Goal: Task Accomplishment & Management: Manage account settings

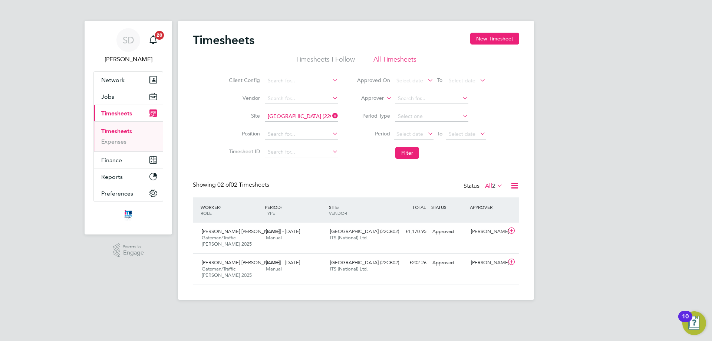
scroll to position [19, 64]
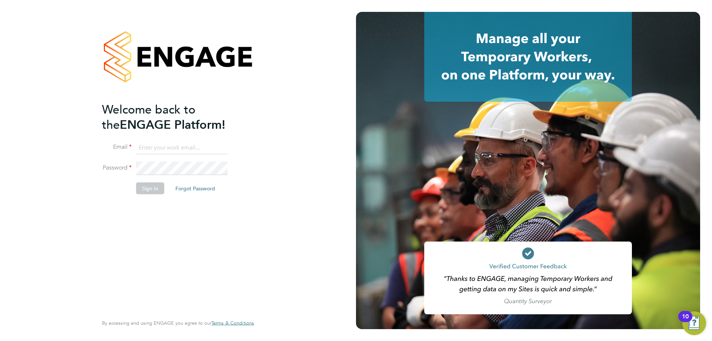
type input "stuartdouglas@itsconstruction.co.uk"
click at [147, 188] on button "Sign In" at bounding box center [150, 188] width 28 height 12
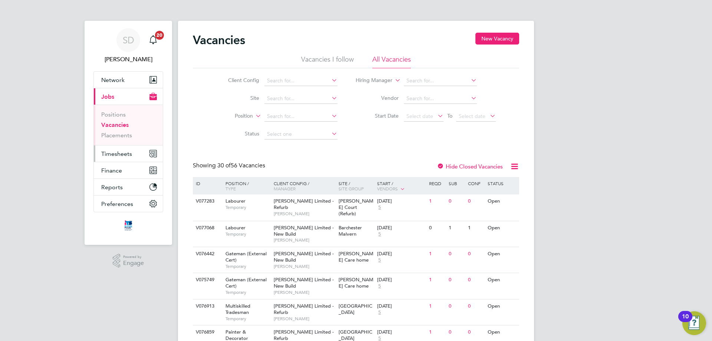
click at [123, 150] on span "Timesheets" at bounding box center [116, 153] width 31 height 7
click at [125, 152] on span "Timesheets" at bounding box center [116, 153] width 31 height 7
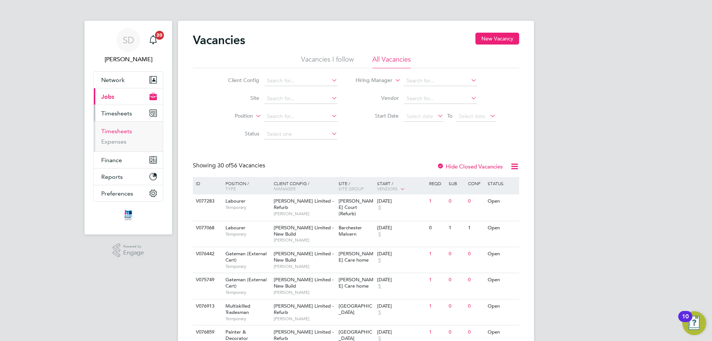
click at [118, 133] on link "Timesheets" at bounding box center [116, 130] width 31 height 7
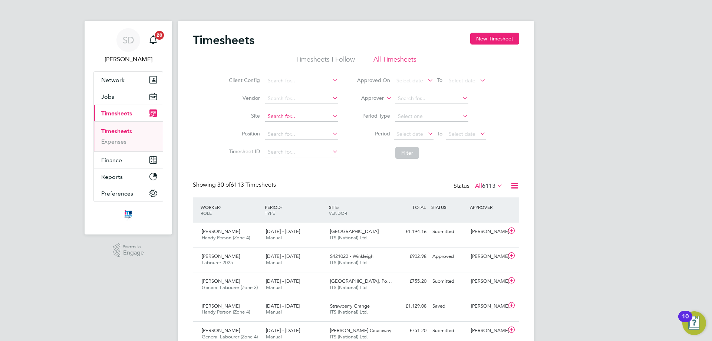
click at [289, 116] on input at bounding box center [301, 116] width 73 height 10
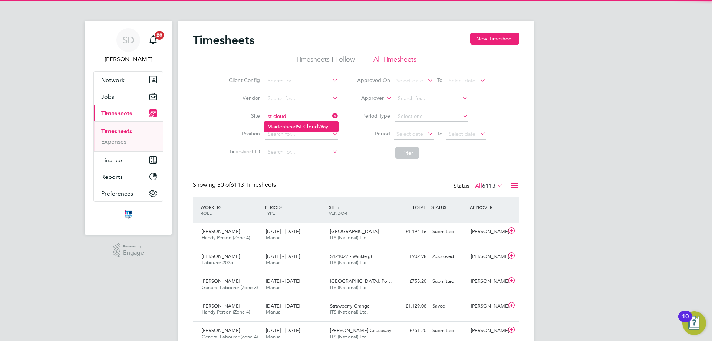
click at [296, 124] on li "[GEOGRAPHIC_DATA]" at bounding box center [301, 127] width 74 height 10
type input "[GEOGRAPHIC_DATA]"
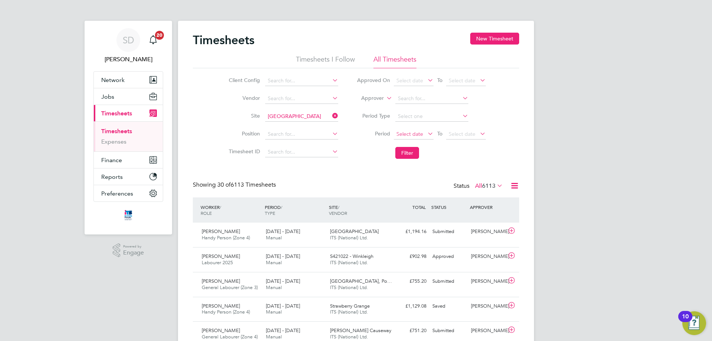
click at [417, 133] on span "Select date" at bounding box center [409, 133] width 27 height 7
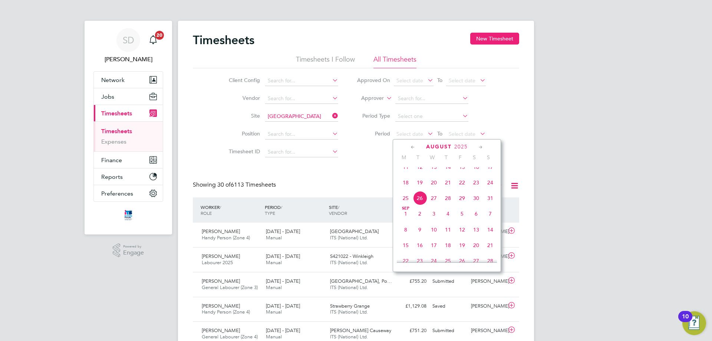
click at [405, 189] on span "18" at bounding box center [405, 182] width 14 height 14
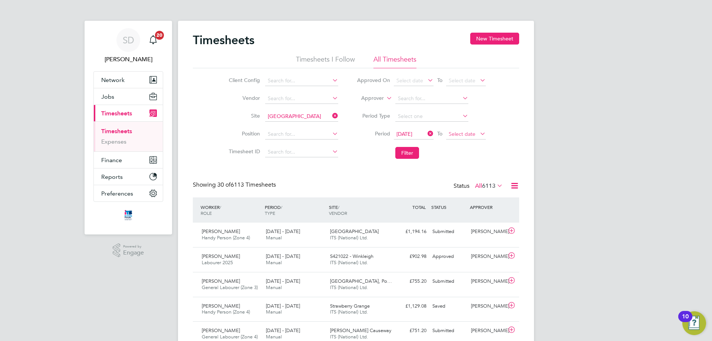
click at [465, 135] on span "Select date" at bounding box center [461, 133] width 27 height 7
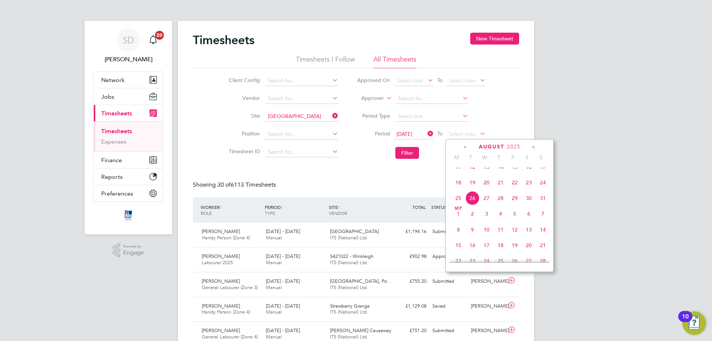
click at [546, 187] on span "24" at bounding box center [543, 182] width 14 height 14
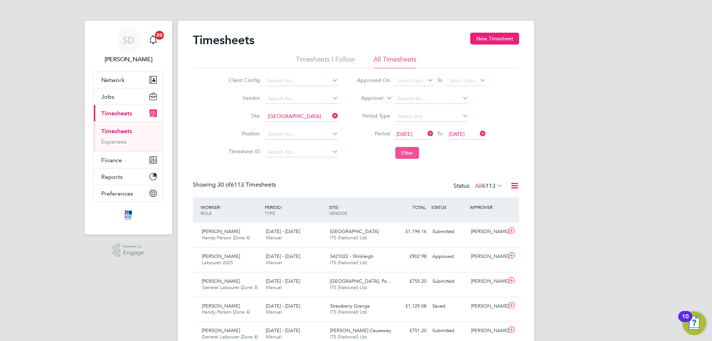
click at [411, 153] on button "Filter" at bounding box center [407, 153] width 24 height 12
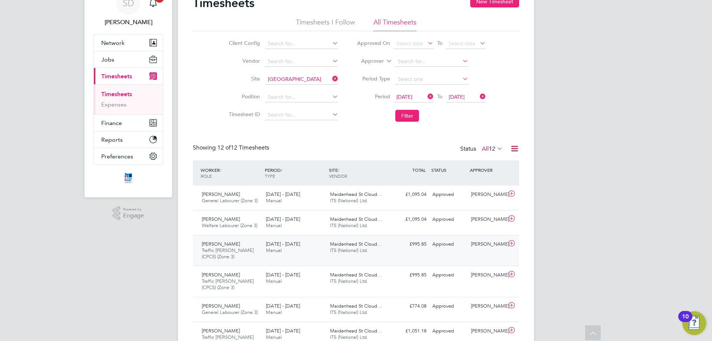
click at [342, 246] on span "Maidenhead St Cloud…" at bounding box center [356, 244] width 52 height 6
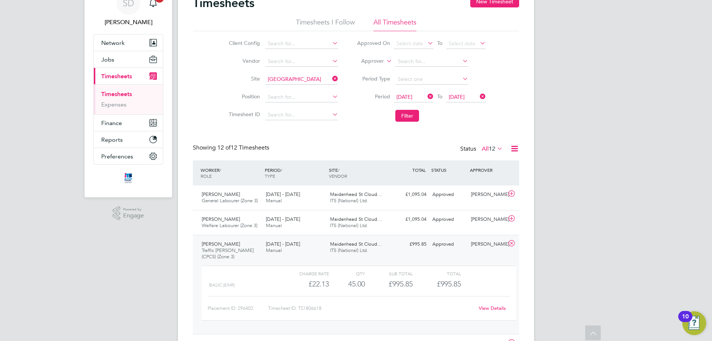
click at [262, 254] on div "Mukhtiar Singh Traffic Marshall (CPCS) (Zone 3) 18 - 24 Aug 2025" at bounding box center [231, 250] width 64 height 25
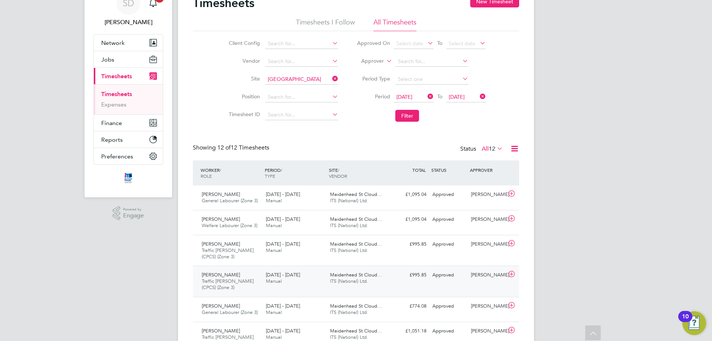
click at [267, 281] on span "Manual" at bounding box center [274, 281] width 16 height 6
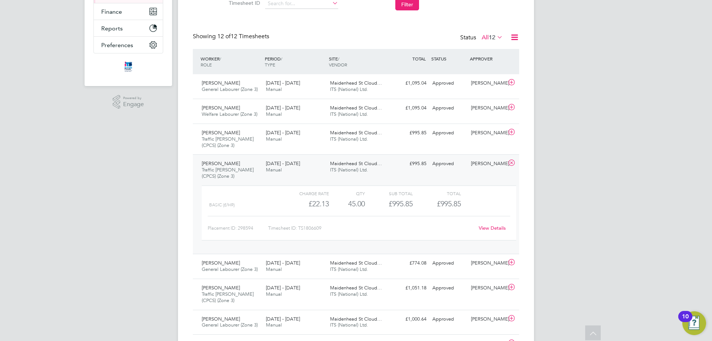
click at [301, 174] on div "18 - 24 Aug 2025 Manual" at bounding box center [295, 167] width 64 height 19
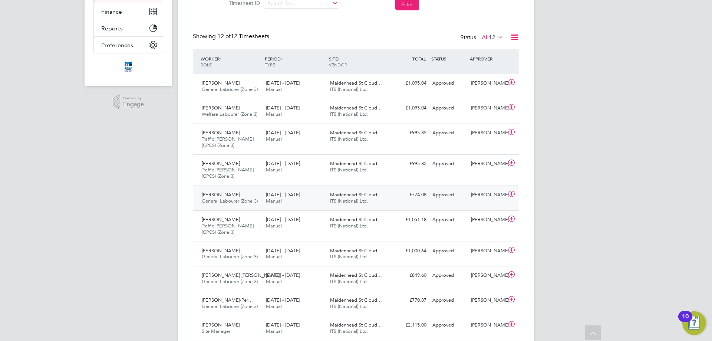
click at [304, 197] on div "18 - 24 Aug 2025 Manual" at bounding box center [295, 198] width 64 height 19
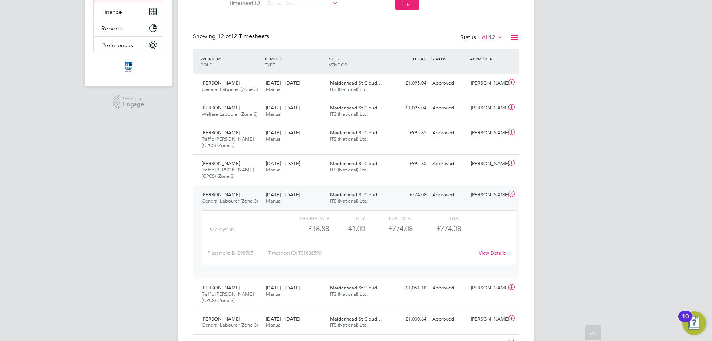
click at [253, 196] on div "Igors Nazarovs General Labourer (Zone 3) 18 - 24 Aug 2025" at bounding box center [231, 198] width 64 height 19
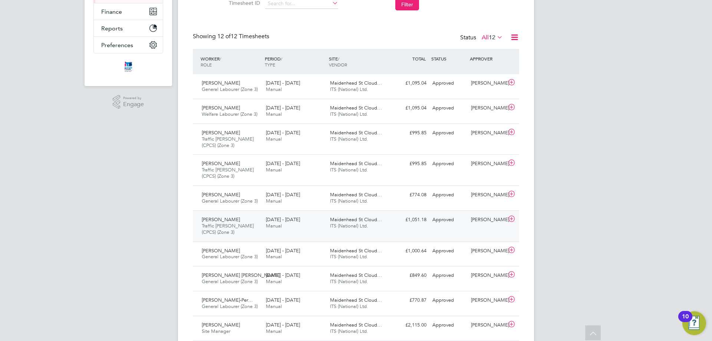
click at [258, 219] on div "Seedy Kanyi Traffic Marshall (CPCS) (Zone 3) 18 - 24 Aug 2025" at bounding box center [231, 225] width 64 height 25
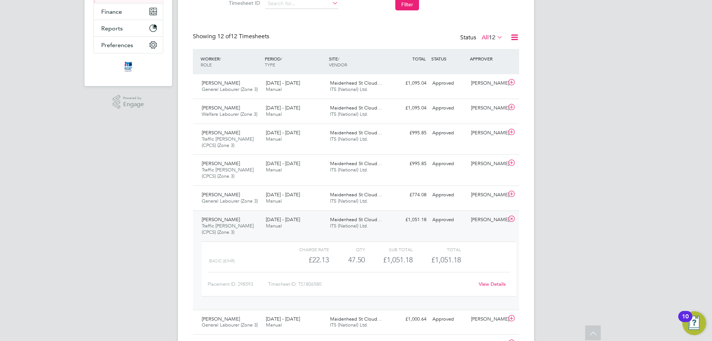
click at [287, 229] on div "18 - 24 Aug 2025 Manual" at bounding box center [295, 222] width 64 height 19
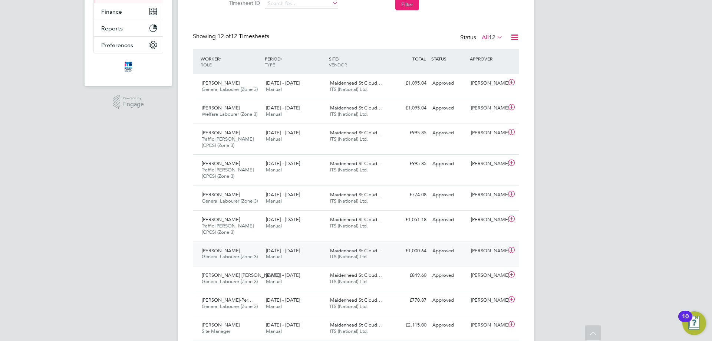
click at [291, 261] on div "18 - 24 Aug 2025 Manual" at bounding box center [295, 254] width 64 height 19
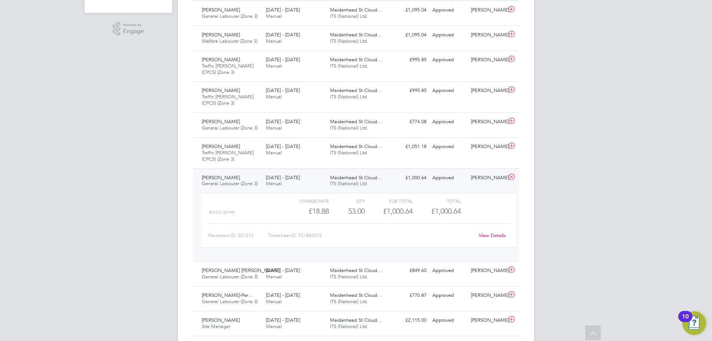
scroll to position [222, 0]
click at [331, 173] on div "Maidenhead St Cloud… ITS (National) Ltd." at bounding box center [359, 179] width 64 height 19
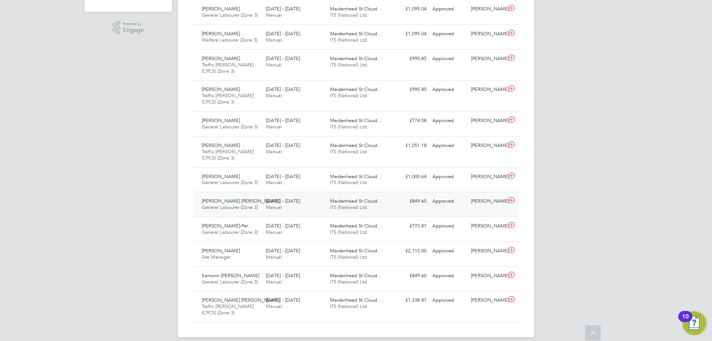
click at [325, 202] on div "18 - 24 Aug 2025 Manual" at bounding box center [295, 204] width 64 height 19
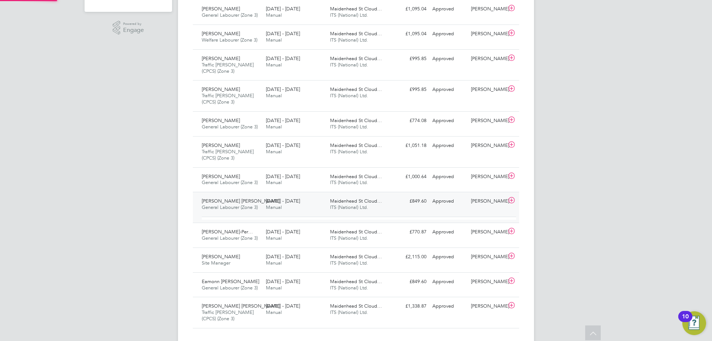
scroll to position [13, 72]
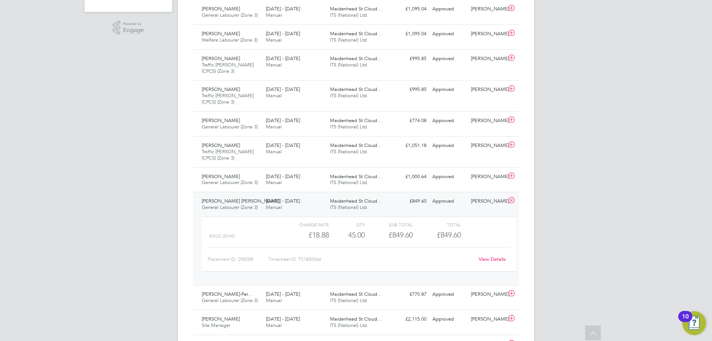
click at [251, 203] on span "[PERSON_NAME] [PERSON_NAME]" at bounding box center [241, 201] width 78 height 6
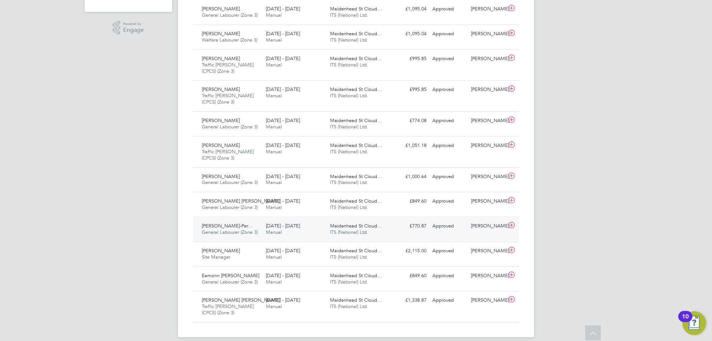
click at [253, 221] on div "Kamare Ankh Silcott-Per… General Labourer (Zone 3) 18 - 24 Aug 2025" at bounding box center [231, 229] width 64 height 19
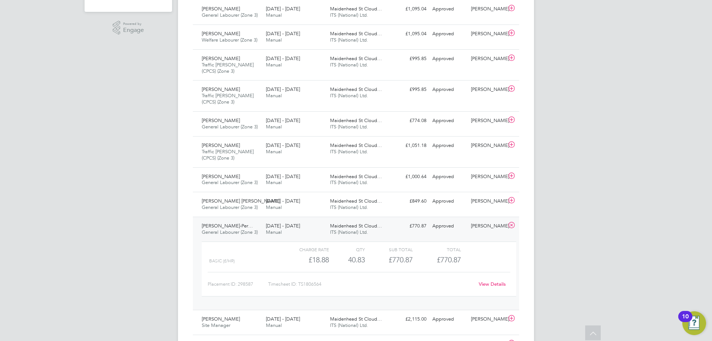
click at [236, 232] on span "General Labourer (Zone 3)" at bounding box center [230, 232] width 56 height 6
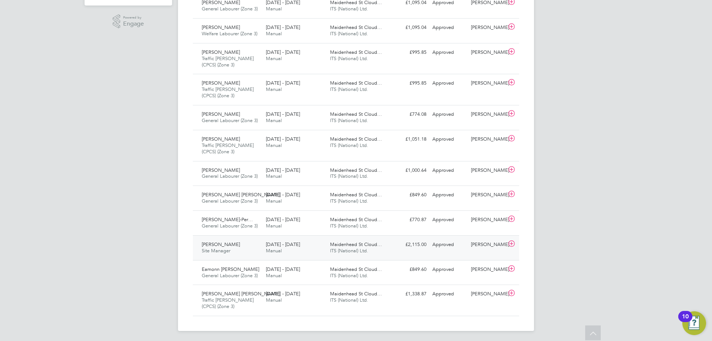
scroll to position [231, 0]
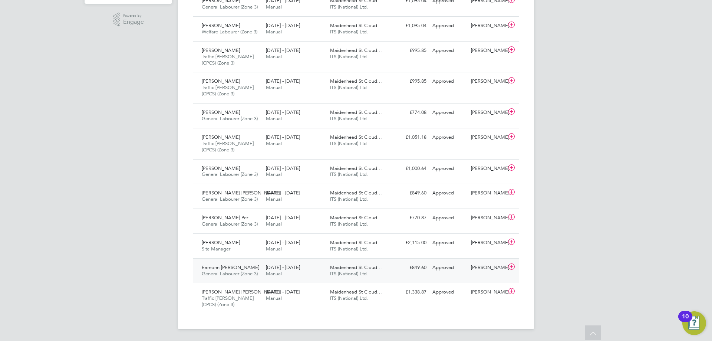
click at [245, 276] on span "General Labourer (Zone 3)" at bounding box center [230, 273] width 56 height 6
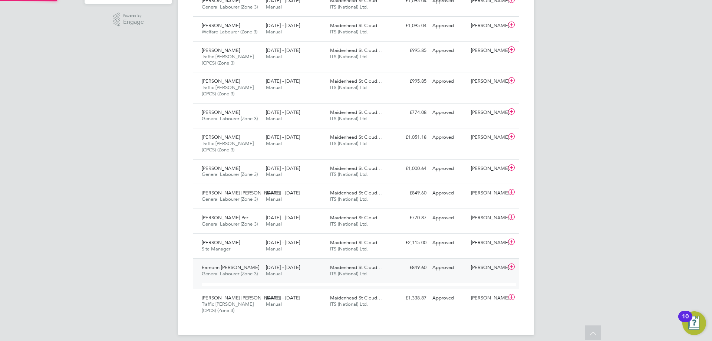
scroll to position [13, 72]
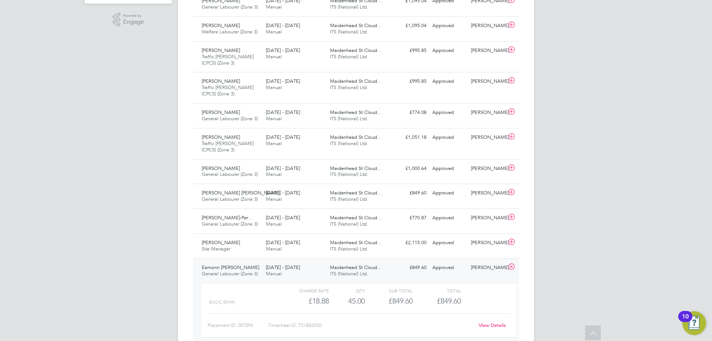
click at [291, 271] on div "18 - 24 Aug 2025 Manual" at bounding box center [295, 270] width 64 height 19
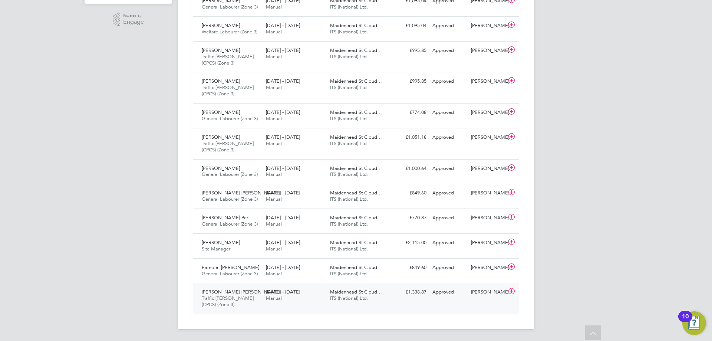
click at [331, 299] on span "ITS (National) Ltd." at bounding box center [349, 298] width 38 height 6
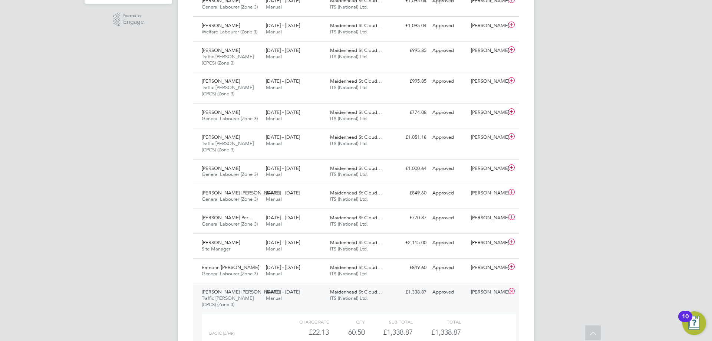
click at [326, 291] on div "18 - 24 Aug 2025 Manual" at bounding box center [295, 295] width 64 height 19
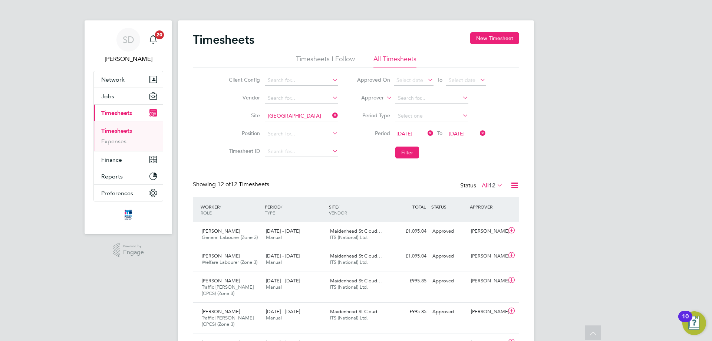
scroll to position [0, 0]
click at [503, 36] on button "New Timesheet" at bounding box center [494, 39] width 49 height 12
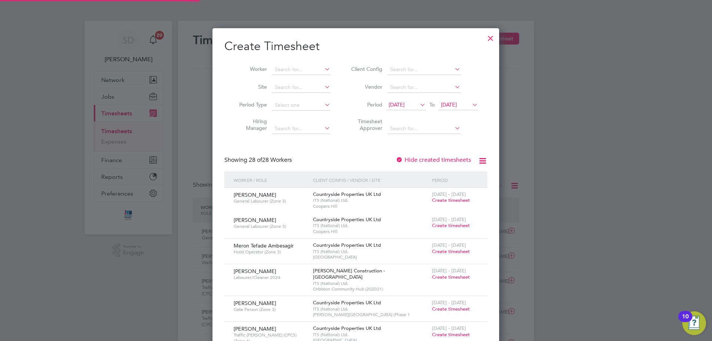
scroll to position [1042, 287]
click at [278, 91] on input at bounding box center [301, 87] width 58 height 10
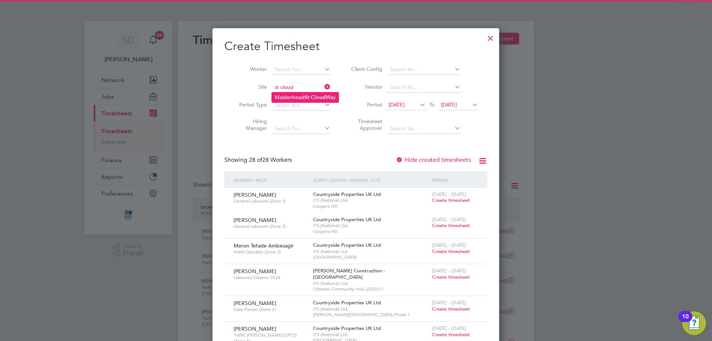
click at [294, 100] on li "Maidenhead St Cloud Way" at bounding box center [305, 97] width 67 height 10
type input "[GEOGRAPHIC_DATA]"
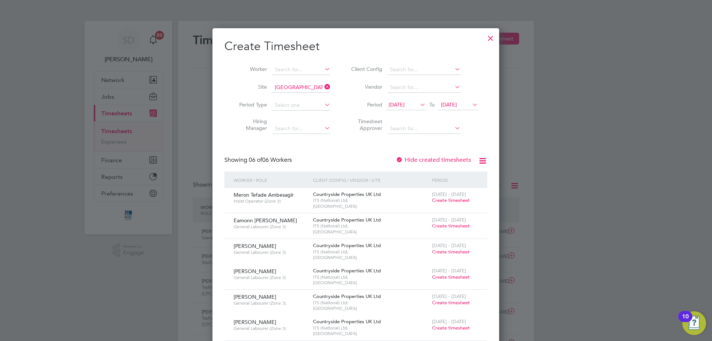
scroll to position [378, 287]
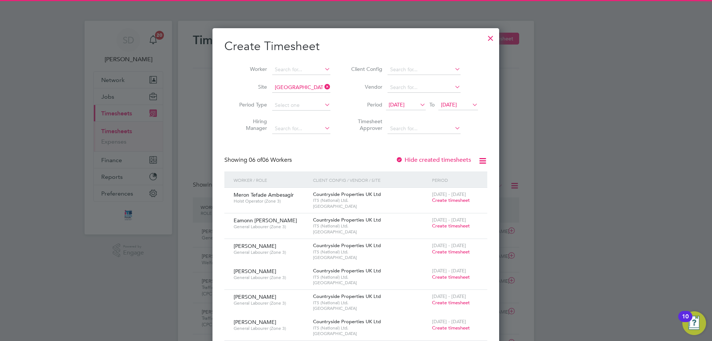
click at [401, 102] on span "12 Aug 2025" at bounding box center [396, 104] width 16 height 7
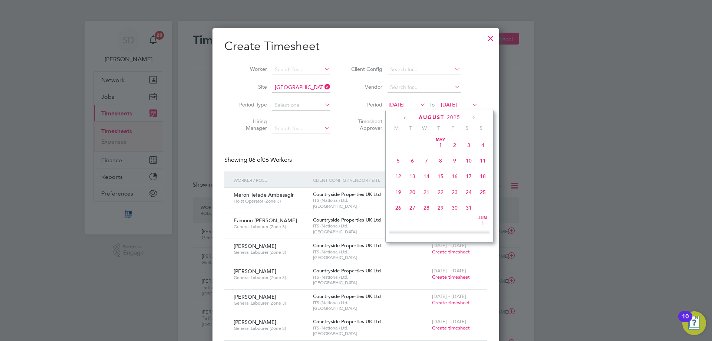
scroll to position [256, 0]
click at [400, 193] on span "18" at bounding box center [398, 186] width 14 height 14
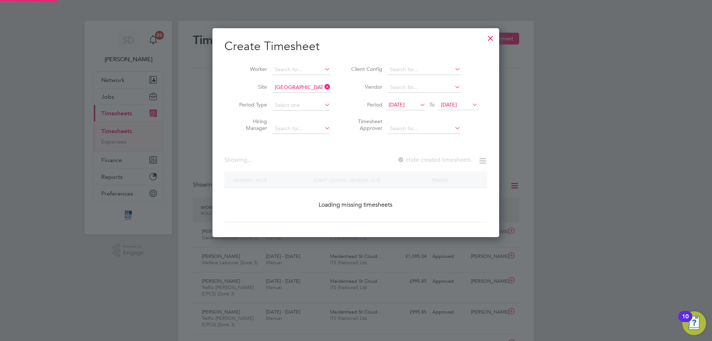
scroll to position [302, 287]
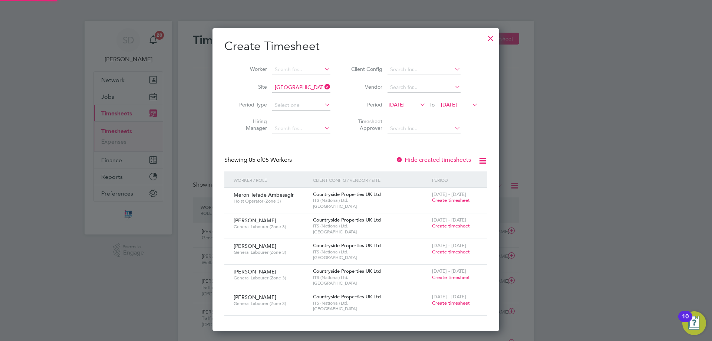
click at [457, 105] on span "19 Aug 2025" at bounding box center [449, 104] width 16 height 7
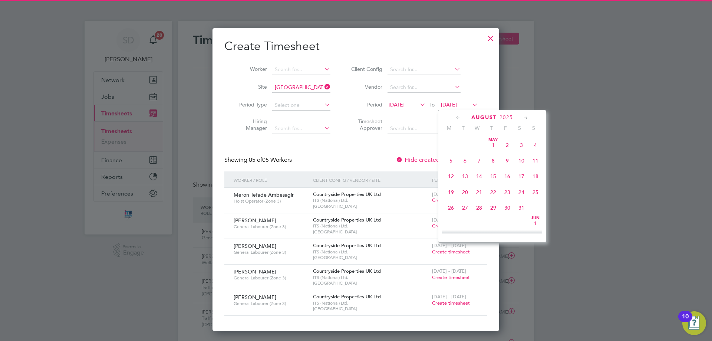
scroll to position [273, 0]
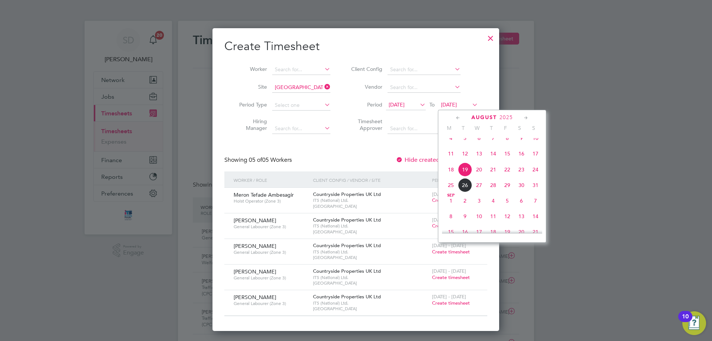
click at [533, 176] on span "24" at bounding box center [535, 169] width 14 height 14
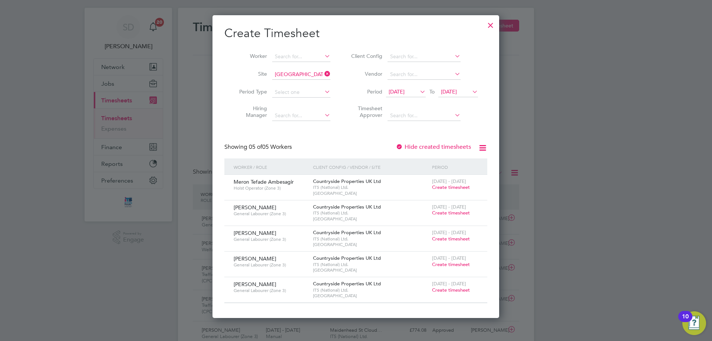
scroll to position [0, 0]
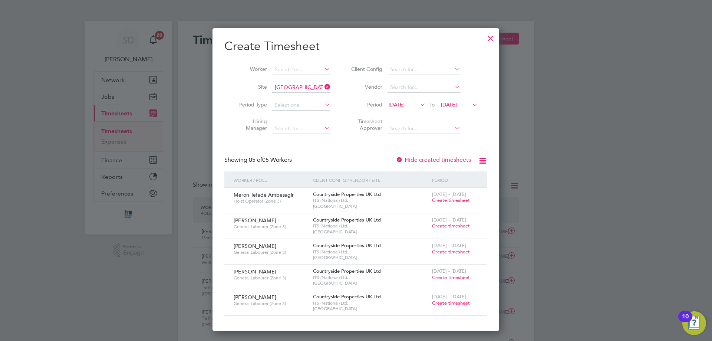
click at [487, 37] on div at bounding box center [490, 36] width 13 height 13
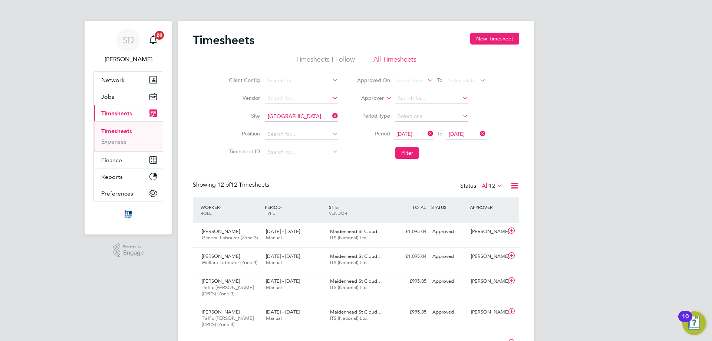
scroll to position [19, 64]
click at [114, 97] on button "Jobs" at bounding box center [128, 96] width 69 height 16
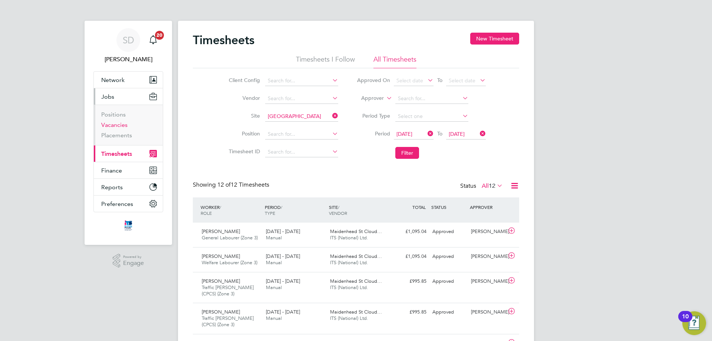
click at [114, 124] on link "Vacancies" at bounding box center [114, 124] width 26 height 7
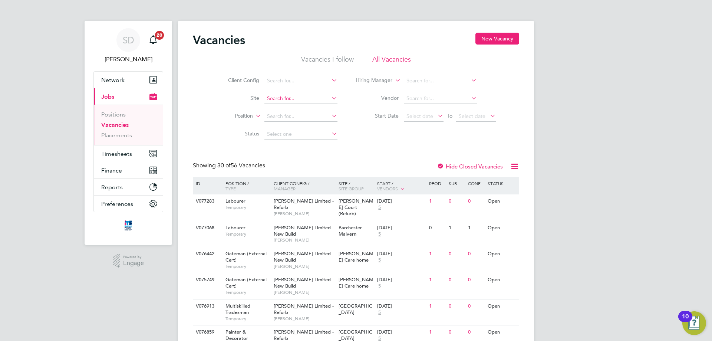
click at [274, 102] on input at bounding box center [300, 98] width 73 height 10
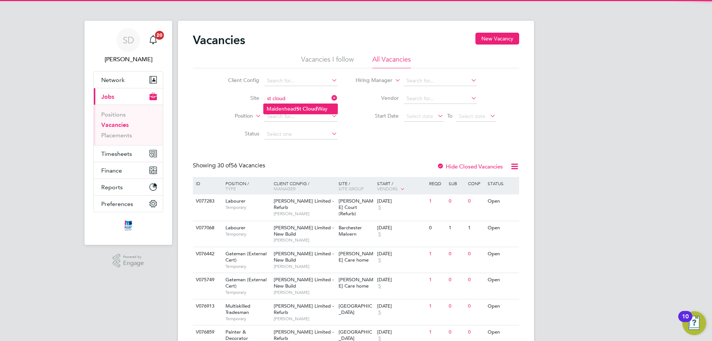
click at [281, 108] on li "Maidenhead St Cloud Way" at bounding box center [300, 109] width 74 height 10
type input "[GEOGRAPHIC_DATA]"
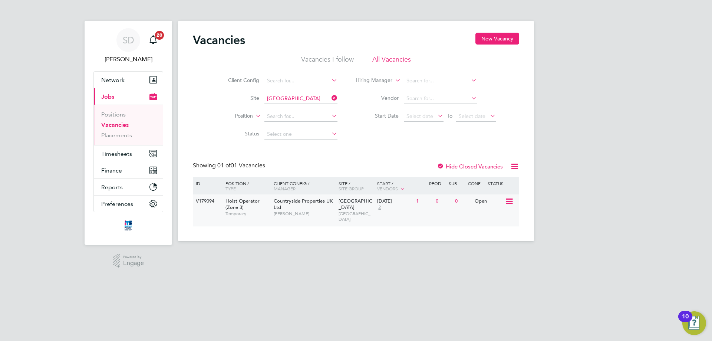
click at [423, 213] on div "V179094 Hoist Operator (Zone 3) Temporary Countryside Properties UK Ltd Stephen…" at bounding box center [356, 210] width 326 height 32
click at [125, 80] on button "Network" at bounding box center [128, 80] width 69 height 16
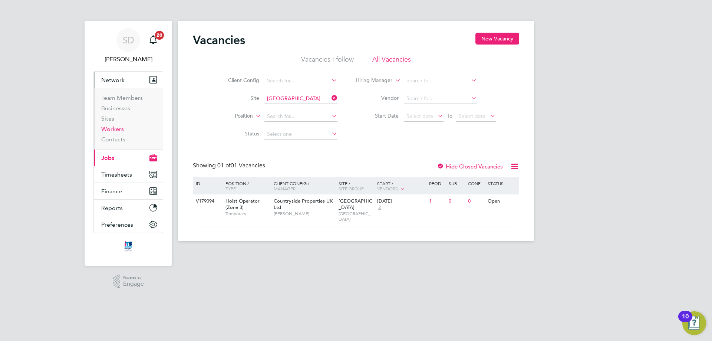
click at [112, 129] on link "Workers" at bounding box center [112, 128] width 23 height 7
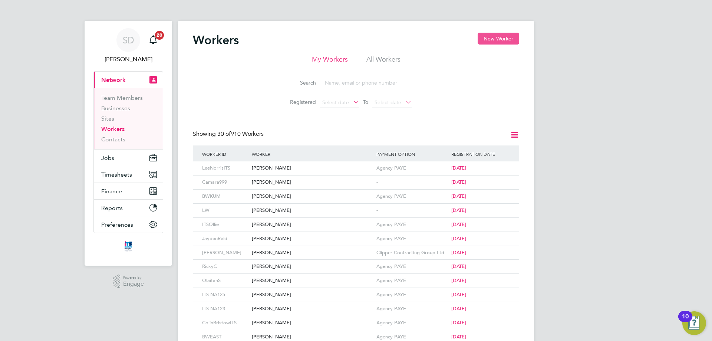
click at [508, 41] on button "New Worker" at bounding box center [498, 39] width 42 height 12
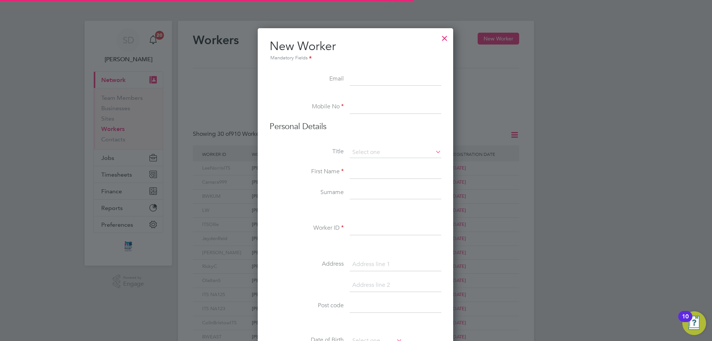
scroll to position [631, 196]
drag, startPoint x: 369, startPoint y: 68, endPoint x: 371, endPoint y: 74, distance: 6.0
click at [369, 72] on li "New Worker Mandatory Fields" at bounding box center [355, 56] width 172 height 34
drag, startPoint x: 371, startPoint y: 74, endPoint x: 375, endPoint y: 82, distance: 8.8
click at [371, 75] on input at bounding box center [395, 79] width 92 height 13
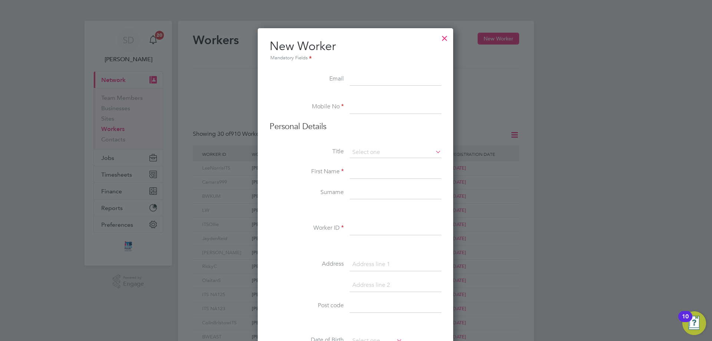
paste input "philbai4@gmail.com"
type input "philbai4@gmail.com"
click at [359, 107] on input at bounding box center [395, 106] width 92 height 13
click at [404, 106] on input at bounding box center [395, 106] width 92 height 13
paste input "07476 829832"
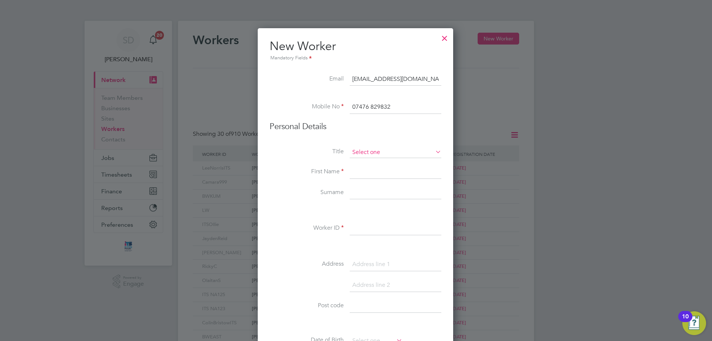
type input "07476 829832"
click at [372, 154] on input at bounding box center [395, 152] width 92 height 11
click at [371, 166] on li "Mr" at bounding box center [395, 163] width 92 height 10
type input "Mr"
drag, startPoint x: 380, startPoint y: 176, endPoint x: 383, endPoint y: 193, distance: 17.3
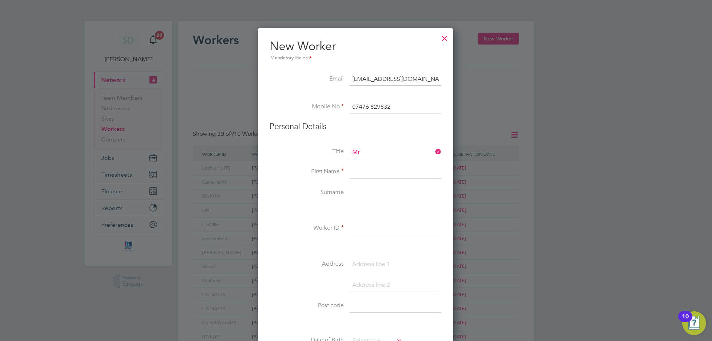
click at [380, 176] on input at bounding box center [395, 171] width 92 height 13
paste input "Philip"
type input "Philip"
type input "Baidoo"
click at [384, 225] on input at bounding box center [395, 228] width 92 height 13
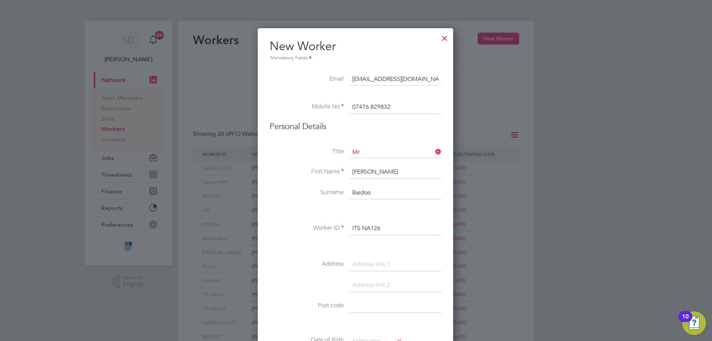
type input "ITS NA126"
click at [407, 263] on input at bounding box center [395, 264] width 92 height 13
click at [378, 265] on input at bounding box center [395, 264] width 92 height 13
paste input "9 Winslet Place"
type input "9 Winslet Place"
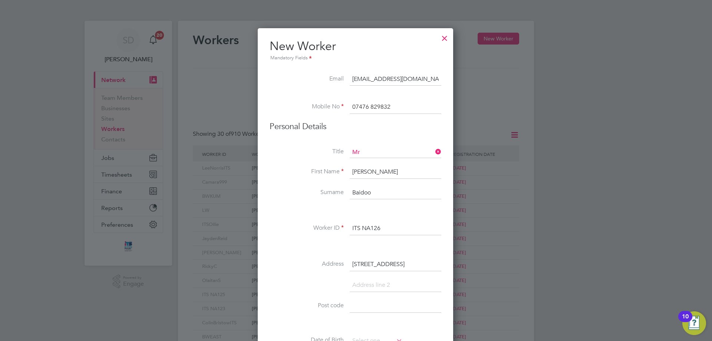
click at [385, 284] on input at bounding box center [395, 284] width 92 height 13
paste input "Oxford Road"
type input "Oxford Road"
drag, startPoint x: 376, startPoint y: 300, endPoint x: 380, endPoint y: 300, distance: 4.1
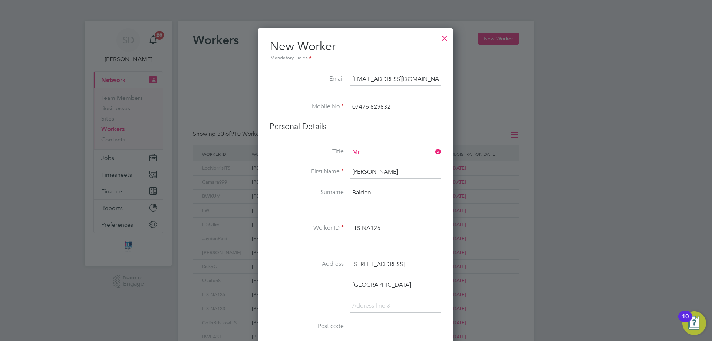
click at [376, 300] on input at bounding box center [395, 305] width 92 height 13
paste input "Reading"
type input "Reading"
click at [394, 324] on input at bounding box center [395, 326] width 92 height 13
paste input "RG30 1EN"
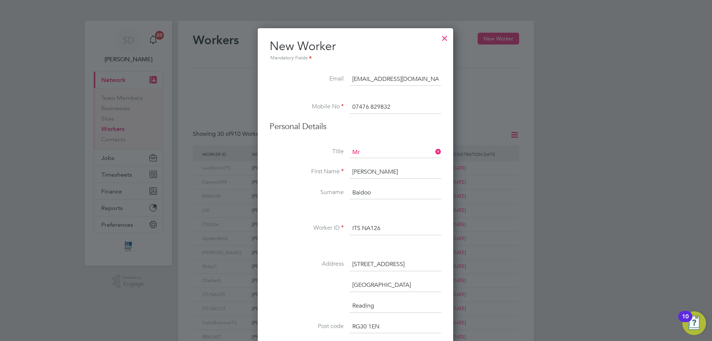
type input "RG30 1EN"
click at [307, 295] on li "Oxford Road" at bounding box center [355, 288] width 172 height 21
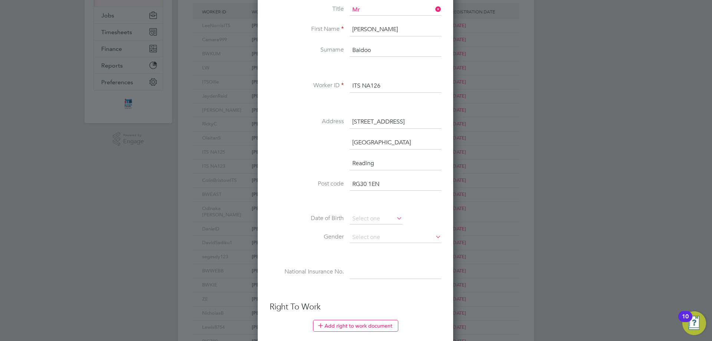
scroll to position [148, 0]
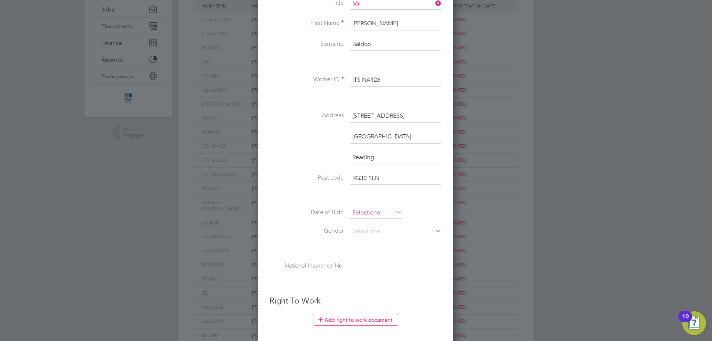
click at [369, 214] on input at bounding box center [375, 212] width 53 height 11
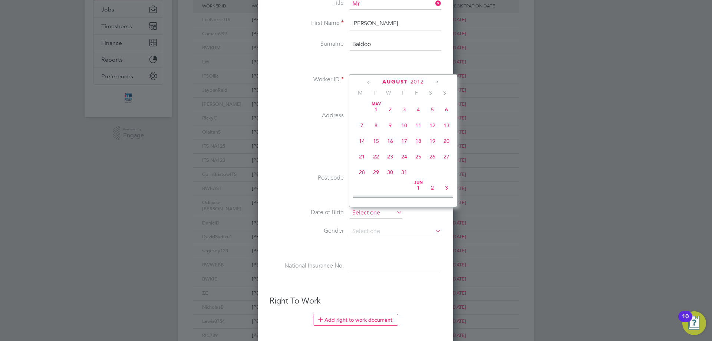
scroll to position [273, 0]
drag, startPoint x: 411, startPoint y: 80, endPoint x: 410, endPoint y: 87, distance: 7.8
click at [411, 80] on span "2012" at bounding box center [416, 82] width 13 height 6
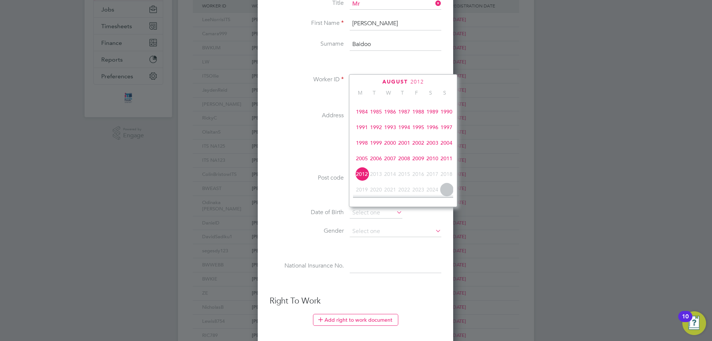
scroll to position [159, 0]
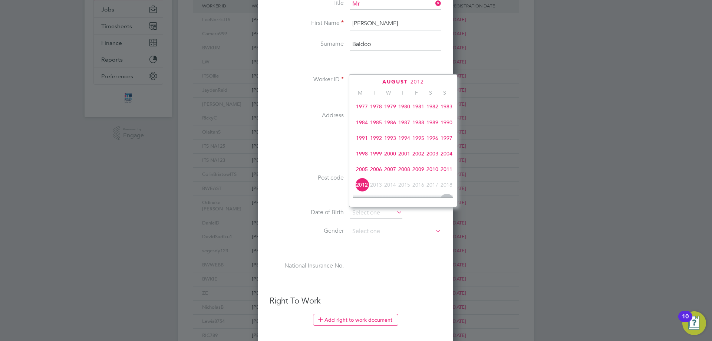
click at [393, 128] on span "1986" at bounding box center [390, 122] width 14 height 14
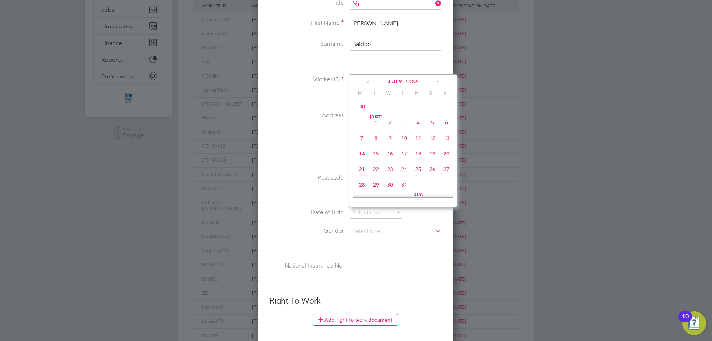
click at [437, 82] on icon at bounding box center [436, 82] width 7 height 8
click at [420, 107] on span "3" at bounding box center [418, 100] width 14 height 14
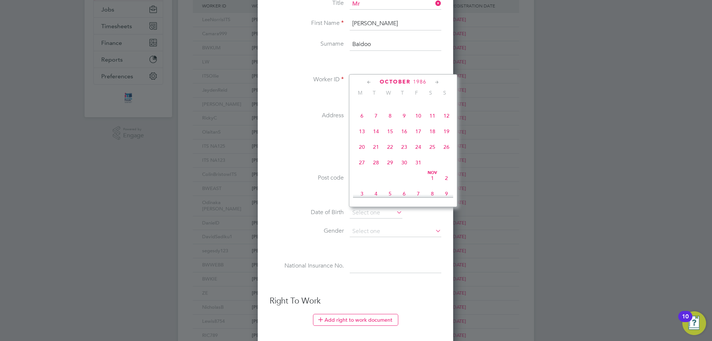
type input "03 Oct 1986"
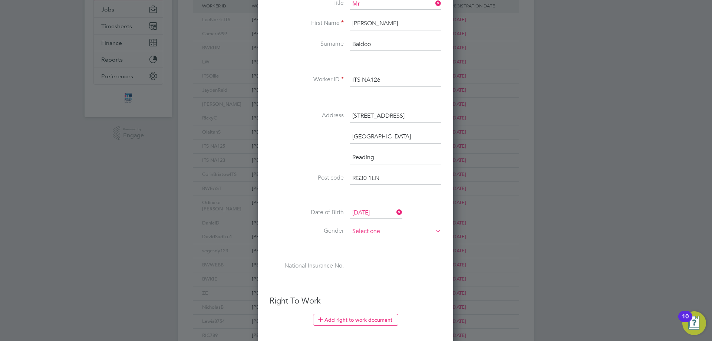
click at [392, 233] on input at bounding box center [395, 231] width 92 height 11
click at [381, 239] on li "Male" at bounding box center [395, 242] width 92 height 10
type input "Male"
drag, startPoint x: 367, startPoint y: 257, endPoint x: 380, endPoint y: 263, distance: 14.1
click at [374, 262] on div "Title Mr First Name Philip Surname Baidoo Worker ID ITS NA126 Address 9 Winslet…" at bounding box center [355, 143] width 172 height 289
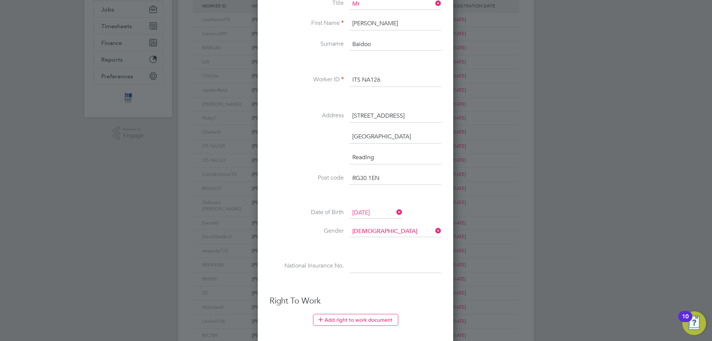
paste input "TK653662C"
type input "TK 65 36 62 C"
click at [437, 303] on h3 "Right To Work" at bounding box center [355, 300] width 172 height 11
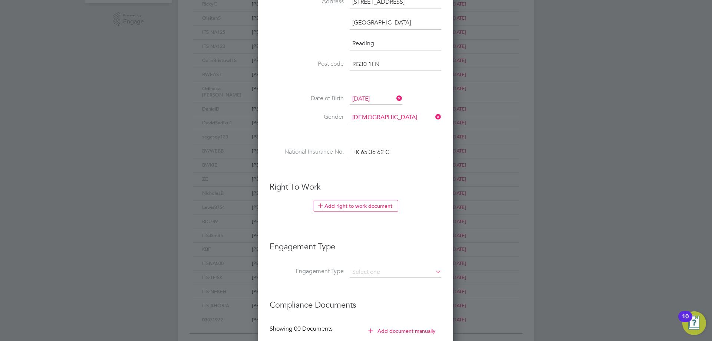
scroll to position [296, 0]
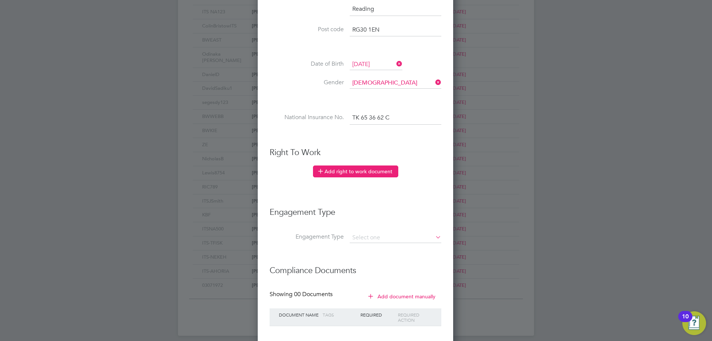
click at [351, 176] on button "Add right to work document" at bounding box center [355, 171] width 85 height 12
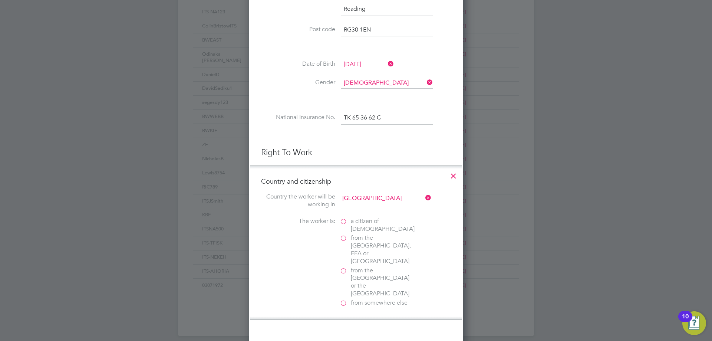
scroll to position [763, 214]
click at [345, 299] on label "from somewhere else" at bounding box center [376, 303] width 74 height 8
click at [0, 0] on input "from somewhere else" at bounding box center [0, 0] width 0 height 0
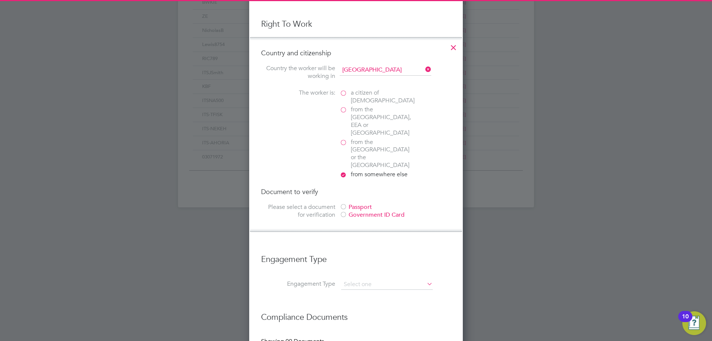
scroll to position [445, 0]
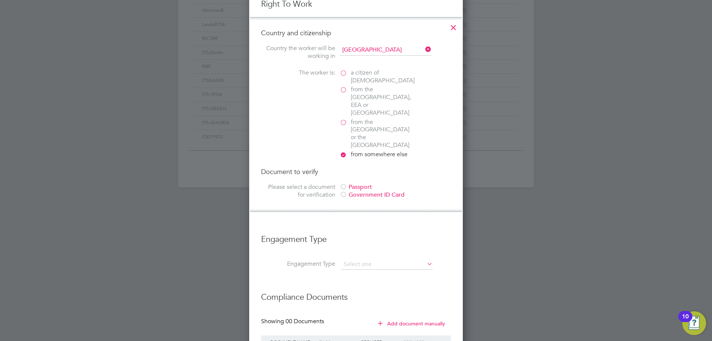
click at [345, 183] on div at bounding box center [342, 186] width 7 height 7
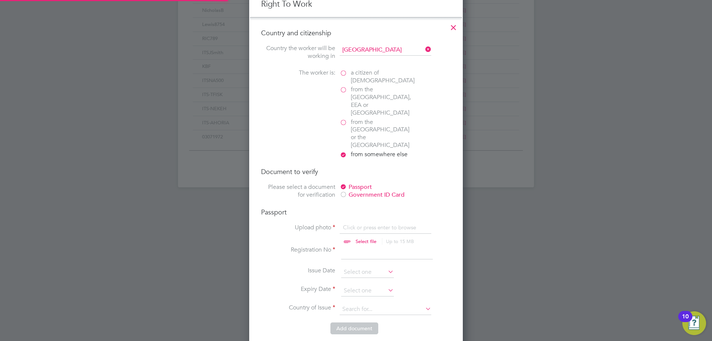
scroll to position [945, 214]
click at [362, 223] on input "file" at bounding box center [373, 234] width 116 height 22
type input "C:\fakepath\Passport.PDF"
click at [347, 246] on input at bounding box center [387, 252] width 92 height 13
click at [375, 246] on li "Registration No" at bounding box center [356, 256] width 190 height 21
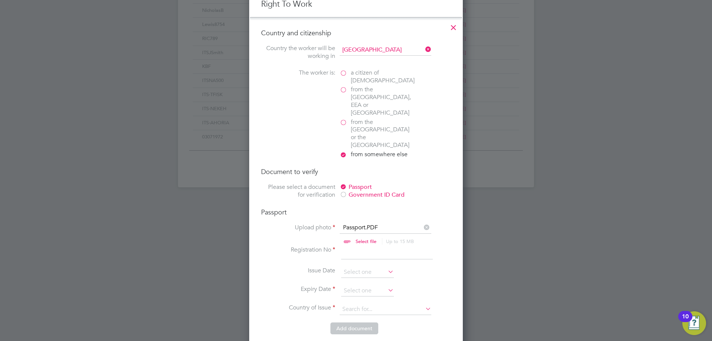
click at [374, 246] on input at bounding box center [387, 252] width 92 height 13
type input "g"
type input "G3976090"
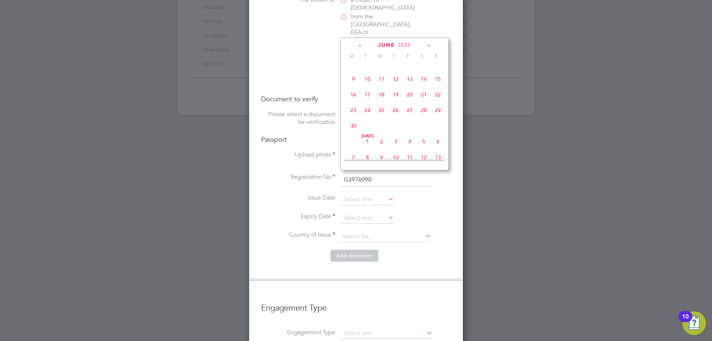
scroll to position [426, 0]
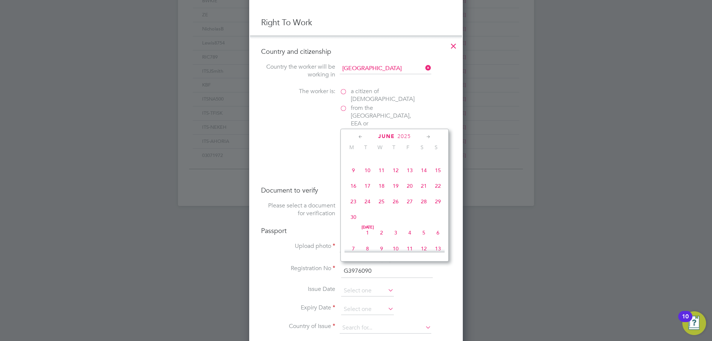
click at [397, 136] on span "2025" at bounding box center [403, 136] width 13 height 6
click at [420, 189] on span "2023" at bounding box center [424, 186] width 14 height 14
click at [364, 137] on icon at bounding box center [360, 137] width 7 height 8
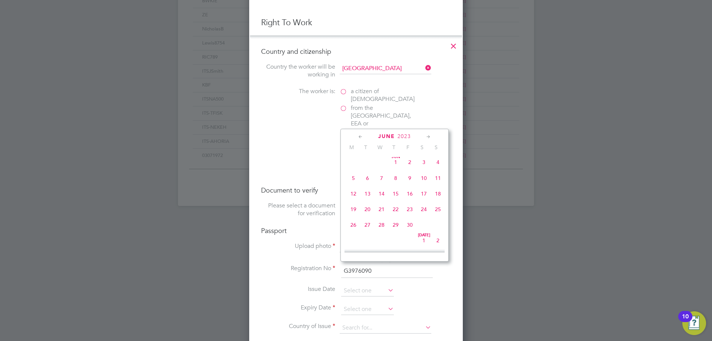
click at [363, 137] on icon at bounding box center [360, 137] width 7 height 8
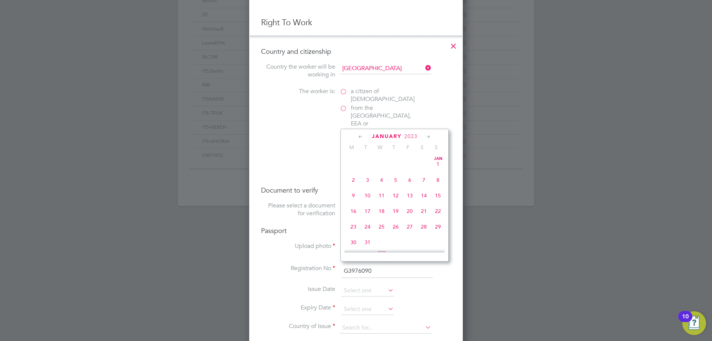
click at [384, 211] on span "18" at bounding box center [381, 211] width 14 height 14
type input "18 Jan 2023"
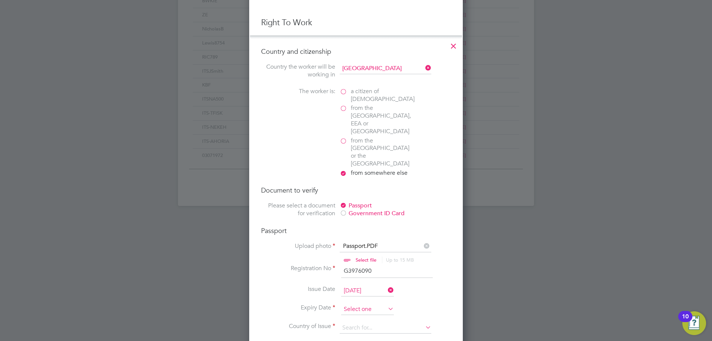
click at [361, 304] on input at bounding box center [367, 309] width 53 height 11
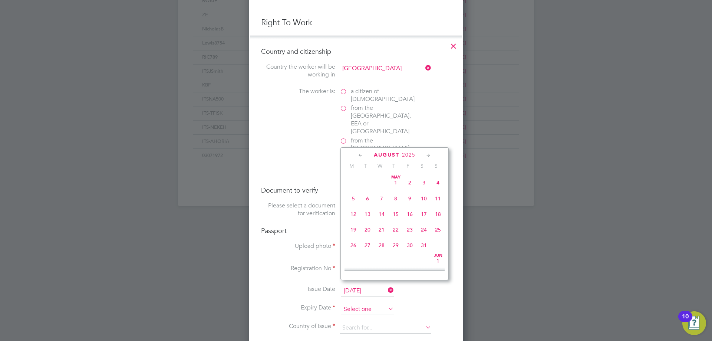
scroll to position [289, 0]
click at [395, 158] on div "August 2025" at bounding box center [394, 154] width 100 height 7
click at [394, 154] on span "August" at bounding box center [387, 155] width 26 height 6
click at [410, 155] on span "2025" at bounding box center [408, 155] width 13 height 6
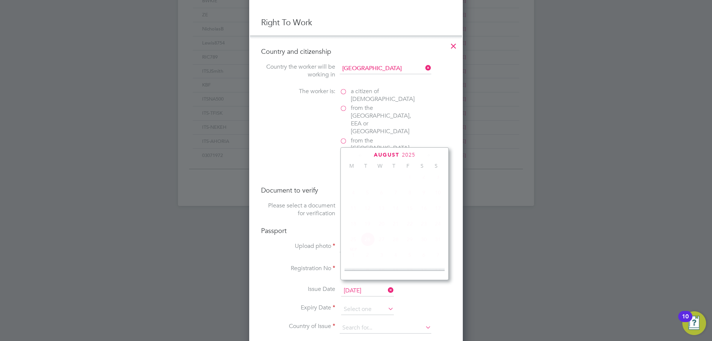
scroll to position [196, 0]
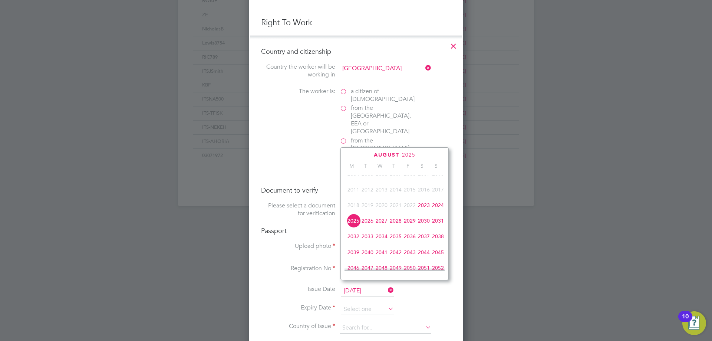
click at [369, 243] on span "2033" at bounding box center [367, 236] width 14 height 14
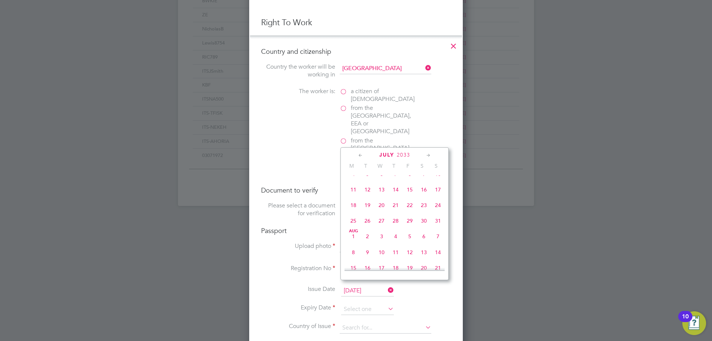
click at [361, 158] on icon at bounding box center [360, 155] width 7 height 8
click at [361, 157] on icon at bounding box center [360, 155] width 7 height 8
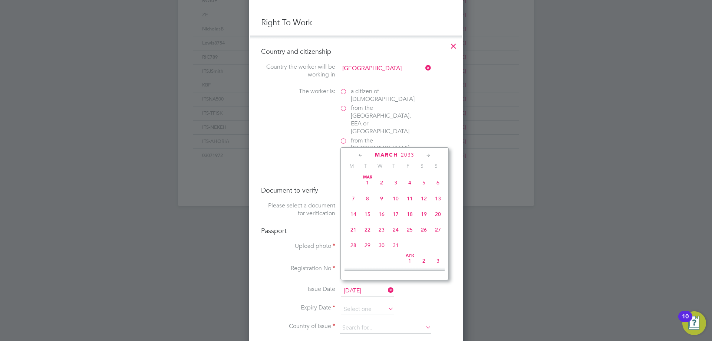
click at [361, 157] on icon at bounding box center [360, 155] width 7 height 8
click at [352, 230] on span "17" at bounding box center [353, 229] width 14 height 14
type input "17 Jan 2033"
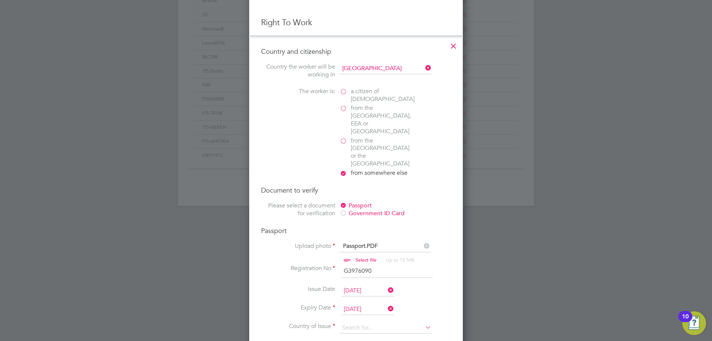
click at [435, 304] on li "Expiry Date 17 Jan 2033" at bounding box center [356, 313] width 190 height 19
click at [382, 322] on input at bounding box center [385, 327] width 92 height 11
click at [380, 325] on li "Ghan a" at bounding box center [385, 325] width 92 height 10
type input "Ghana"
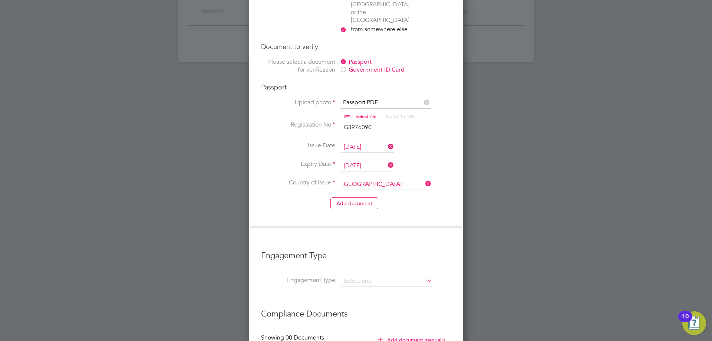
scroll to position [574, 0]
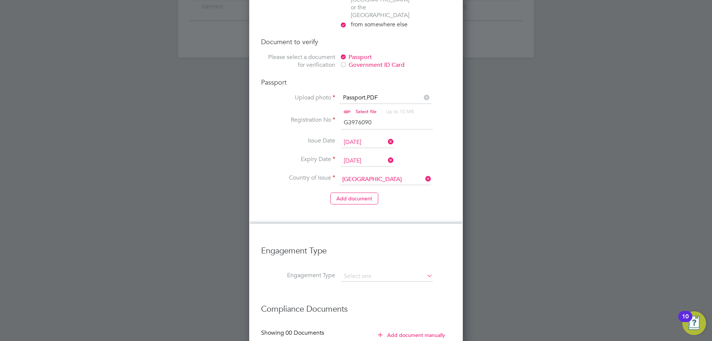
click at [353, 192] on li "Add document" at bounding box center [356, 201] width 190 height 19
click at [353, 192] on button "Add document" at bounding box center [354, 198] width 48 height 12
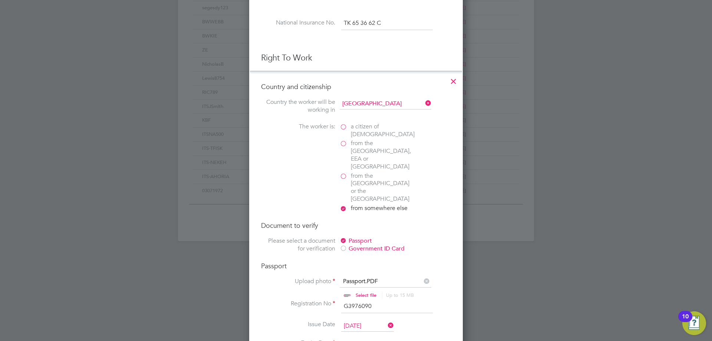
scroll to position [704, 196]
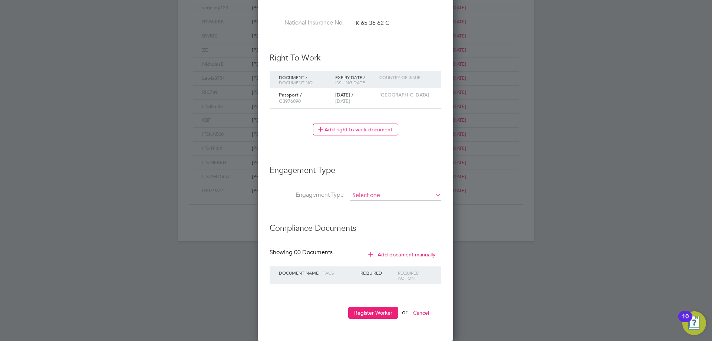
click at [409, 196] on input at bounding box center [395, 195] width 92 height 10
click at [384, 215] on li "PAYE Direct" at bounding box center [395, 216] width 92 height 11
type input "PAYE Direct"
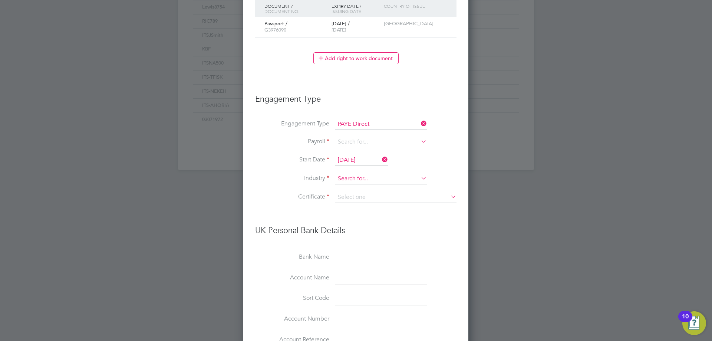
scroll to position [465, 0]
click at [360, 140] on input at bounding box center [381, 139] width 92 height 10
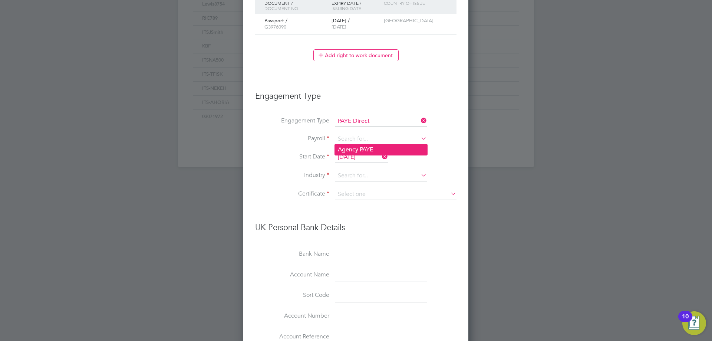
click at [369, 150] on li "Agency PAYE" at bounding box center [381, 149] width 92 height 11
type input "Agency PAYE"
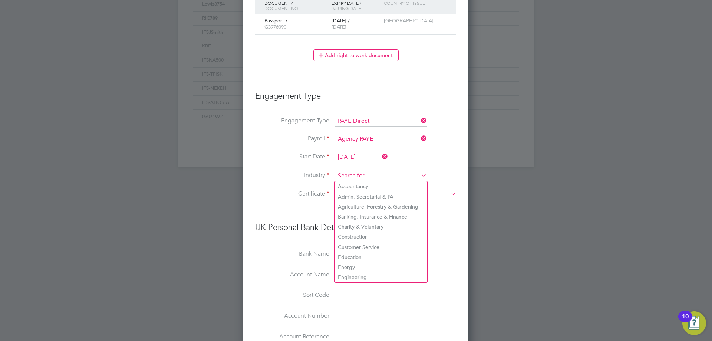
click at [361, 174] on input at bounding box center [381, 175] width 92 height 11
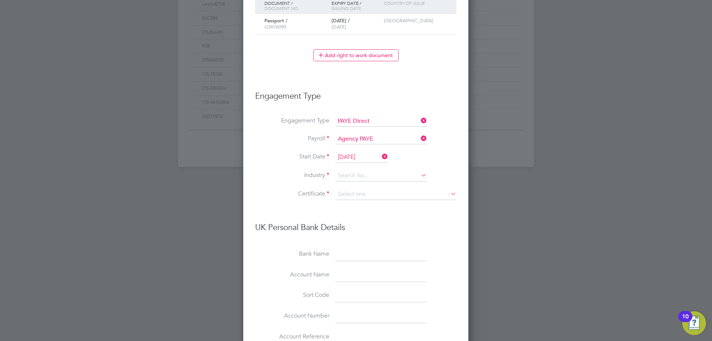
click at [371, 236] on li "Construction" at bounding box center [381, 237] width 92 height 10
type input "Construction"
click at [386, 200] on li "Certificate" at bounding box center [355, 198] width 201 height 19
click at [382, 193] on input at bounding box center [395, 194] width 121 height 11
click at [383, 218] on li "No, worker doesn't have a P45 certificate" at bounding box center [396, 215] width 122 height 10
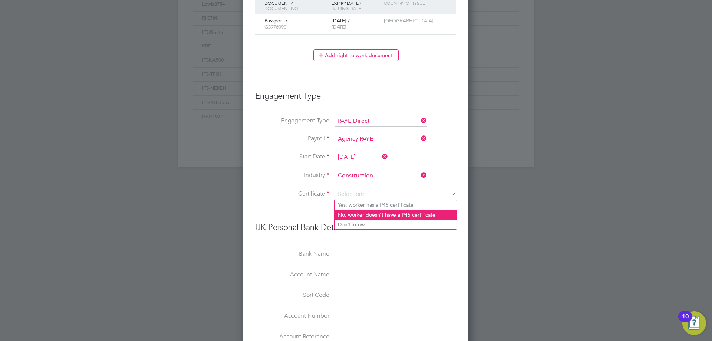
type input "No, worker doesn't have a P45 certificate"
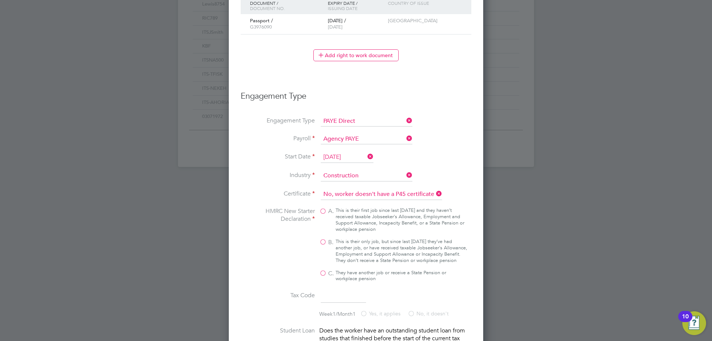
scroll to position [1140, 254]
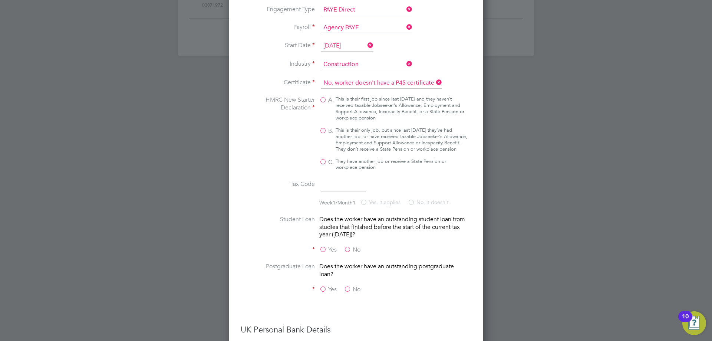
click at [322, 132] on label "B. This is their only job, but since last 6 April they’ve had another job, or h…" at bounding box center [393, 139] width 148 height 25
click at [0, 0] on input "B. This is their only job, but since last 6 April they’ve had another job, or h…" at bounding box center [0, 0] width 0 height 0
type input "1257L"
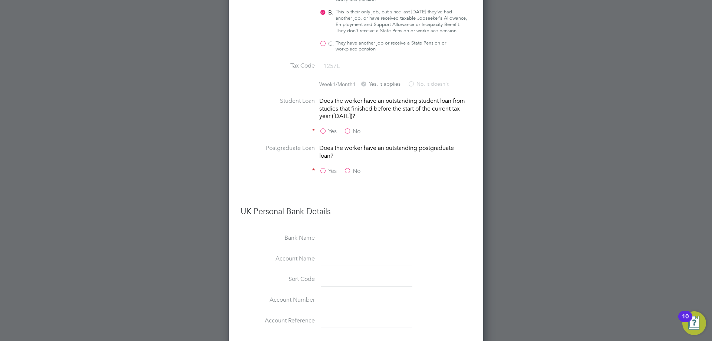
scroll to position [725, 0]
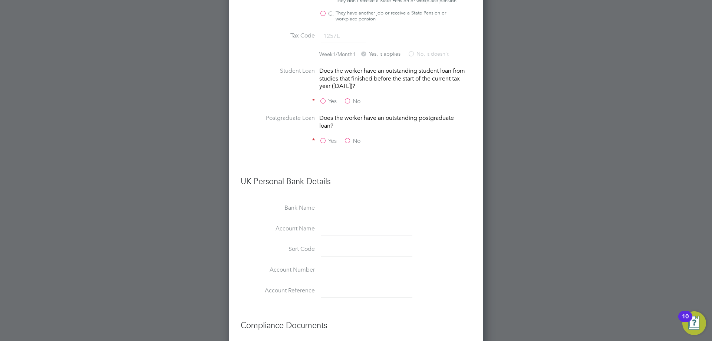
drag, startPoint x: 349, startPoint y: 107, endPoint x: 344, endPoint y: 128, distance: 21.3
click at [349, 105] on label "No" at bounding box center [352, 101] width 17 height 8
click at [0, 0] on input "No" at bounding box center [0, 0] width 0 height 0
click at [348, 145] on label "No" at bounding box center [352, 141] width 17 height 8
click at [0, 0] on input "No" at bounding box center [0, 0] width 0 height 0
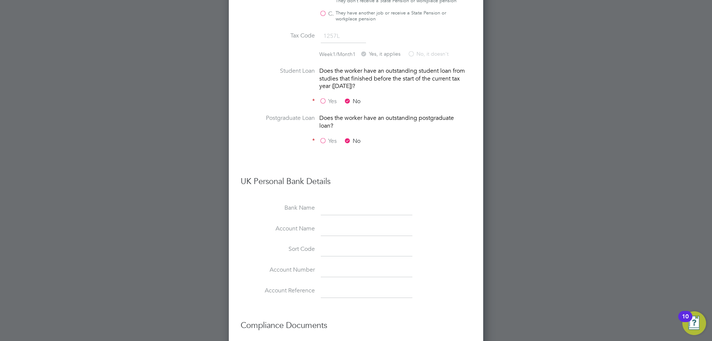
click at [347, 222] on li "Bank Name" at bounding box center [356, 212] width 231 height 21
click at [344, 213] on input at bounding box center [367, 208] width 92 height 13
type input "Lloyds Bank"
drag, startPoint x: 336, startPoint y: 233, endPoint x: 132, endPoint y: 257, distance: 204.8
click at [336, 233] on input at bounding box center [367, 228] width 92 height 13
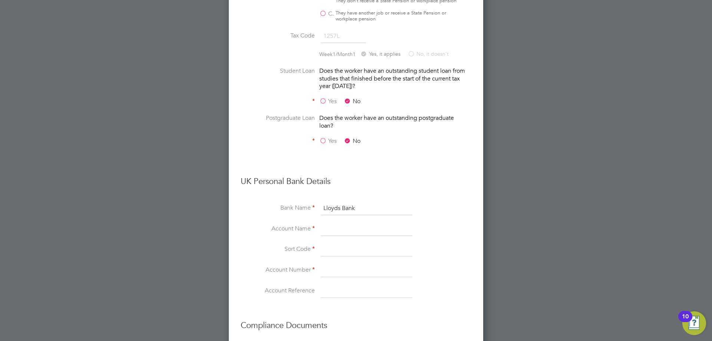
click at [349, 234] on input at bounding box center [367, 228] width 92 height 13
paste input "Philip Baidoo"
type input "Philip Baidoo"
click at [356, 256] on input at bounding box center [367, 249] width 92 height 13
paste input "77-22-04"
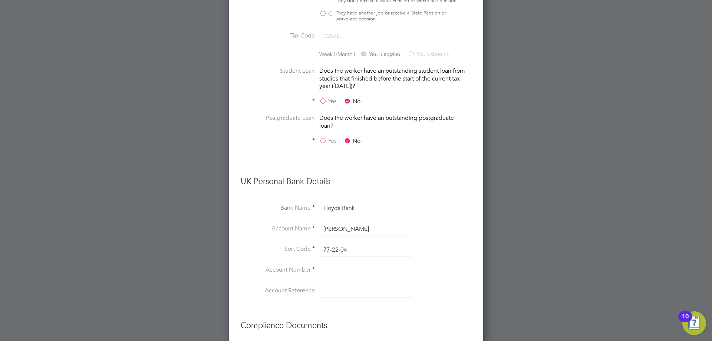
type input "77-22-04"
click at [353, 274] on input at bounding box center [367, 269] width 92 height 13
paste input "50580460"
type input "50580460"
click at [388, 319] on h3 "Compliance Documents" at bounding box center [356, 321] width 231 height 18
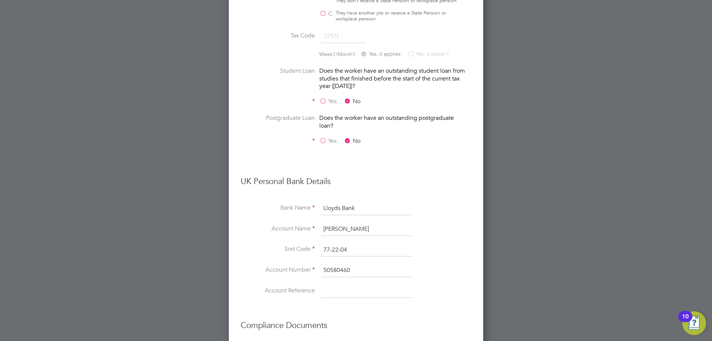
scroll to position [828, 0]
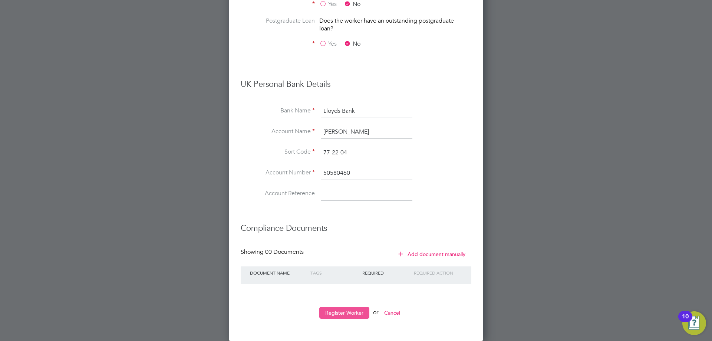
click at [339, 314] on button "Register Worker" at bounding box center [344, 312] width 50 height 12
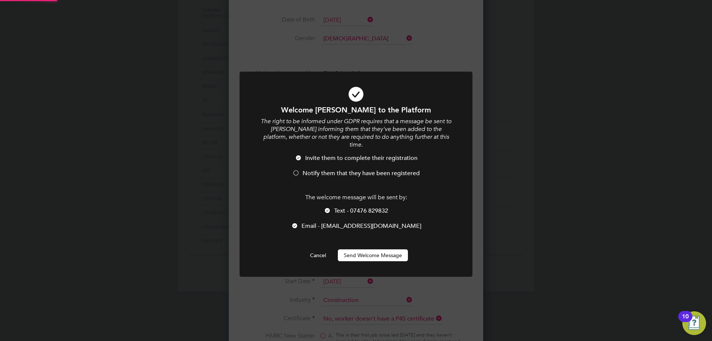
scroll to position [0, 0]
click at [298, 170] on li "Notify them that they have been registered" at bounding box center [355, 176] width 193 height 15
click at [364, 254] on div at bounding box center [355, 174] width 233 height 205
click at [364, 249] on button "Send Welcome Message" at bounding box center [373, 255] width 70 height 12
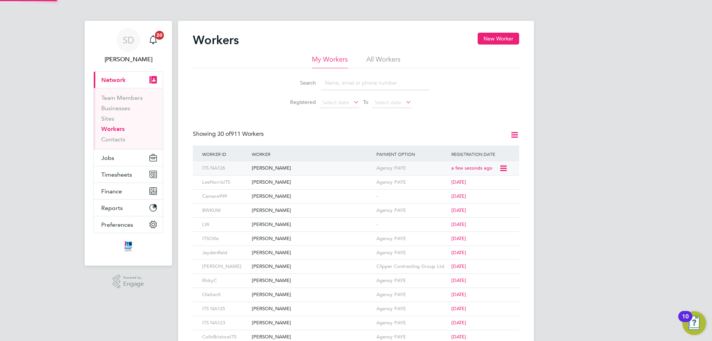
click at [300, 170] on div "Philip Baidoo" at bounding box center [312, 168] width 125 height 14
click at [125, 176] on span "Timesheets" at bounding box center [116, 174] width 31 height 7
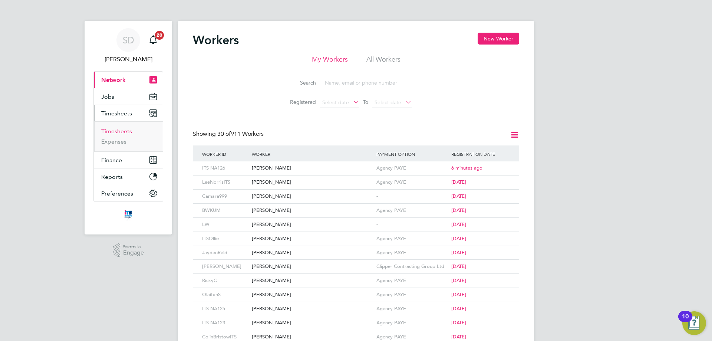
click at [119, 133] on link "Timesheets" at bounding box center [116, 130] width 31 height 7
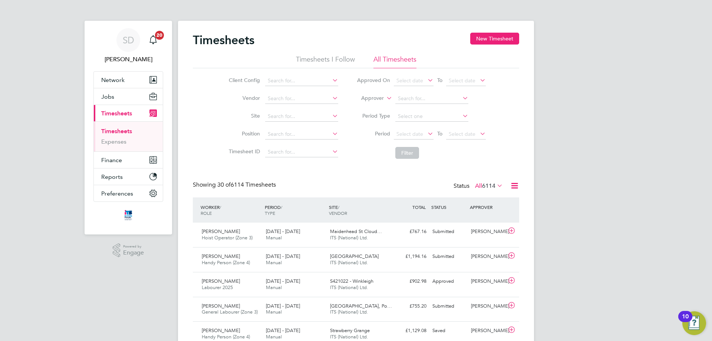
scroll to position [19, 64]
click at [295, 113] on input at bounding box center [301, 116] width 73 height 10
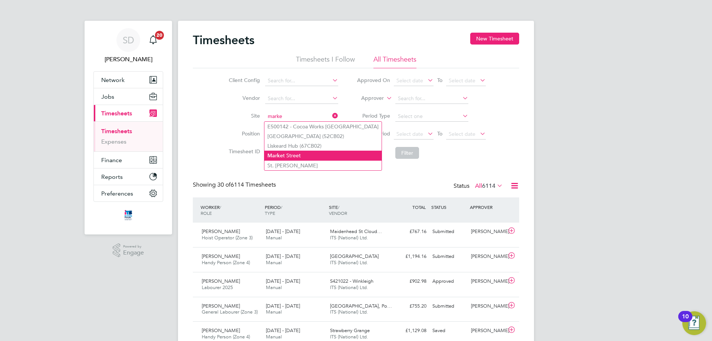
click at [307, 152] on li "Marke t Street" at bounding box center [322, 155] width 117 height 10
type input "Market Street"
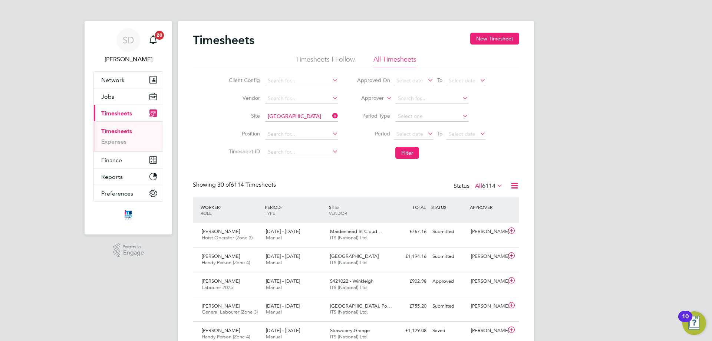
click at [407, 129] on li "Period Select date To Select date" at bounding box center [420, 134] width 147 height 18
click at [407, 132] on span "Select date" at bounding box center [409, 133] width 27 height 7
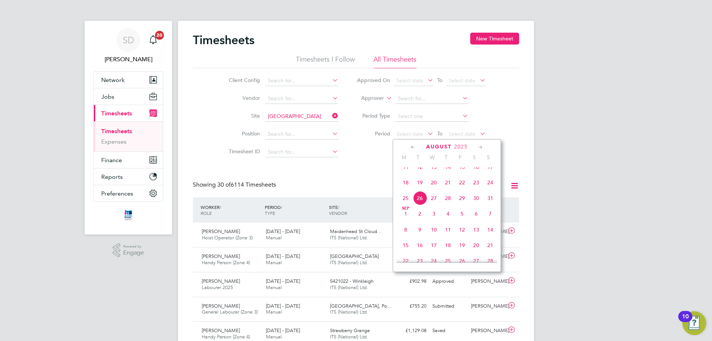
click at [407, 189] on span "18" at bounding box center [405, 182] width 14 height 14
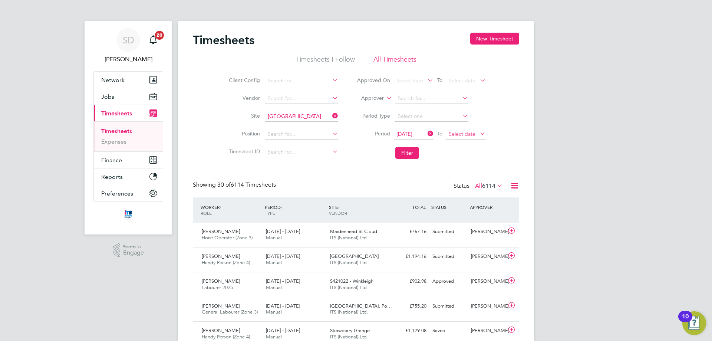
click at [458, 138] on span "Select date" at bounding box center [466, 134] width 40 height 10
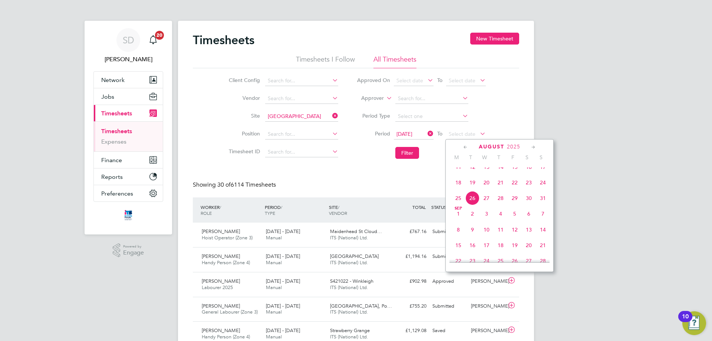
click at [540, 189] on span "24" at bounding box center [543, 182] width 14 height 14
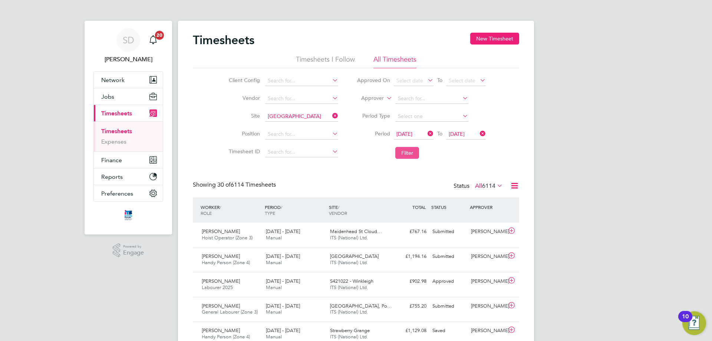
click at [415, 153] on button "Filter" at bounding box center [407, 153] width 24 height 12
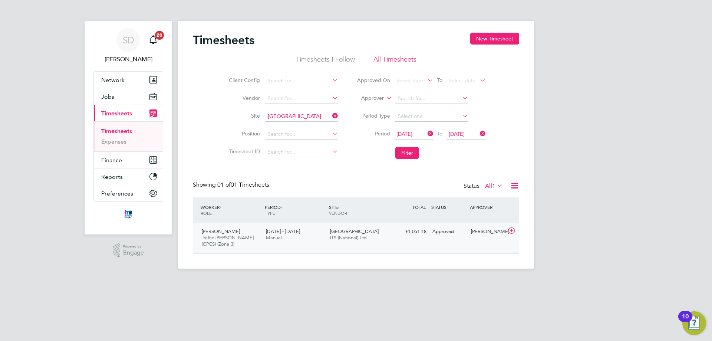
click at [441, 237] on div "Approved" at bounding box center [448, 231] width 39 height 12
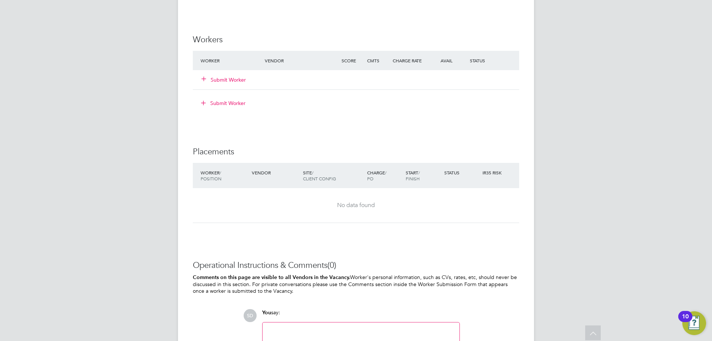
scroll to position [461, 0]
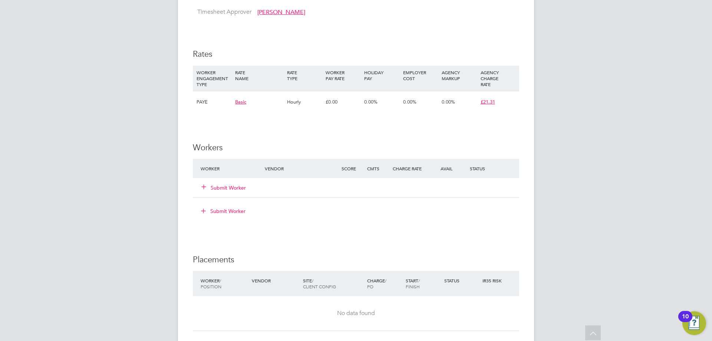
click at [231, 186] on button "Submit Worker" at bounding box center [224, 187] width 44 height 7
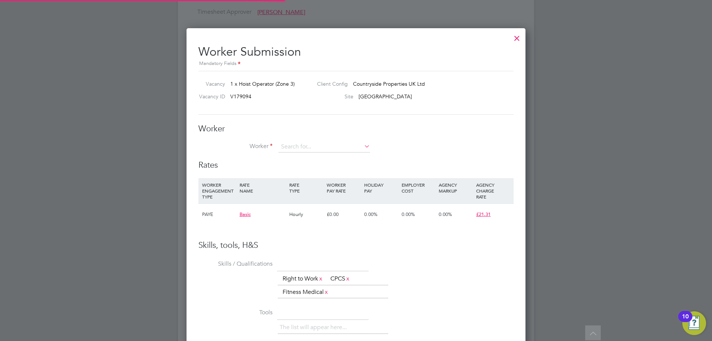
scroll to position [462, 339]
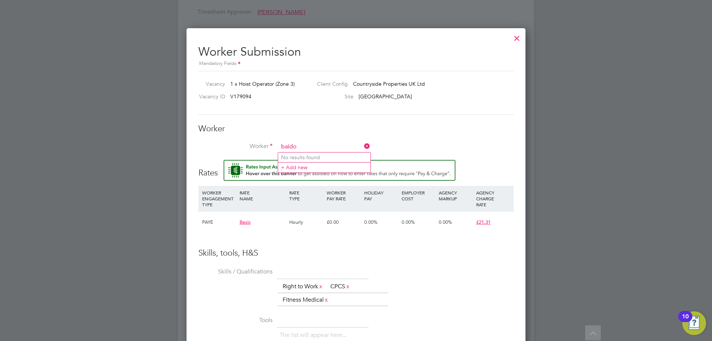
type input "baido"
click at [291, 145] on input at bounding box center [324, 146] width 92 height 11
type input "B"
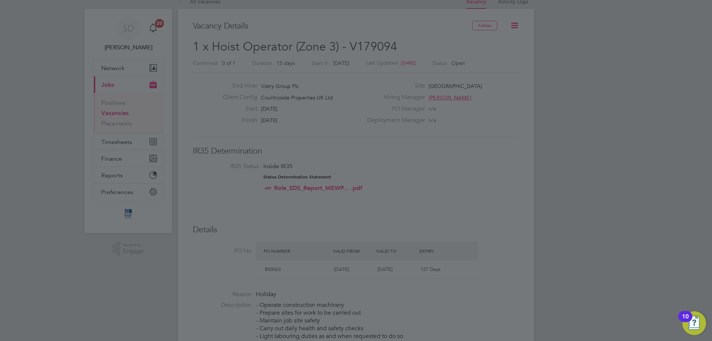
scroll to position [0, 0]
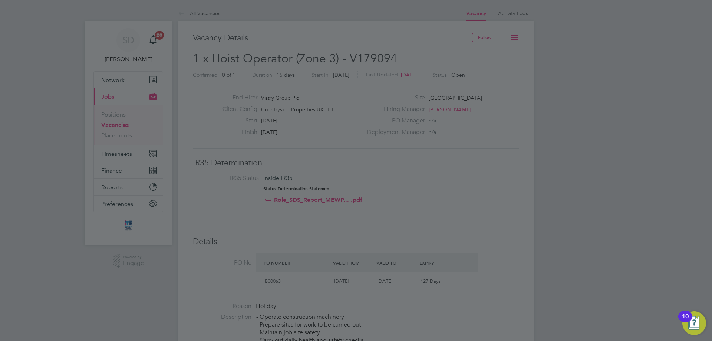
click at [391, 76] on div at bounding box center [356, 170] width 712 height 341
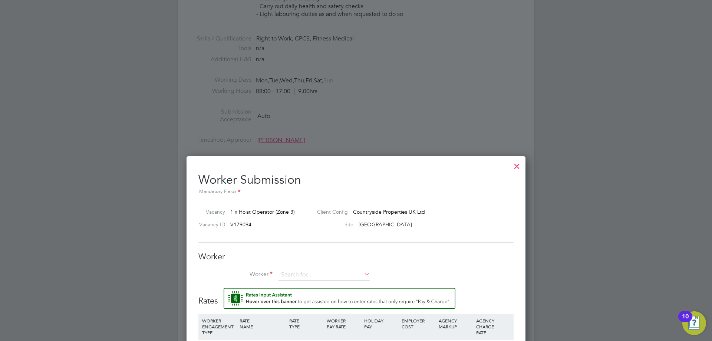
click at [515, 167] on div at bounding box center [516, 164] width 13 height 13
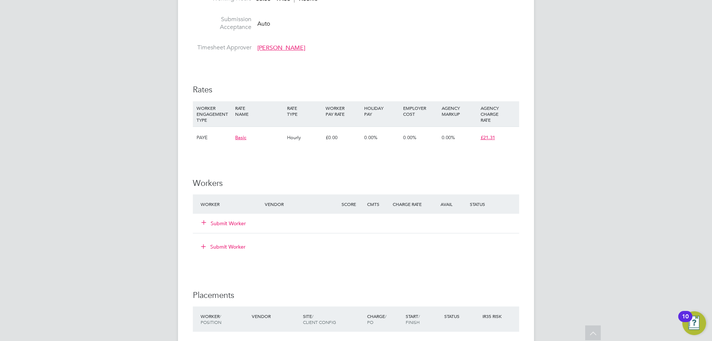
scroll to position [445, 0]
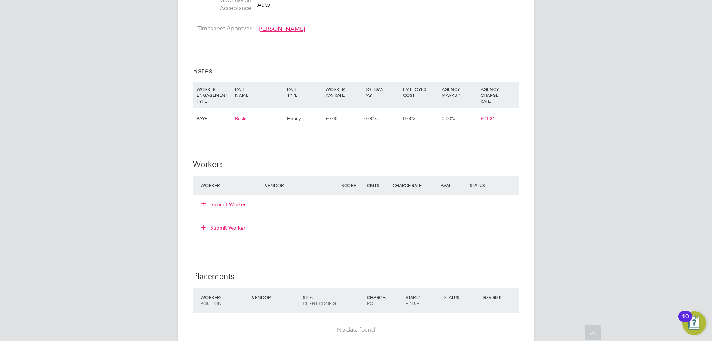
click at [232, 202] on button "Submit Worker" at bounding box center [224, 203] width 44 height 7
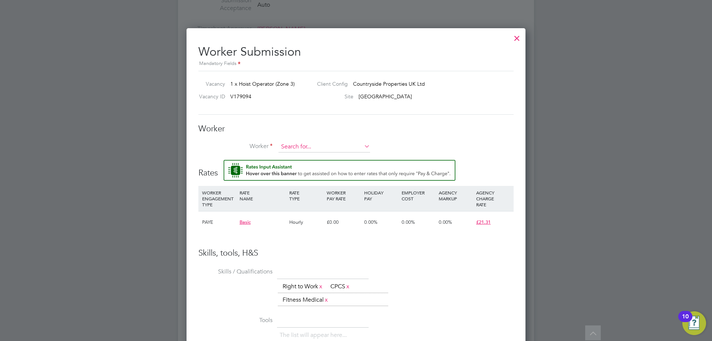
click at [321, 142] on input at bounding box center [324, 146] width 92 height 11
click at [324, 154] on li "Philip Baid oo (ITS NA126)" at bounding box center [341, 157] width 127 height 10
type input "Philip Baidoo (ITS NA126)"
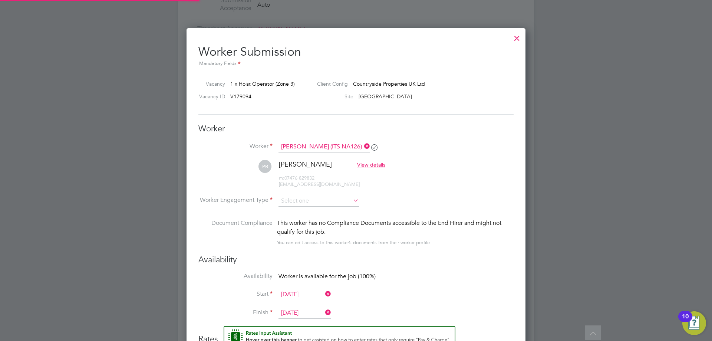
scroll to position [4, 4]
click at [312, 205] on input at bounding box center [318, 200] width 80 height 11
click at [312, 218] on li "PAYE" at bounding box center [318, 221] width 81 height 10
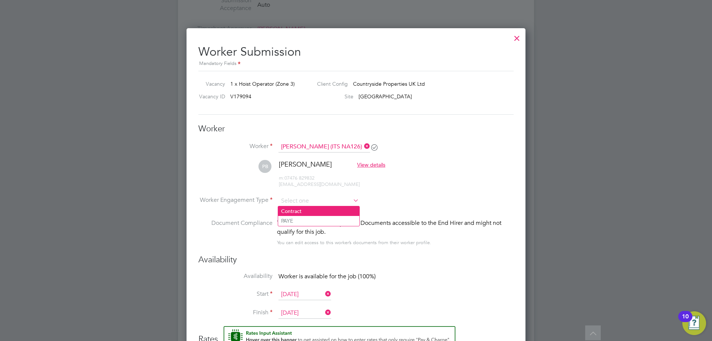
type input "PAYE"
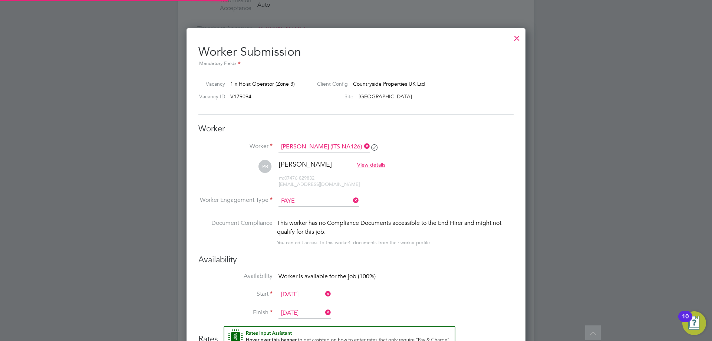
scroll to position [22, 38]
click at [472, 199] on li "Worker Engagement Type PAYE" at bounding box center [355, 206] width 315 height 23
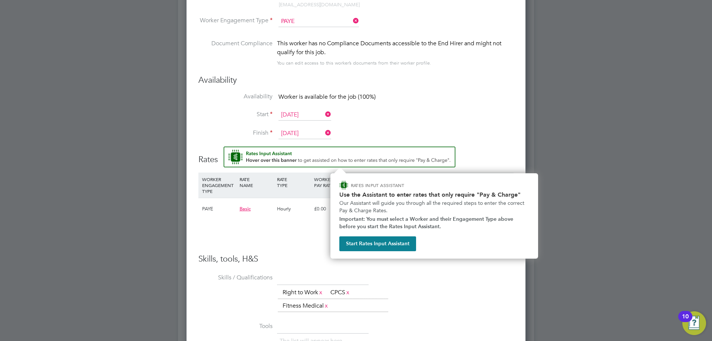
scroll to position [651, 0]
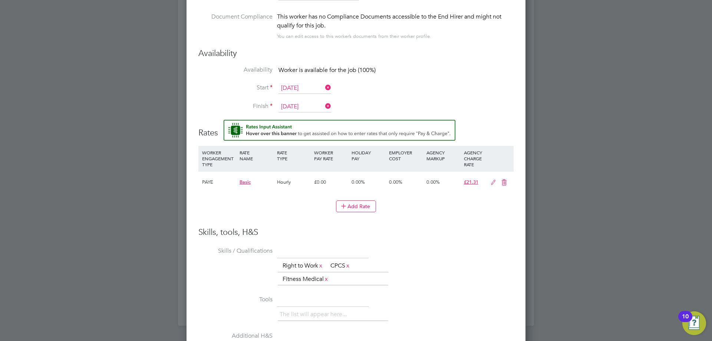
click at [489, 183] on icon at bounding box center [492, 182] width 9 height 6
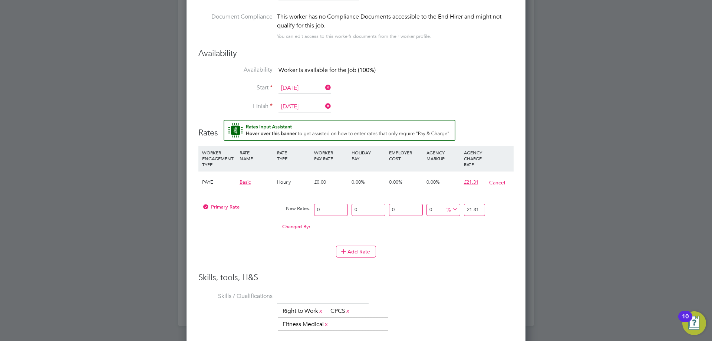
scroll to position [700, 339]
drag, startPoint x: 343, startPoint y: 211, endPoint x: 248, endPoint y: 210, distance: 95.6
click at [248, 210] on div "Primary Rate New Rates: 0 0 n/a 0 n/a 0 0 % 21.31" at bounding box center [355, 210] width 315 height 20
type input "1"
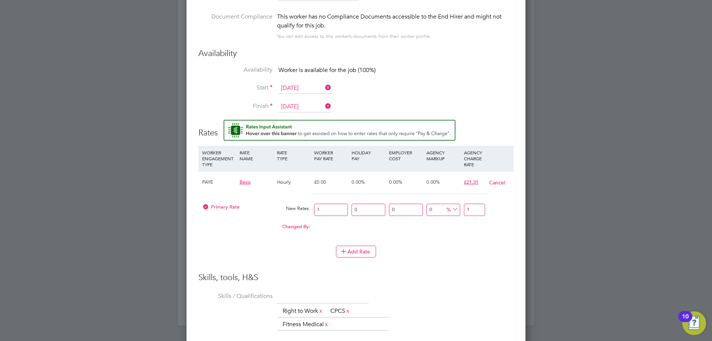
type input "15"
type input "15.1"
type input "15.17"
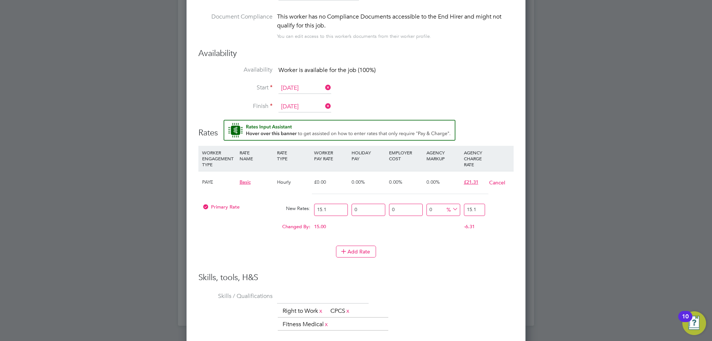
type input "15.17"
type input "-86.81608437705998"
type input "2"
type input "38.43111404087014"
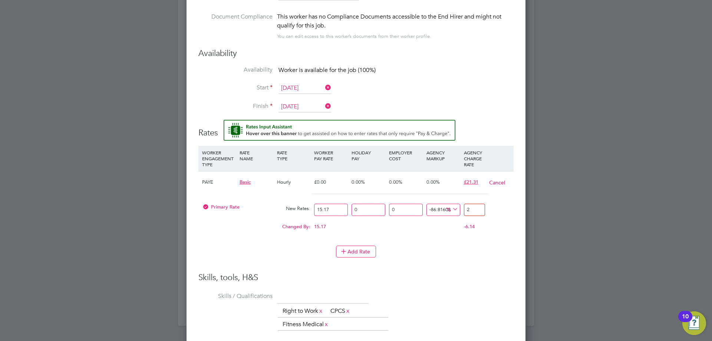
type input "21"
type input "40.408701384311144"
type input "21.3"
type input "40.47462096242584"
type input "21.31"
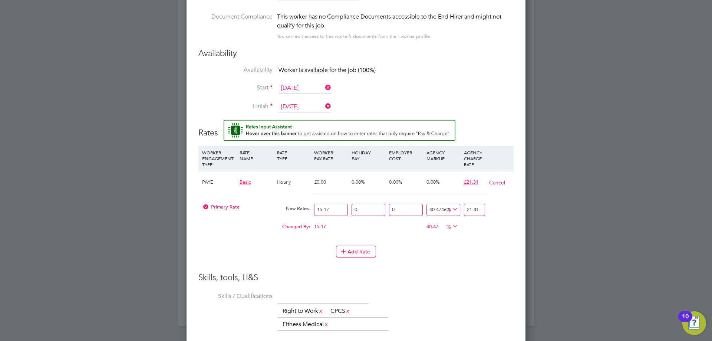
click at [451, 261] on li "Add Rate" at bounding box center [355, 254] width 315 height 19
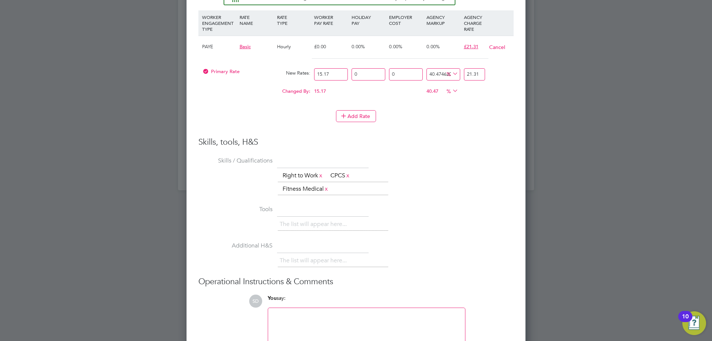
scroll to position [799, 0]
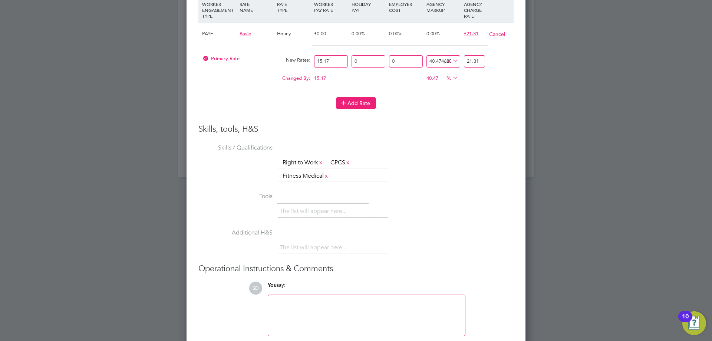
click at [358, 108] on button "Add Rate" at bounding box center [356, 103] width 40 height 12
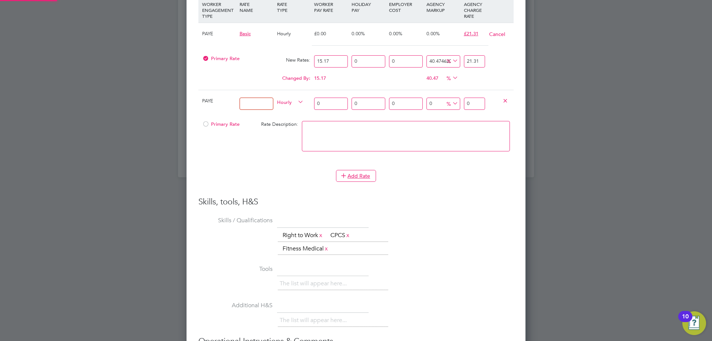
scroll to position [772, 339]
click at [507, 103] on icon at bounding box center [505, 100] width 6 height 6
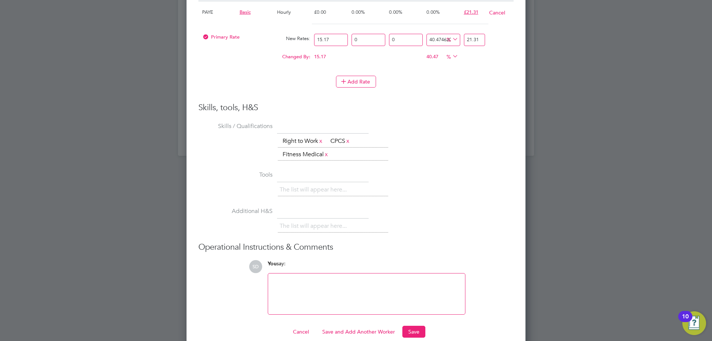
scroll to position [832, 0]
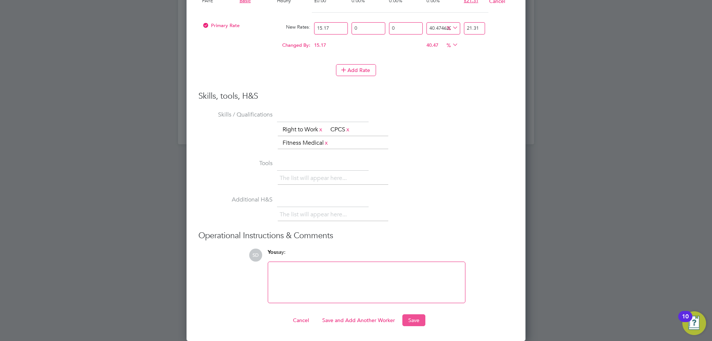
click at [410, 319] on button "Save" at bounding box center [413, 320] width 23 height 12
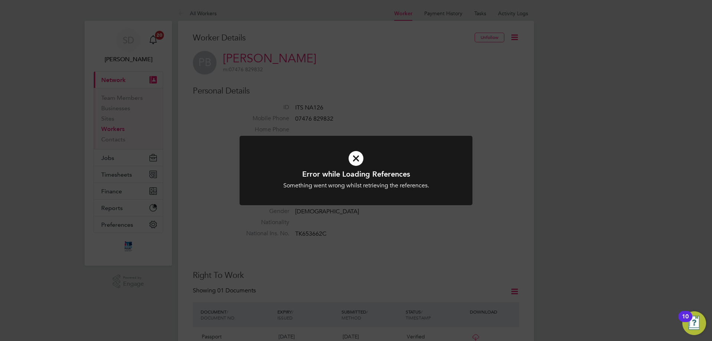
click at [421, 198] on div at bounding box center [355, 170] width 233 height 69
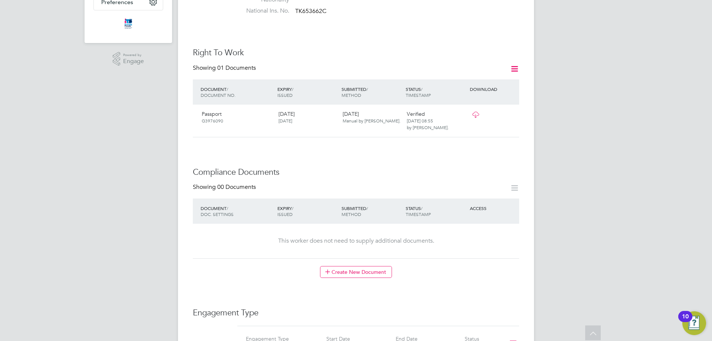
scroll to position [259, 0]
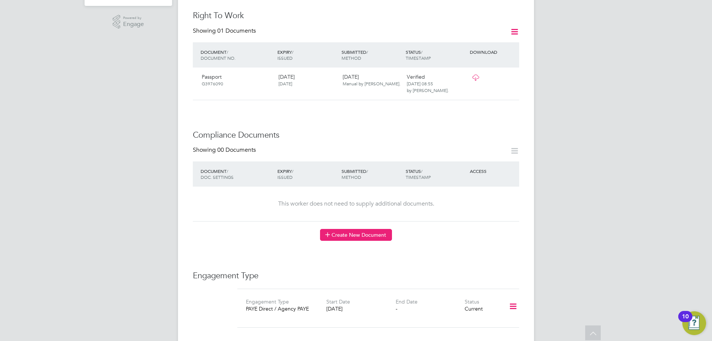
click at [355, 230] on button "Create New Document" at bounding box center [356, 235] width 72 height 12
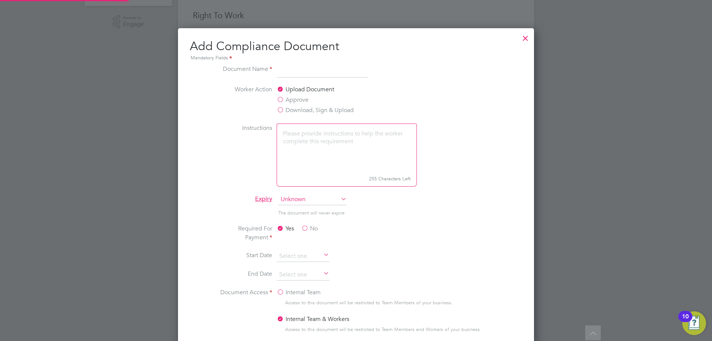
scroll to position [389, 356]
click at [283, 101] on label "Approve" at bounding box center [292, 99] width 32 height 9
click at [0, 0] on input "Approve" at bounding box center [0, 0] width 0 height 0
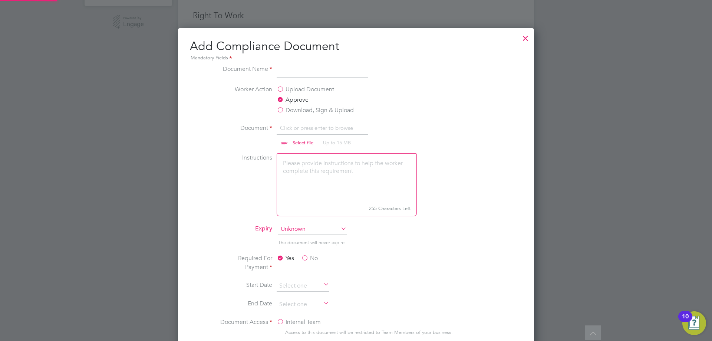
scroll to position [11, 92]
click at [314, 143] on input "file" at bounding box center [310, 134] width 116 height 22
type input "C:\fakepath\RTW.PDF"
click at [303, 75] on input at bounding box center [322, 70] width 92 height 13
type input "r"
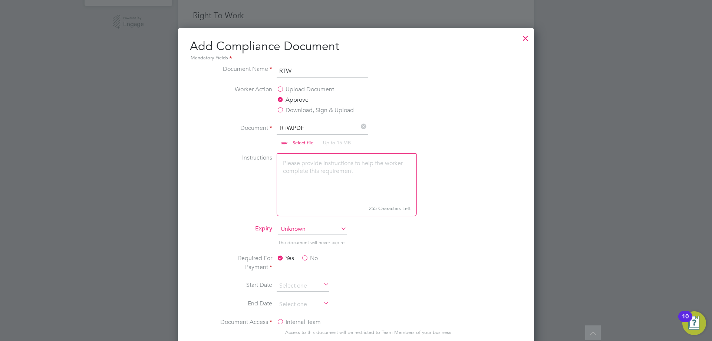
type input "RTW"
click at [407, 112] on li "Worker Action Upload Document Approve Download, Sign & Upload" at bounding box center [355, 104] width 279 height 39
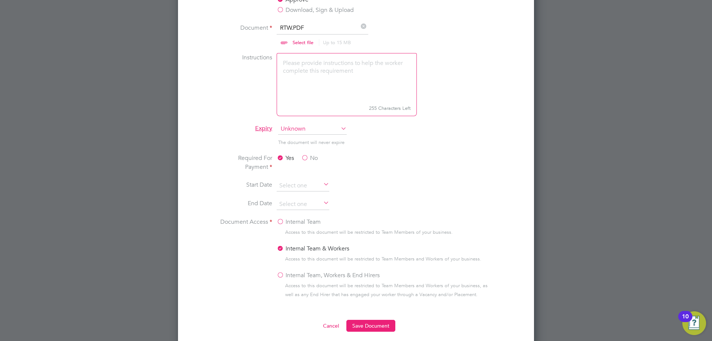
scroll to position [371, 0]
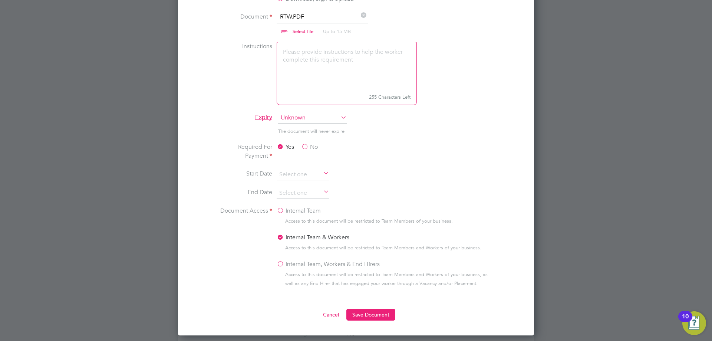
click at [283, 266] on label "Internal Team, Workers & End Hirers" at bounding box center [327, 263] width 103 height 9
click at [0, 0] on input "Internal Team, Workers & End Hirers" at bounding box center [0, 0] width 0 height 0
click at [307, 119] on span "Unknown" at bounding box center [312, 117] width 69 height 11
click at [311, 167] on li "Specific date" at bounding box center [312, 167] width 69 height 10
click at [304, 177] on input at bounding box center [302, 174] width 53 height 11
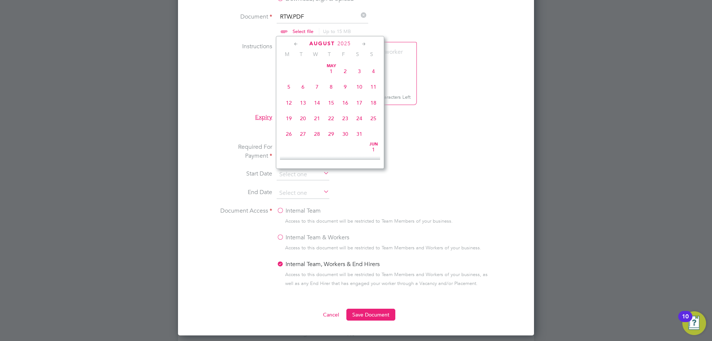
scroll to position [289, 0]
click at [339, 43] on span "2025" at bounding box center [343, 43] width 13 height 6
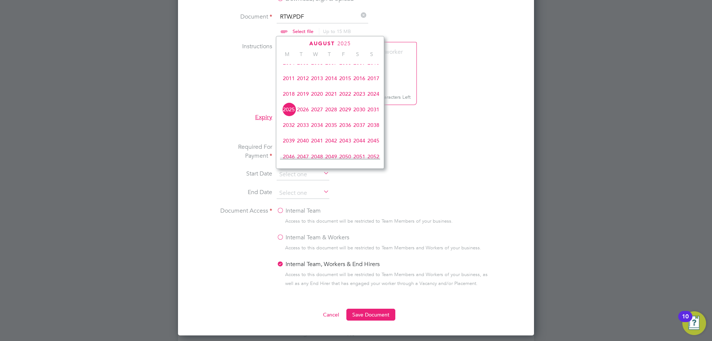
click at [316, 113] on span "2027" at bounding box center [317, 109] width 14 height 14
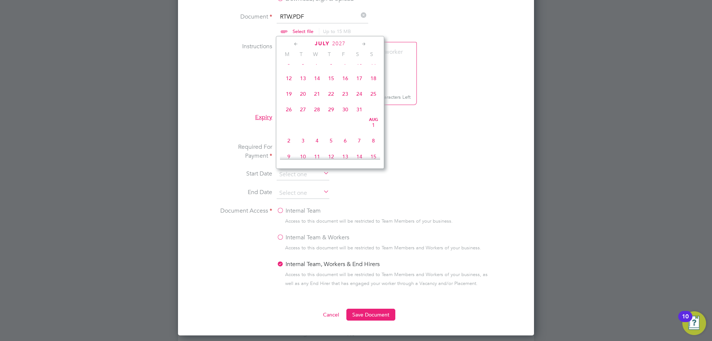
click at [362, 44] on icon at bounding box center [363, 44] width 7 height 8
click at [331, 100] on span "14" at bounding box center [331, 93] width 14 height 14
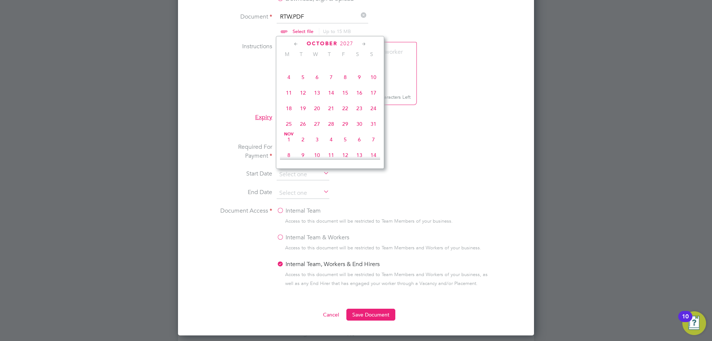
type input "14 Oct 2027"
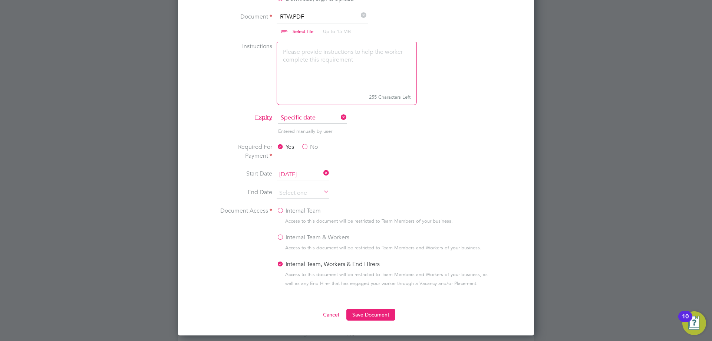
click at [480, 176] on li "Start Date 14 Oct 2027" at bounding box center [355, 178] width 279 height 19
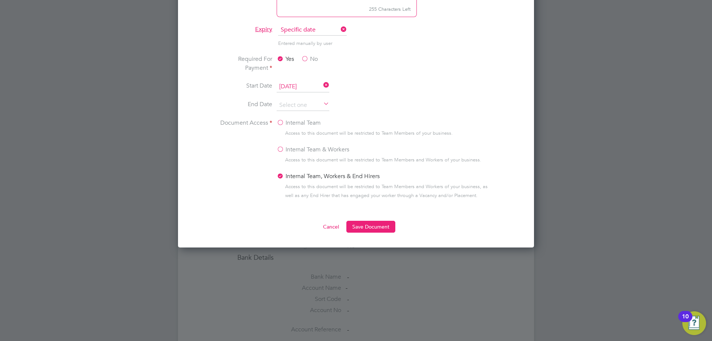
scroll to position [482, 0]
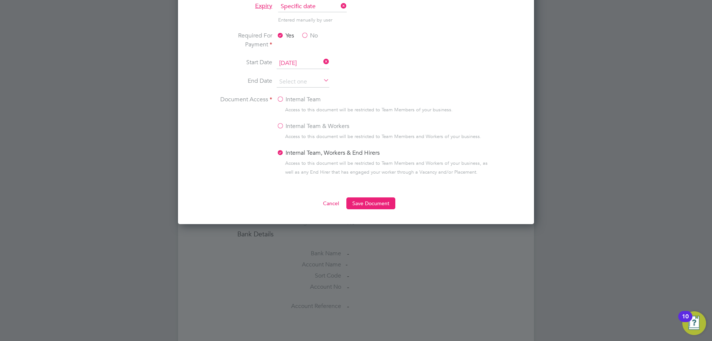
click at [322, 63] on icon at bounding box center [322, 62] width 0 height 10
click at [308, 80] on input at bounding box center [302, 81] width 53 height 11
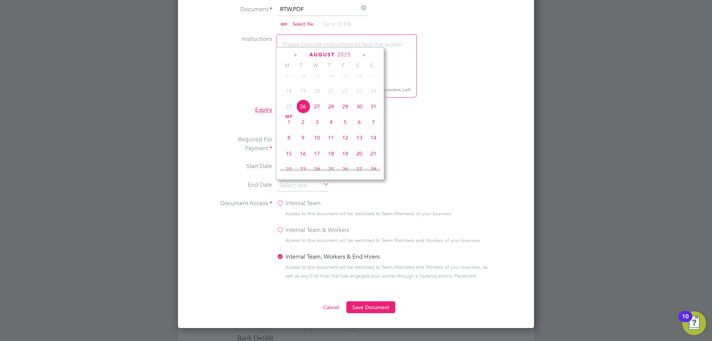
scroll to position [296, 0]
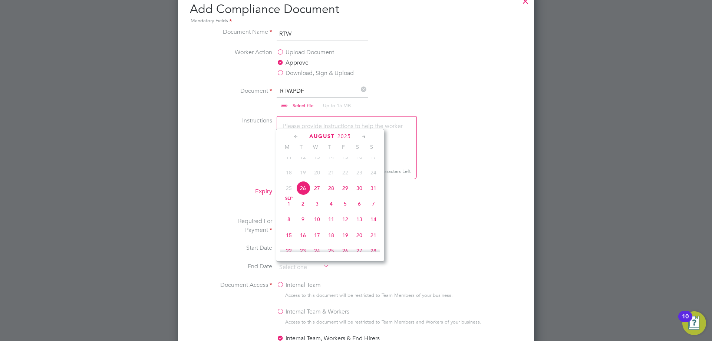
click at [331, 134] on span "August" at bounding box center [322, 136] width 26 height 6
click at [344, 134] on span "2025" at bounding box center [343, 136] width 13 height 6
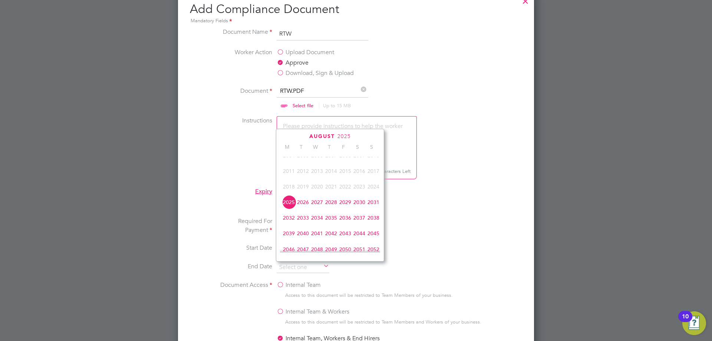
click at [316, 208] on span "2027" at bounding box center [317, 202] width 14 height 14
click at [361, 138] on icon at bounding box center [363, 137] width 7 height 8
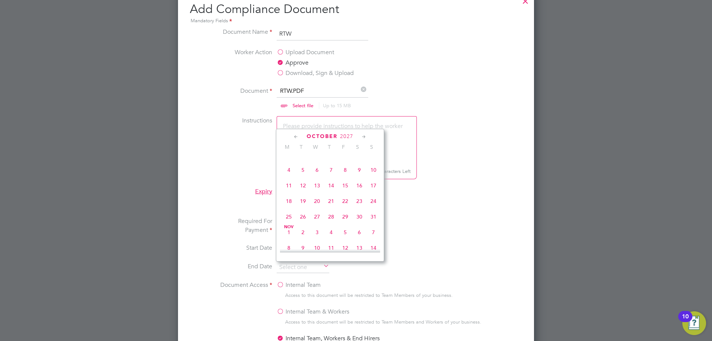
click at [332, 192] on span "14" at bounding box center [331, 185] width 14 height 14
type input "14 Oct 2027"
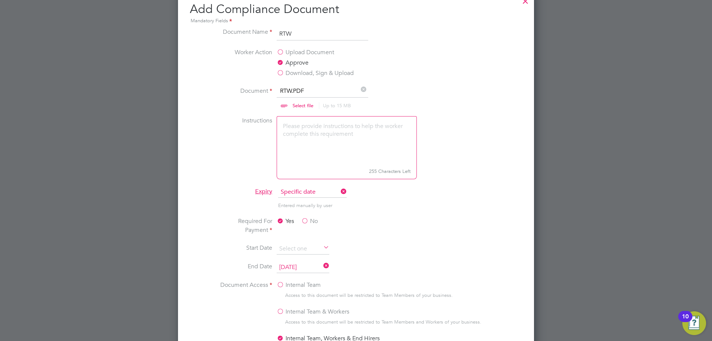
click at [451, 238] on li "Required For Payment Yes No" at bounding box center [355, 229] width 279 height 27
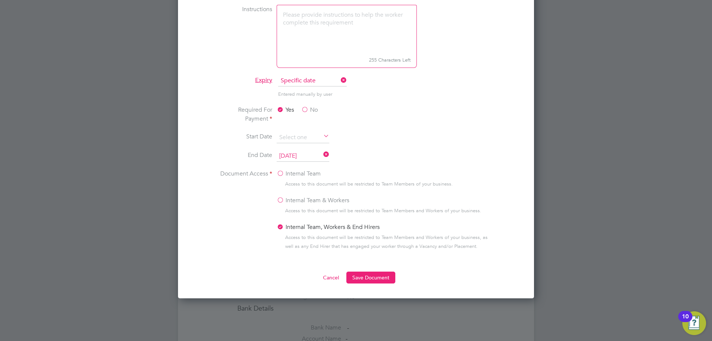
scroll to position [482, 0]
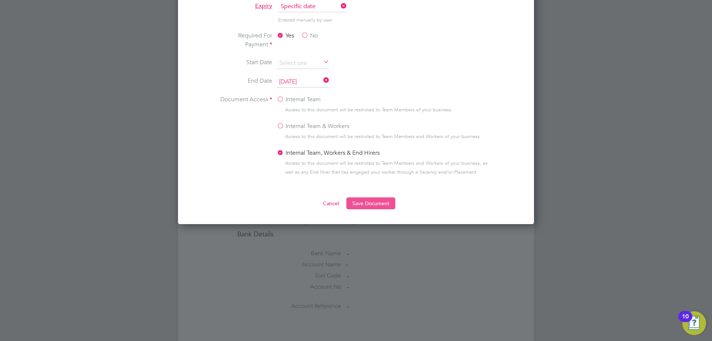
click at [374, 208] on button "Save Document" at bounding box center [370, 203] width 49 height 12
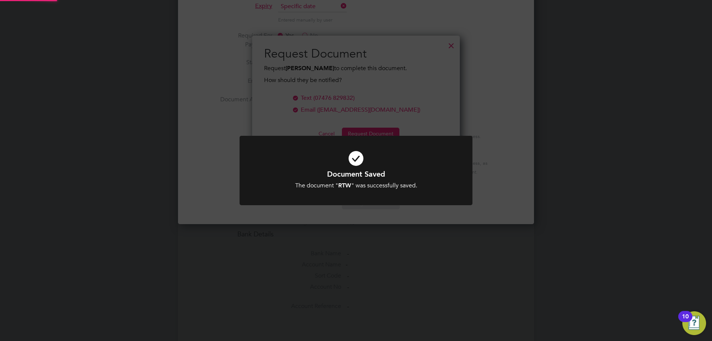
scroll to position [119, 208]
click at [295, 188] on div "The document " RTW " was successfully saved." at bounding box center [355, 186] width 193 height 8
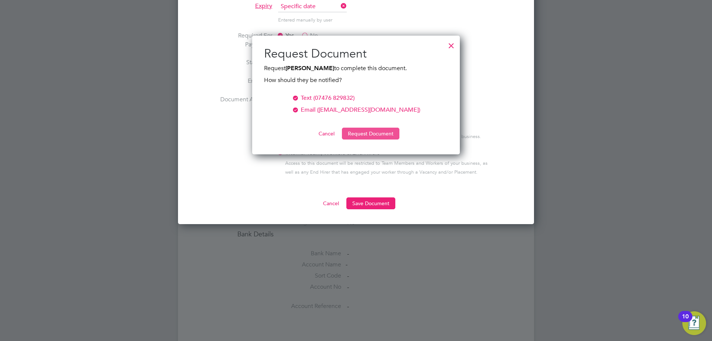
click at [385, 133] on button "Request Document" at bounding box center [370, 133] width 57 height 12
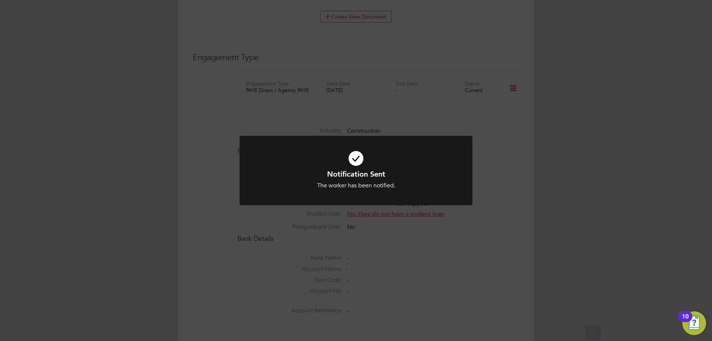
click at [361, 173] on h1 "Notification Sent" at bounding box center [355, 174] width 193 height 10
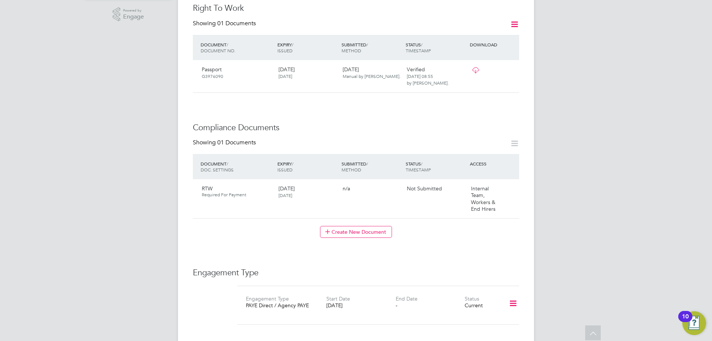
scroll to position [259, 0]
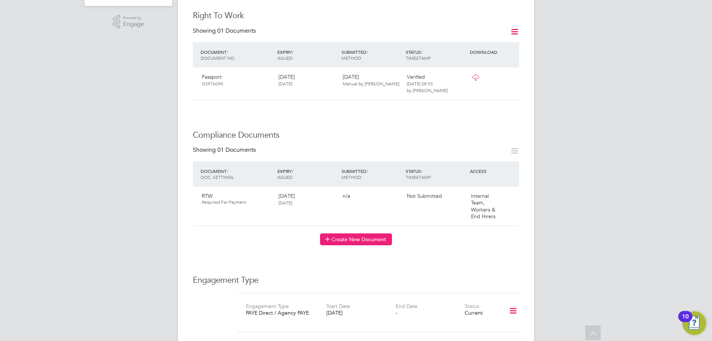
click at [358, 233] on button "Create New Document" at bounding box center [356, 239] width 72 height 12
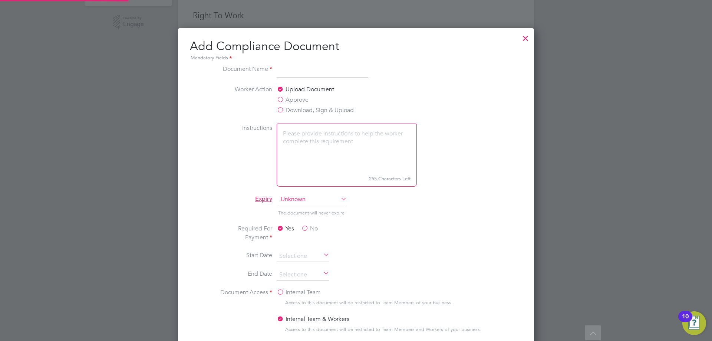
scroll to position [389, 356]
click at [295, 102] on label "Approve" at bounding box center [292, 99] width 32 height 9
click at [0, 0] on input "Approve" at bounding box center [0, 0] width 0 height 0
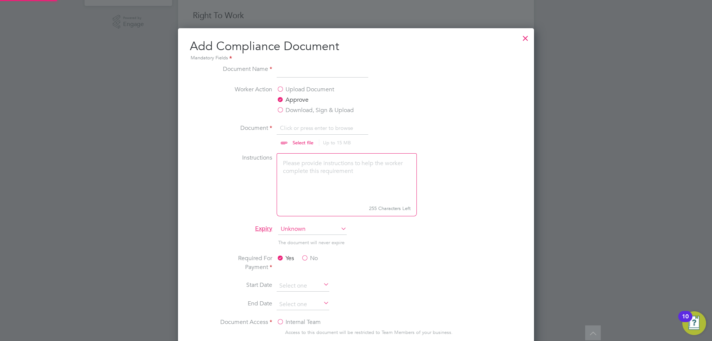
scroll to position [11, 92]
click at [299, 144] on input "file" at bounding box center [310, 134] width 116 height 22
type input "C:\fakepath\Share Code.PDF"
click at [303, 70] on input at bounding box center [322, 70] width 92 height 13
type input "Share Code"
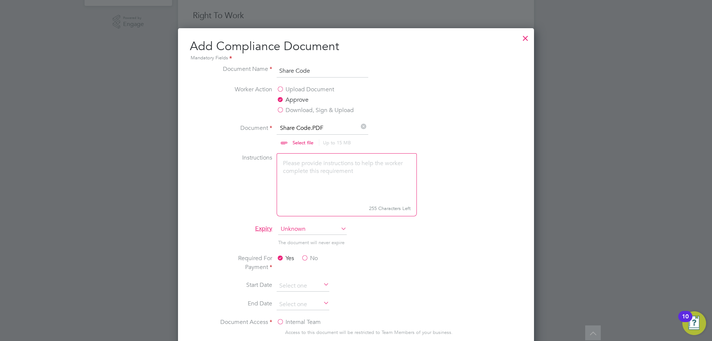
click at [417, 133] on li "Document Share Code.PDF Select file Up to 15 MB Drop your file here" at bounding box center [355, 138] width 279 height 30
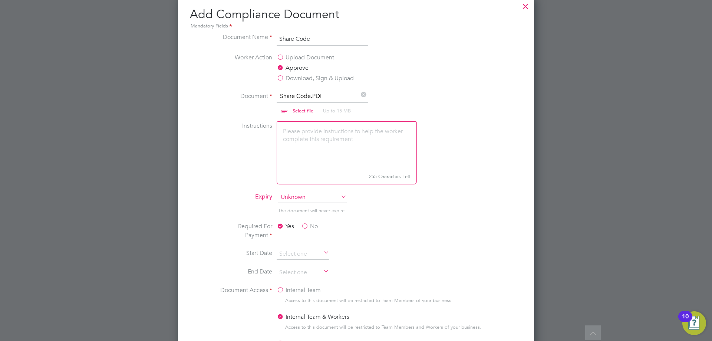
scroll to position [334, 0]
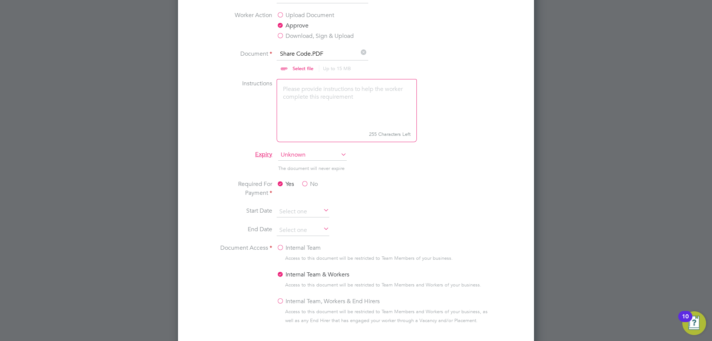
click at [297, 155] on span "Unknown" at bounding box center [312, 154] width 69 height 11
click at [311, 205] on li "Specific date" at bounding box center [312, 204] width 69 height 10
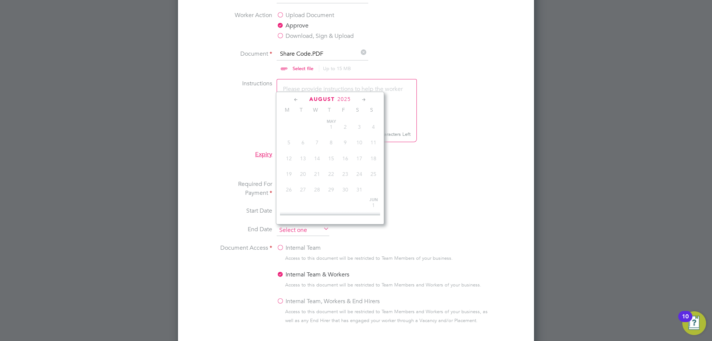
click at [298, 228] on input at bounding box center [302, 230] width 53 height 11
click at [335, 99] on div "August 2025" at bounding box center [330, 99] width 100 height 7
click at [345, 99] on span "2025" at bounding box center [343, 99] width 13 height 6
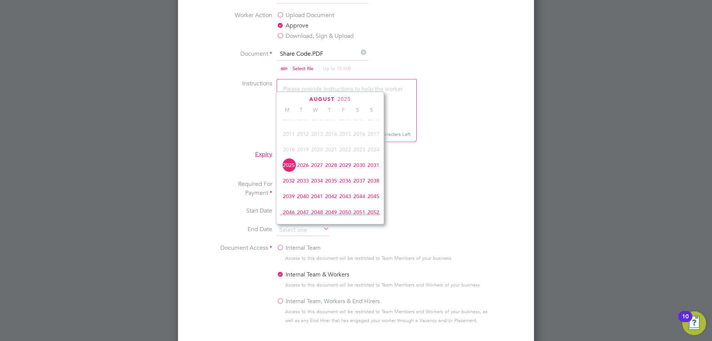
click at [291, 172] on span "2025" at bounding box center [289, 165] width 14 height 14
click at [362, 99] on icon at bounding box center [363, 100] width 7 height 8
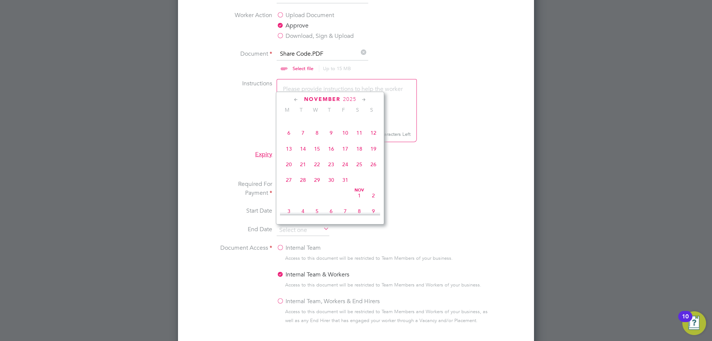
scroll to position [496, 0]
drag, startPoint x: 374, startPoint y: 159, endPoint x: 388, endPoint y: 165, distance: 14.5
click at [375, 153] on span "16" at bounding box center [373, 146] width 14 height 14
type input "16 Nov 2025"
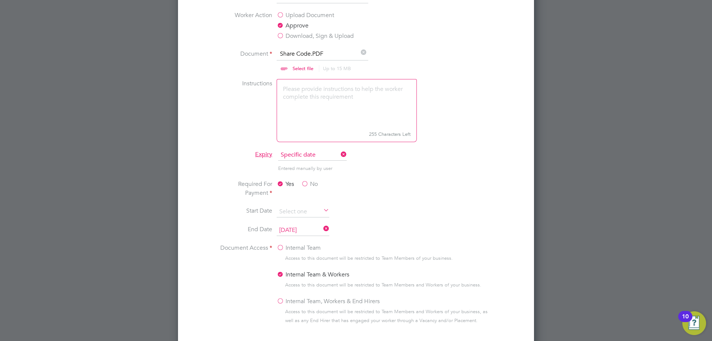
click at [435, 192] on li "Required For Payment Yes No" at bounding box center [355, 192] width 279 height 27
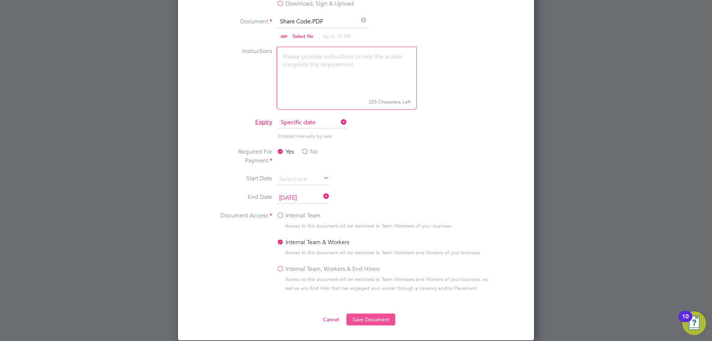
scroll to position [408, 0]
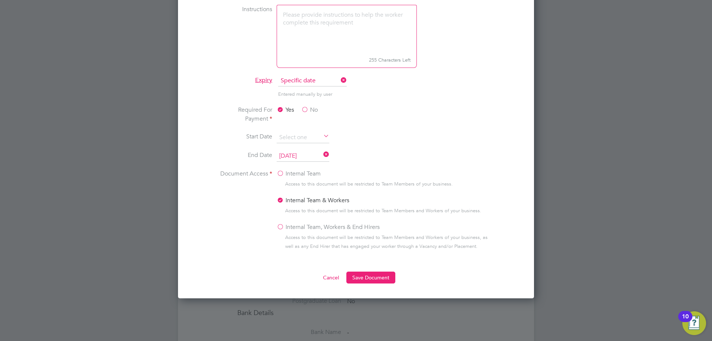
click at [281, 226] on label "Internal Team, Workers & End Hirers" at bounding box center [327, 226] width 103 height 9
click at [0, 0] on input "Internal Team, Workers & End Hirers" at bounding box center [0, 0] width 0 height 0
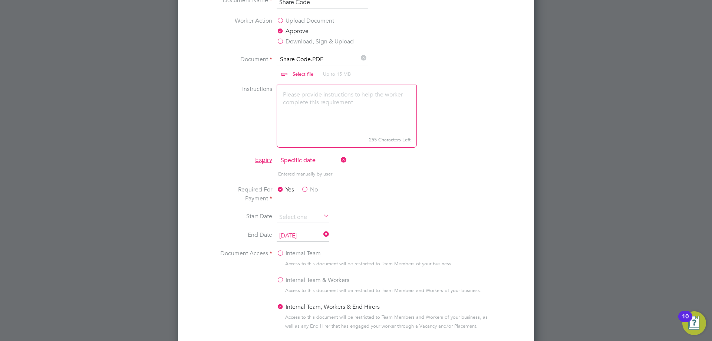
scroll to position [445, 0]
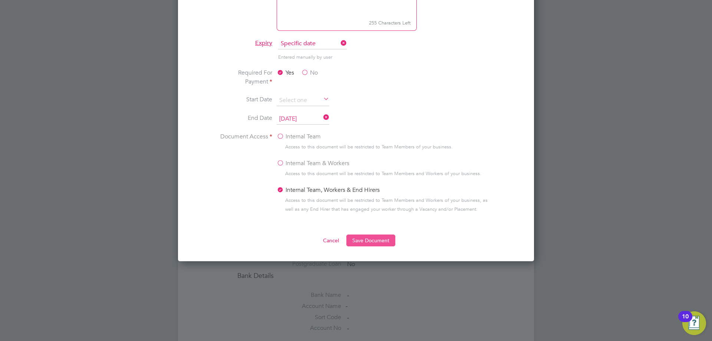
click at [371, 238] on button "Save Document" at bounding box center [370, 240] width 49 height 12
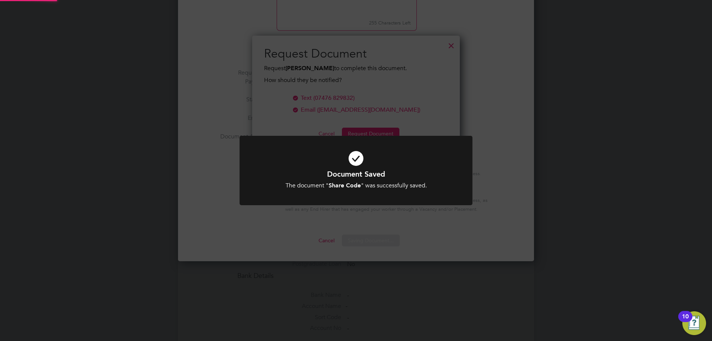
scroll to position [119, 208]
click at [387, 186] on div "The document " Share Code " was successfully saved." at bounding box center [355, 186] width 193 height 8
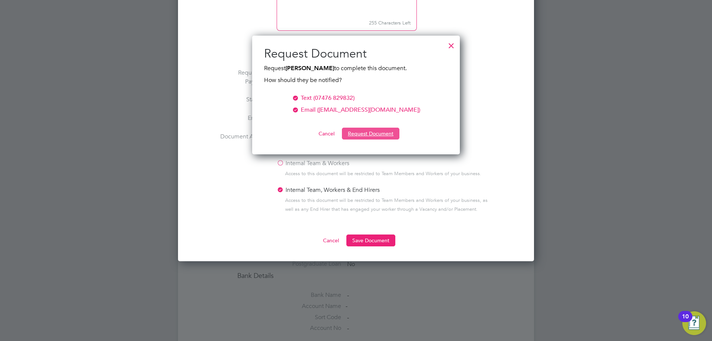
click at [369, 135] on button "Request Document" at bounding box center [370, 133] width 57 height 12
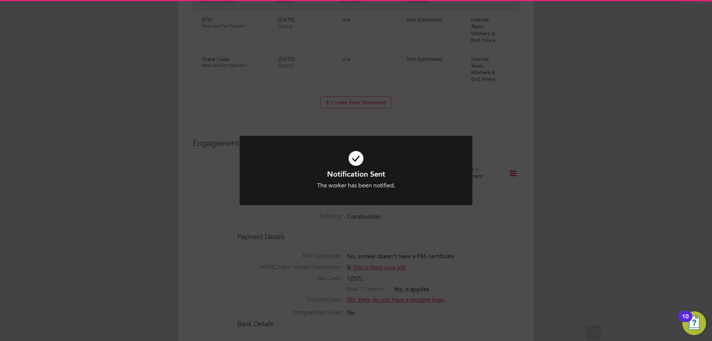
scroll to position [445, 0]
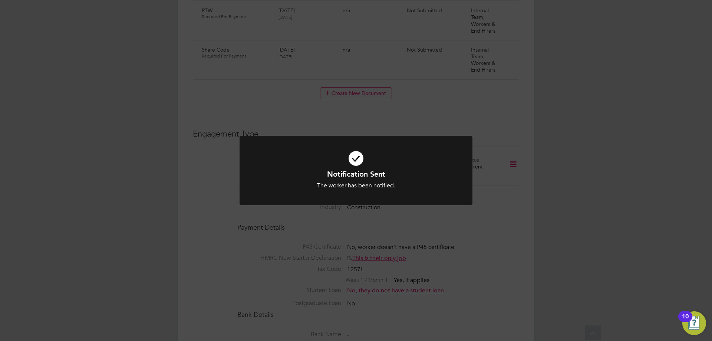
click at [365, 179] on h1 "Notification Sent" at bounding box center [355, 174] width 193 height 10
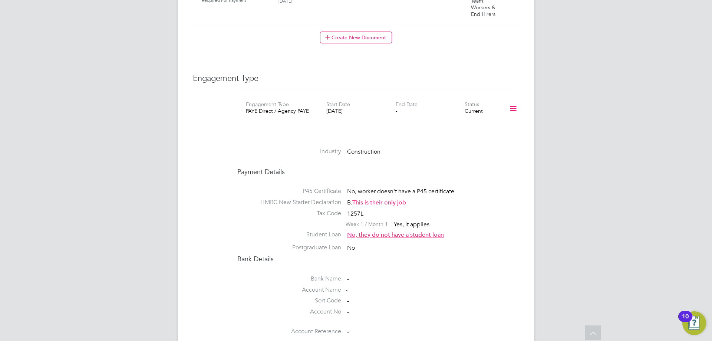
scroll to position [352, 0]
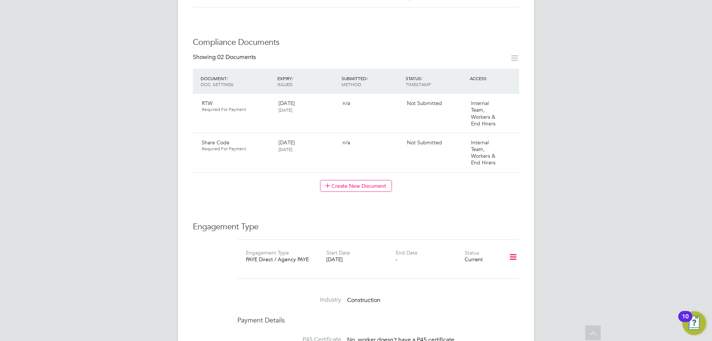
drag, startPoint x: 376, startPoint y: 178, endPoint x: 386, endPoint y: 189, distance: 15.0
click at [376, 180] on button "Create New Document" at bounding box center [356, 186] width 72 height 12
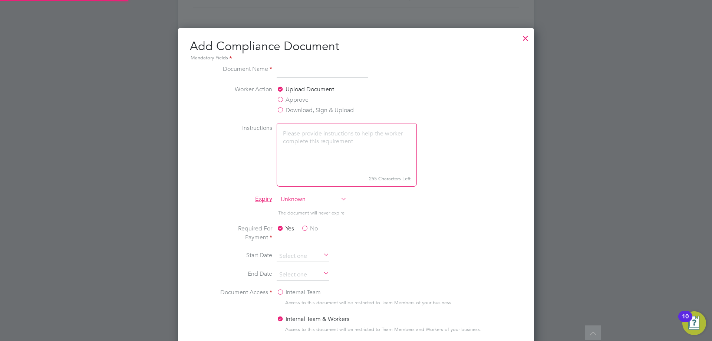
scroll to position [389, 356]
click at [291, 100] on label "Approve" at bounding box center [292, 99] width 32 height 9
click at [0, 0] on input "Approve" at bounding box center [0, 0] width 0 height 0
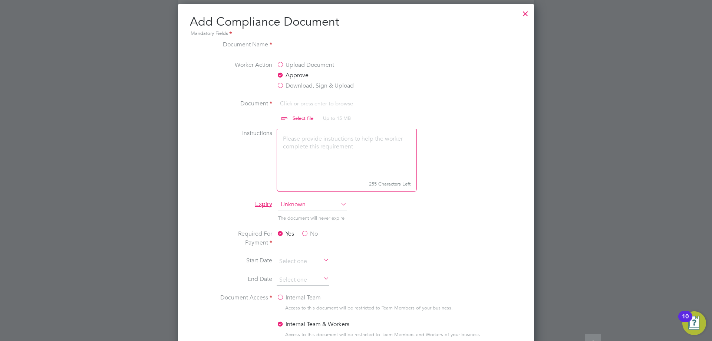
scroll to position [389, 0]
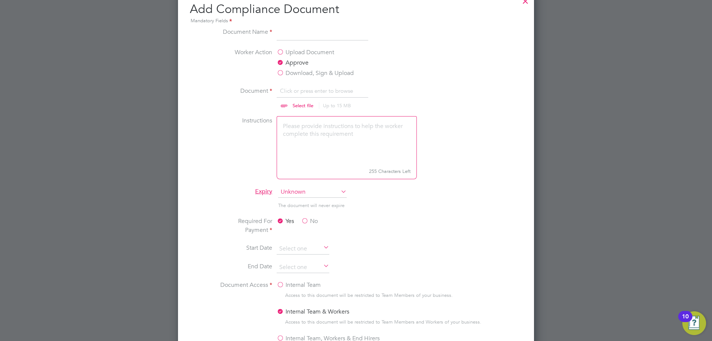
click at [303, 36] on input at bounding box center [322, 33] width 92 height 13
type input "c"
type input "CPCS"
click at [422, 58] on li "Worker Action Upload Document Approve Download, Sign & Upload" at bounding box center [355, 67] width 279 height 39
click at [289, 104] on input "file" at bounding box center [310, 97] width 116 height 22
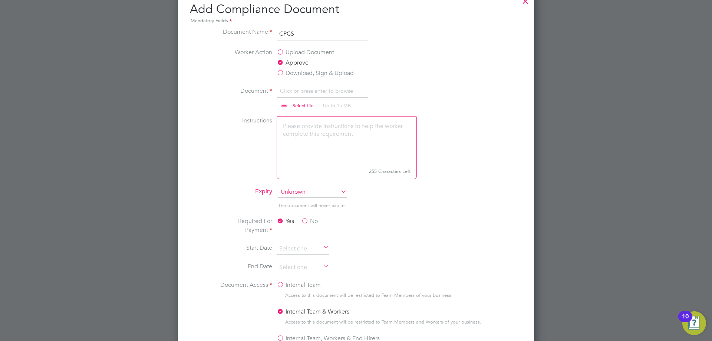
type input "C:\fakepath\CPCS Front.JPG"
click at [455, 195] on li "Expiry Unknown" at bounding box center [355, 195] width 279 height 19
click at [305, 266] on input at bounding box center [302, 267] width 53 height 11
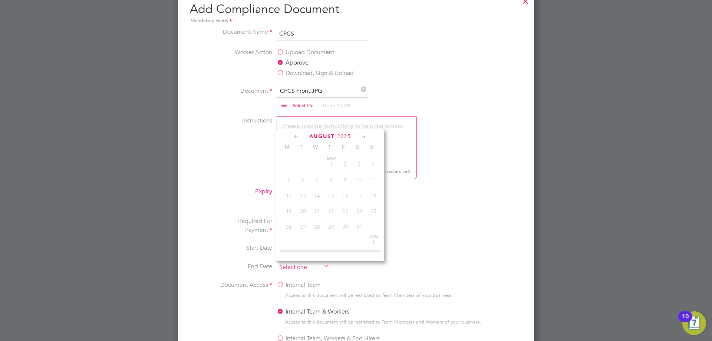
scroll to position [289, 0]
click at [341, 133] on div "August 2025" at bounding box center [330, 136] width 100 height 7
click at [341, 133] on span "2025" at bounding box center [343, 136] width 13 height 6
click at [365, 208] on span "2030" at bounding box center [359, 202] width 14 height 14
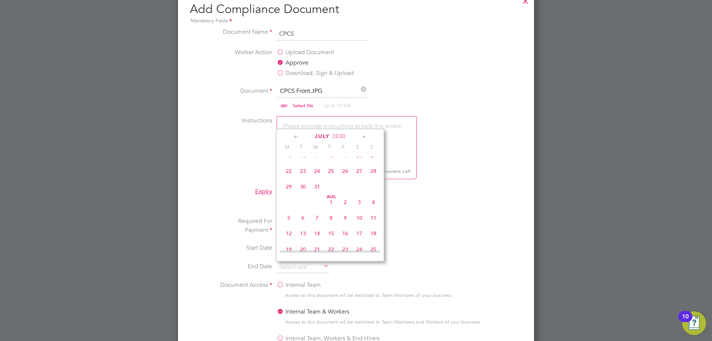
click at [365, 136] on icon at bounding box center [363, 137] width 7 height 8
click at [292, 137] on icon at bounding box center [295, 137] width 7 height 8
click at [293, 137] on icon at bounding box center [295, 137] width 7 height 8
click at [373, 229] on span "30" at bounding box center [373, 225] width 14 height 14
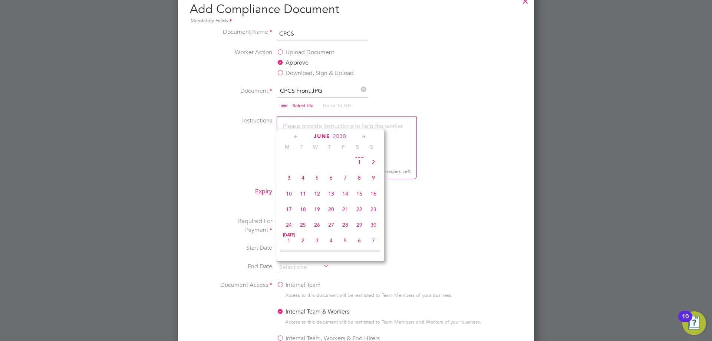
type input "30 Jun 2030"
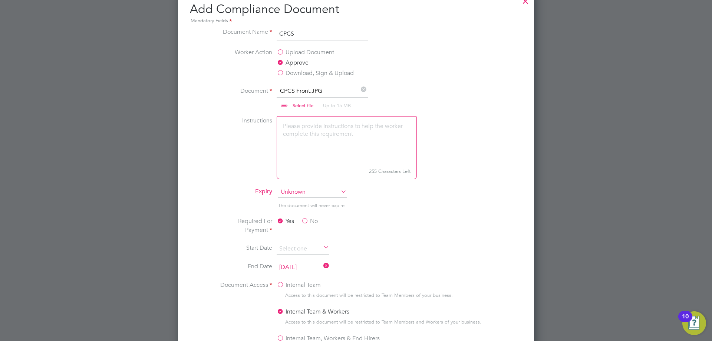
click at [486, 223] on li "Required For Payment Yes No" at bounding box center [355, 229] width 279 height 27
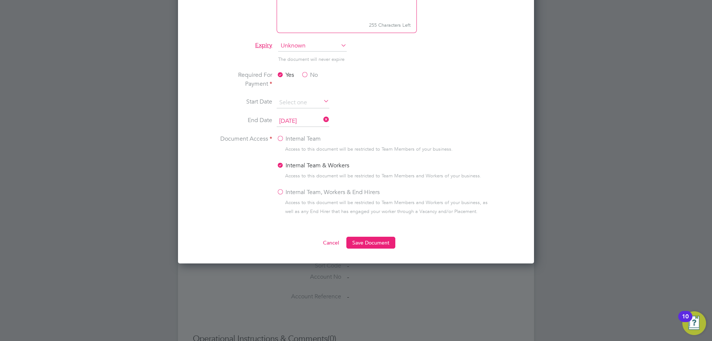
scroll to position [574, 0]
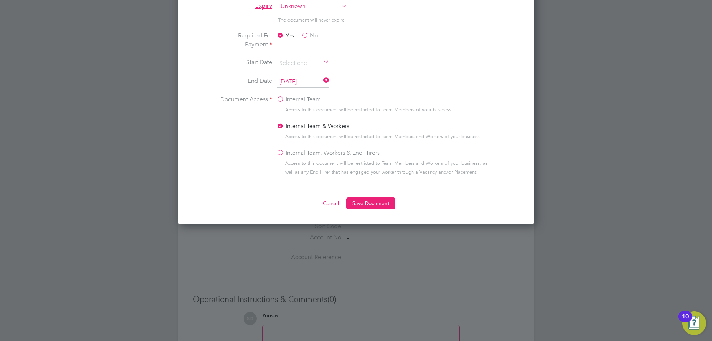
click at [281, 151] on label "Internal Team, Workers & End Hirers" at bounding box center [327, 152] width 103 height 9
click at [0, 0] on input "Internal Team, Workers & End Hirers" at bounding box center [0, 0] width 0 height 0
click at [371, 205] on button "Save Document" at bounding box center [370, 203] width 49 height 12
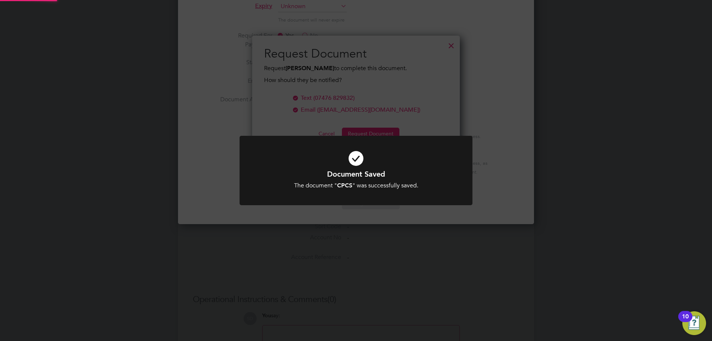
scroll to position [119, 208]
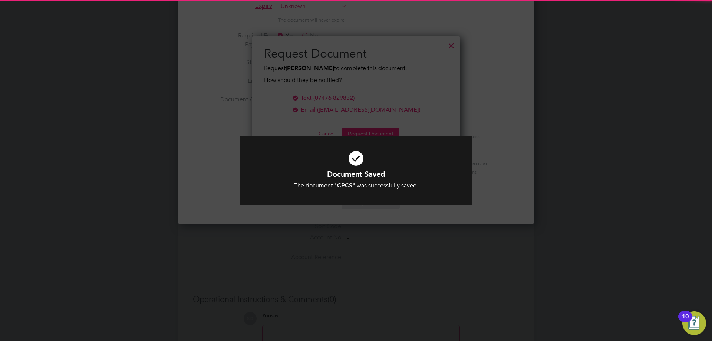
click at [390, 183] on div "The document " CPCS " was successfully saved." at bounding box center [355, 186] width 193 height 8
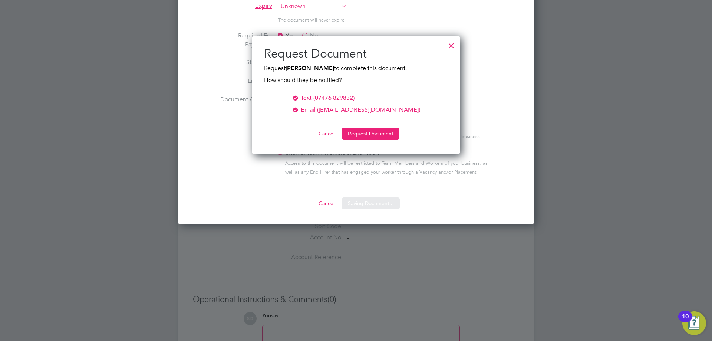
click at [382, 130] on button "Request Document" at bounding box center [370, 133] width 57 height 12
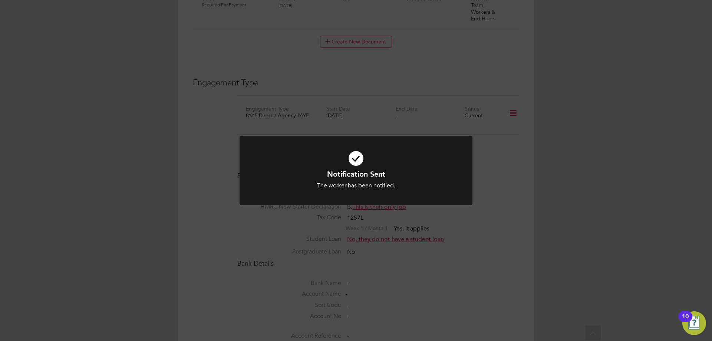
scroll to position [574, 0]
click at [391, 175] on h1 "Notification Sent" at bounding box center [355, 174] width 193 height 10
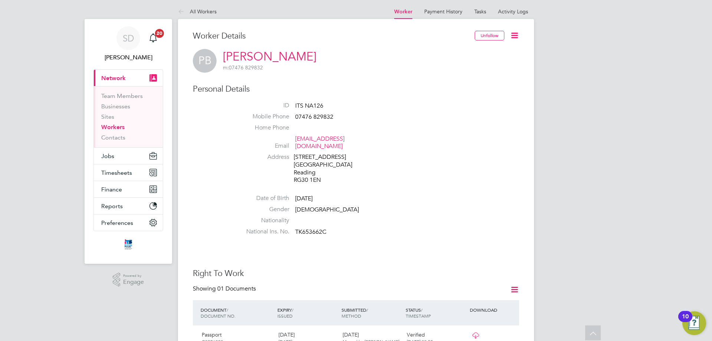
scroll to position [0, 0]
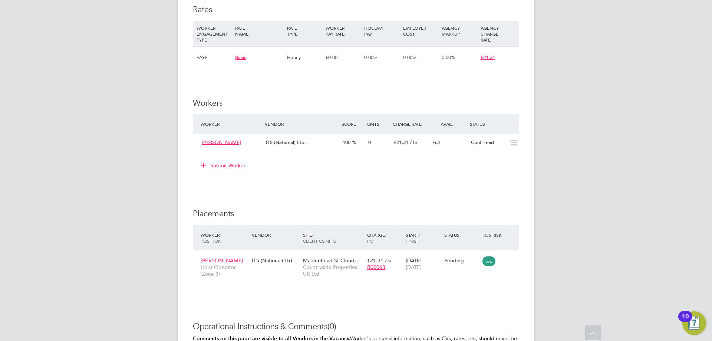
scroll to position [519, 0]
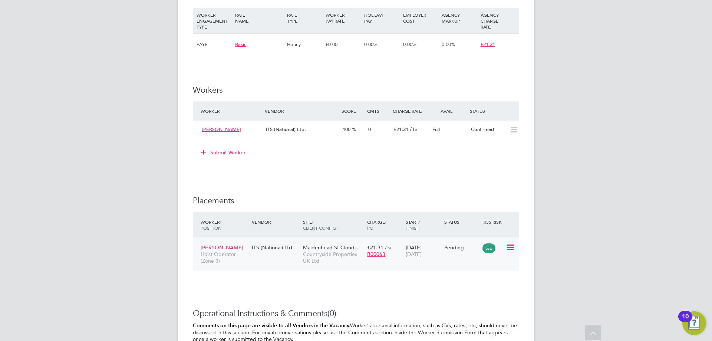
click at [510, 247] on icon at bounding box center [509, 247] width 7 height 9
click at [483, 294] on li "Start" at bounding box center [487, 293] width 53 height 10
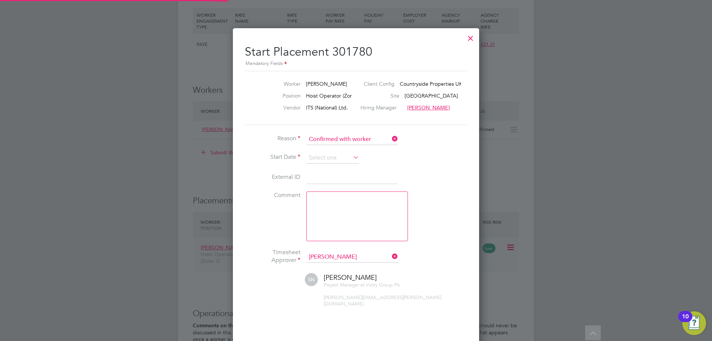
scroll to position [7, 92]
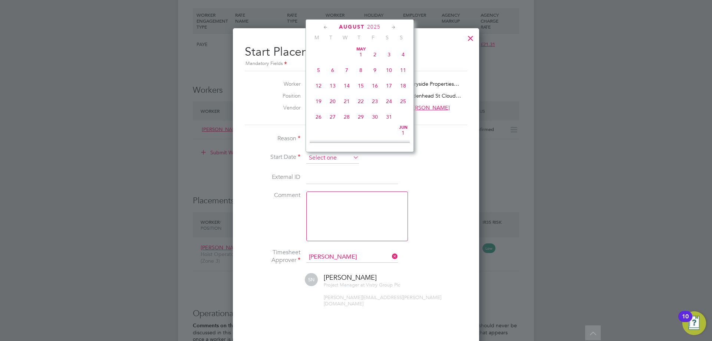
click at [316, 158] on input at bounding box center [332, 157] width 53 height 11
click at [332, 69] on span "19" at bounding box center [332, 63] width 14 height 14
type input "[DATE]"
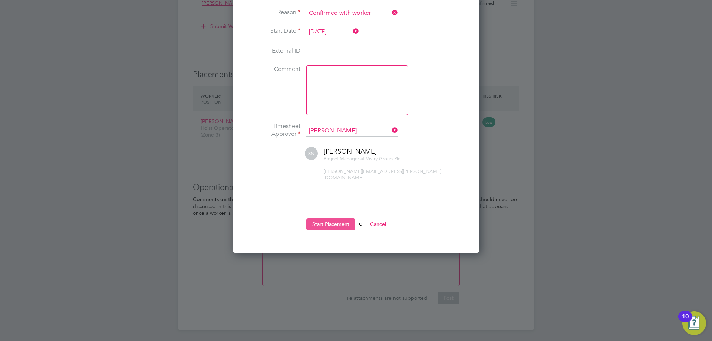
click at [332, 218] on button "Start Placement" at bounding box center [330, 224] width 49 height 12
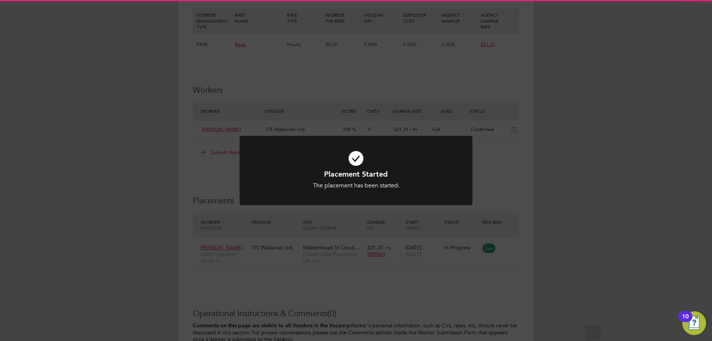
click at [364, 173] on h1 "Placement Started" at bounding box center [355, 174] width 193 height 10
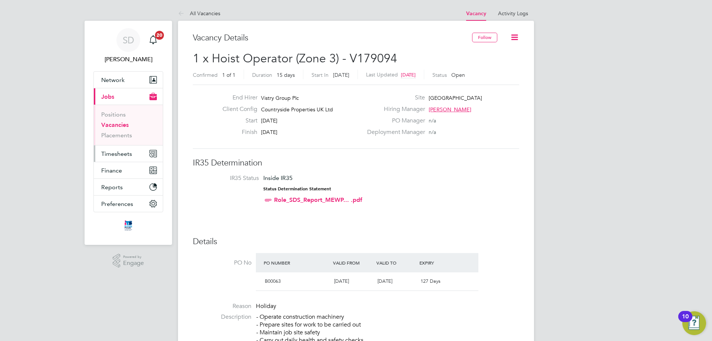
click at [117, 149] on button "Timesheets" at bounding box center [128, 153] width 69 height 16
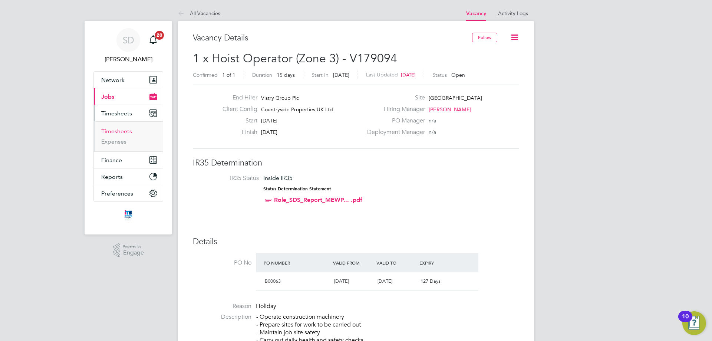
click at [122, 128] on ul "Timesheets Expenses" at bounding box center [128, 136] width 69 height 30
click at [122, 130] on link "Timesheets" at bounding box center [116, 130] width 31 height 7
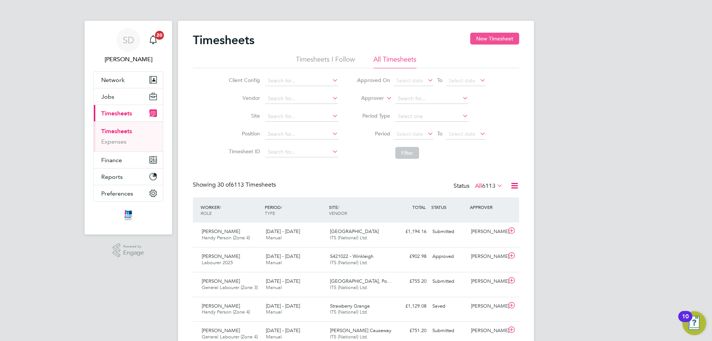
click at [484, 39] on button "New Timesheet" at bounding box center [494, 39] width 49 height 12
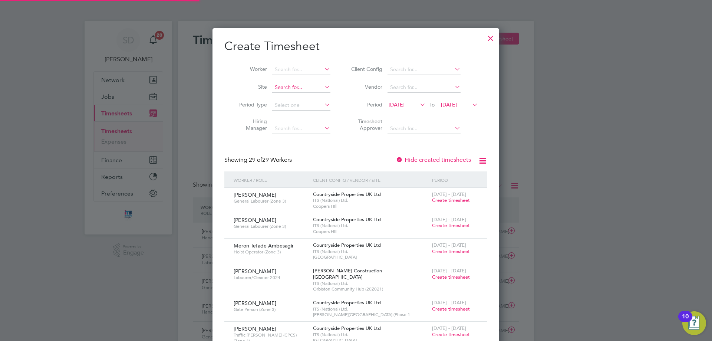
click at [305, 86] on input at bounding box center [301, 87] width 58 height 10
click at [306, 93] on li "[GEOGRAPHIC_DATA]" at bounding box center [305, 97] width 67 height 10
type input "[GEOGRAPHIC_DATA]"
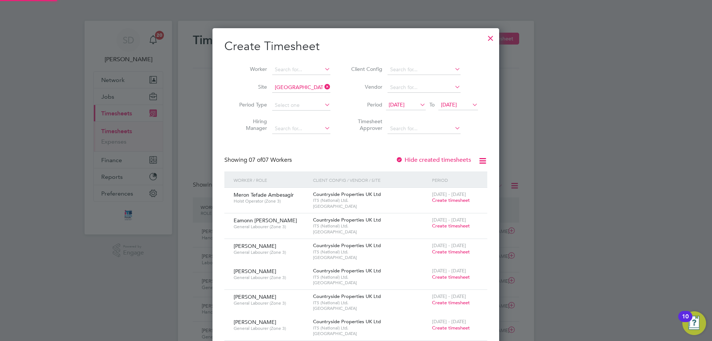
click at [400, 104] on span "12 Aug 2025" at bounding box center [396, 104] width 16 height 7
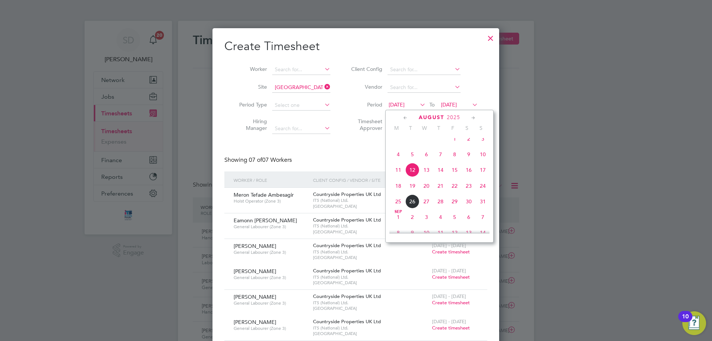
click at [400, 193] on span "18" at bounding box center [398, 186] width 14 height 14
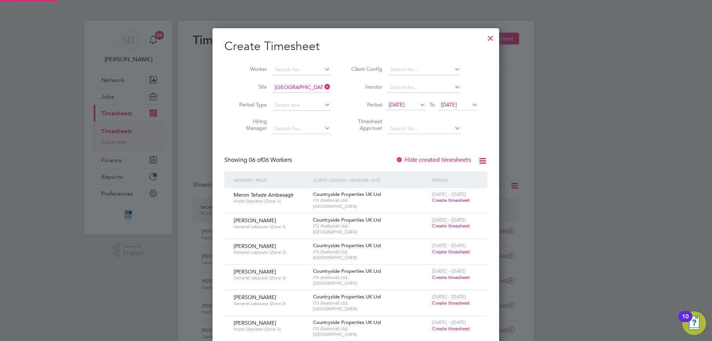
click at [452, 105] on span "19 Aug 2025" at bounding box center [449, 104] width 16 height 7
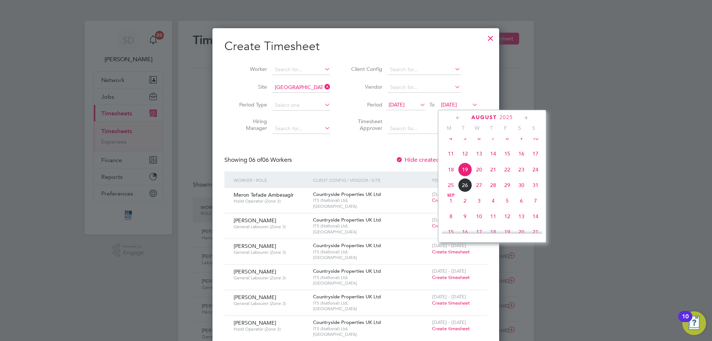
click at [536, 176] on span "24" at bounding box center [535, 169] width 14 height 14
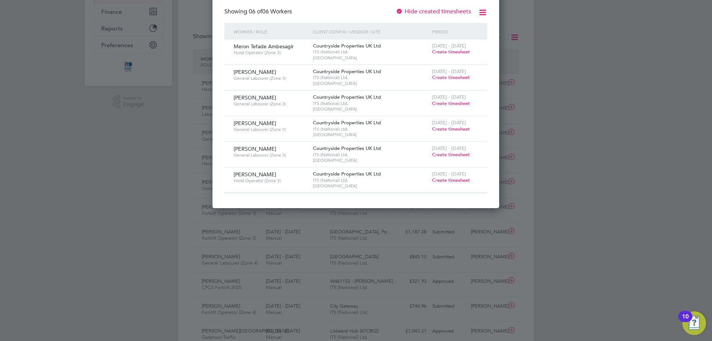
click at [460, 178] on span "Create timesheet" at bounding box center [451, 180] width 38 height 6
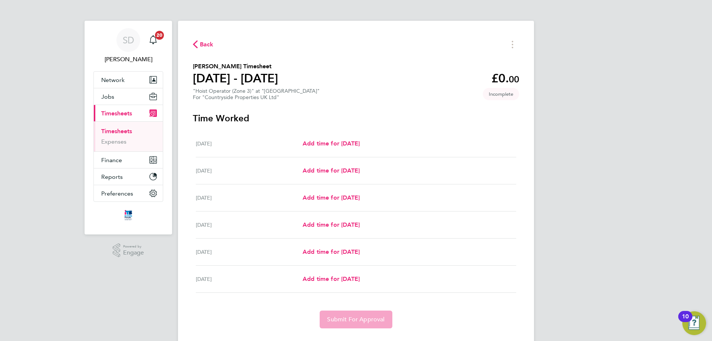
click at [324, 136] on div "Tue 19 Aug Add time for Tue 19 Aug Add time for Tue 19 Aug" at bounding box center [356, 143] width 320 height 27
click at [328, 149] on div "Tue 19 Aug Add time for Tue 19 Aug Add time for Tue 19 Aug" at bounding box center [356, 143] width 320 height 27
click at [325, 147] on link "Add time for Tue 19 Aug" at bounding box center [330, 143] width 57 height 9
select select "30"
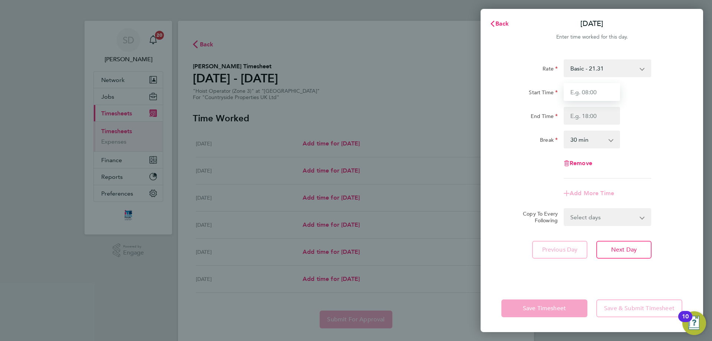
click at [590, 97] on input "Start Time" at bounding box center [591, 92] width 56 height 18
type input "07:30"
drag, startPoint x: 597, startPoint y: 115, endPoint x: 599, endPoint y: 123, distance: 8.6
click at [597, 115] on input "End Time" at bounding box center [591, 116] width 56 height 18
type input "17:00"
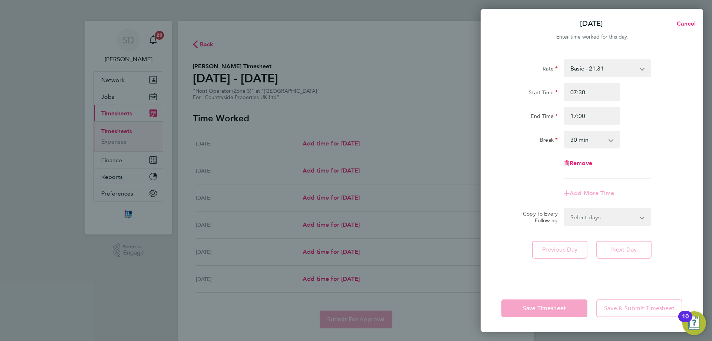
click at [664, 133] on div "Break 0 min 15 min 30 min 45 min 60 min 75 min 90 min" at bounding box center [591, 139] width 187 height 18
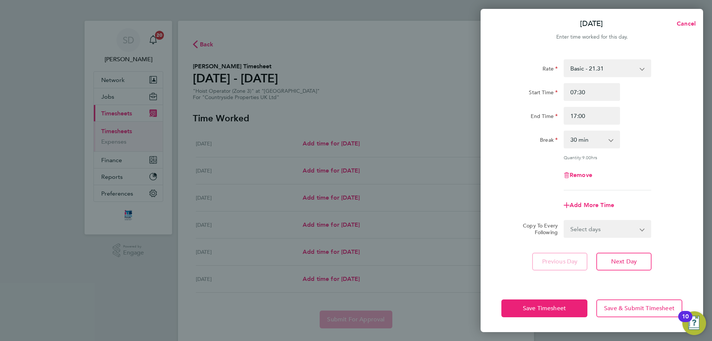
drag, startPoint x: 604, startPoint y: 228, endPoint x: 603, endPoint y: 235, distance: 7.1
click at [604, 228] on select "Select days Day Weekday (Mon-Fri) Weekend (Sat-Sun) Wednesday Thursday Friday S…" at bounding box center [603, 229] width 78 height 16
select select "WEEKDAY"
click at [564, 221] on select "Select days Day Weekday (Mon-Fri) Weekend (Sat-Sun) Wednesday Thursday Friday S…" at bounding box center [603, 229] width 78 height 16
select select "2025-08-24"
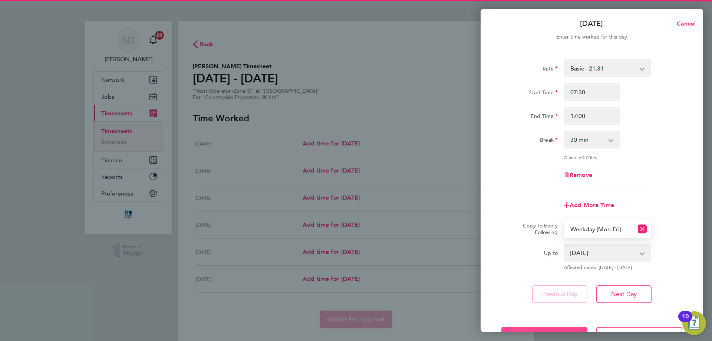
click at [546, 327] on button "Save Timesheet" at bounding box center [544, 335] width 86 height 18
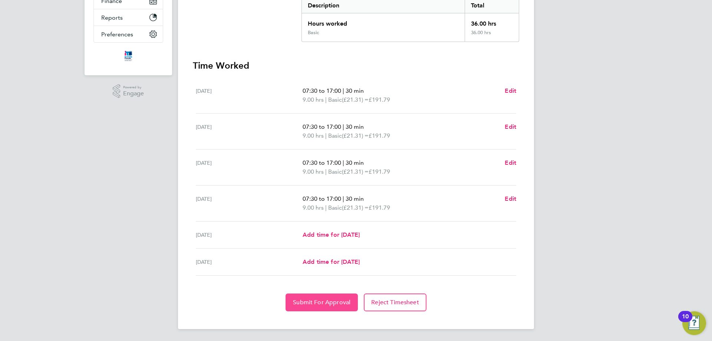
click at [302, 306] on button "Submit For Approval" at bounding box center [321, 302] width 72 height 18
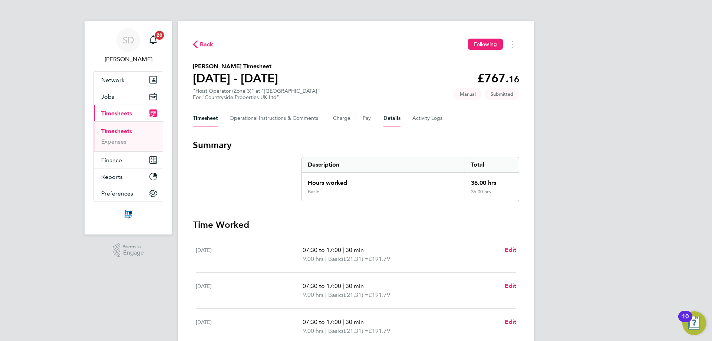
click at [388, 118] on button "Details" at bounding box center [391, 118] width 17 height 18
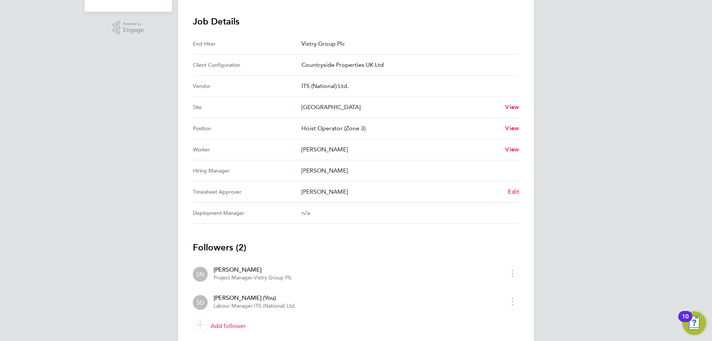
click at [517, 196] on link "Edit" at bounding box center [512, 191] width 11 height 9
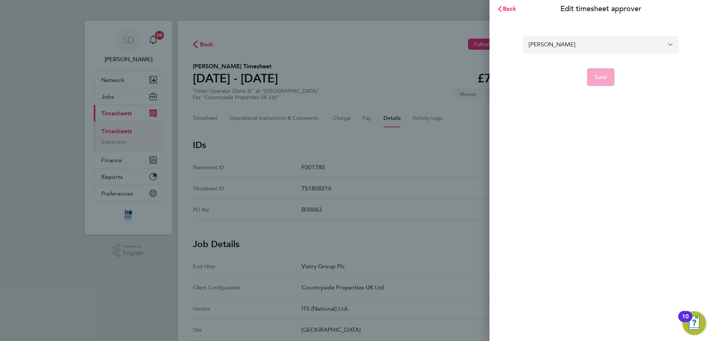
click at [593, 49] on input "Stephen Nottage" at bounding box center [601, 44] width 156 height 17
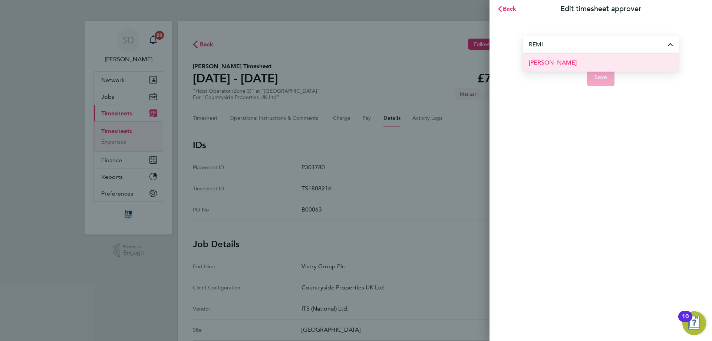
click at [597, 63] on li "[PERSON_NAME]" at bounding box center [601, 62] width 156 height 18
type input "[PERSON_NAME]"
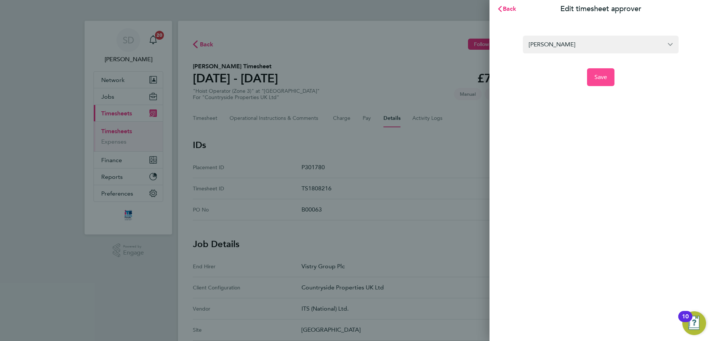
click at [595, 74] on span "Save" at bounding box center [600, 76] width 13 height 7
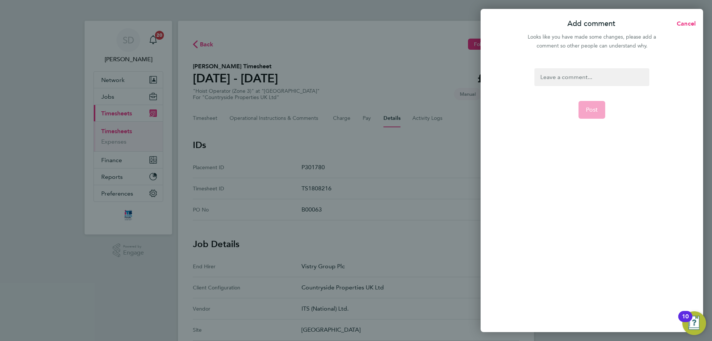
click at [584, 82] on div at bounding box center [591, 77] width 115 height 18
click at [598, 104] on button "Post" at bounding box center [591, 110] width 27 height 18
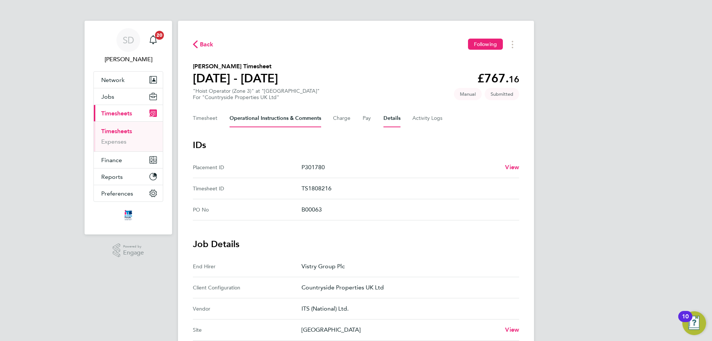
click at [285, 117] on Comments-tab "Operational Instructions & Comments" at bounding box center [275, 118] width 92 height 18
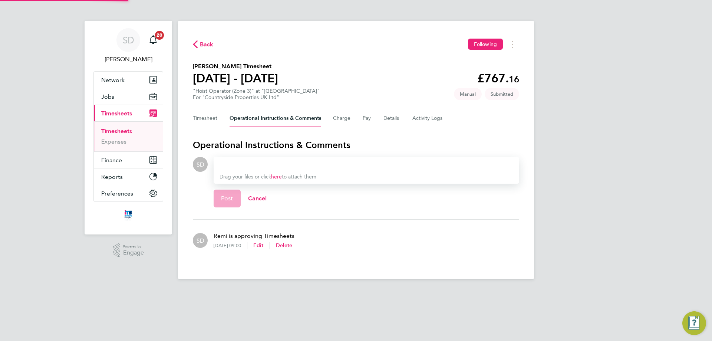
click at [312, 159] on div "Drag your files or click here to attach them" at bounding box center [365, 170] width 305 height 27
click at [308, 163] on div at bounding box center [366, 164] width 294 height 9
click at [290, 166] on div at bounding box center [366, 164] width 294 height 9
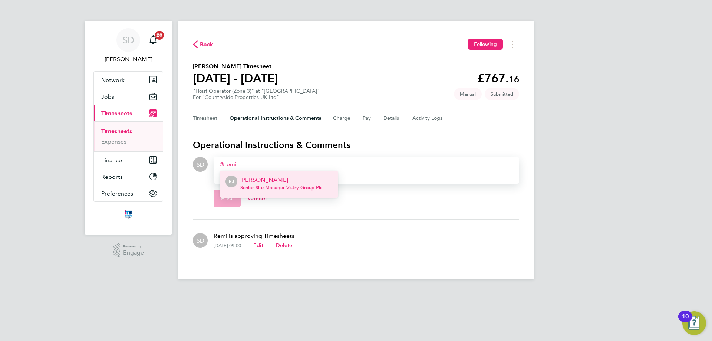
click at [295, 180] on p "[PERSON_NAME]" at bounding box center [281, 179] width 82 height 9
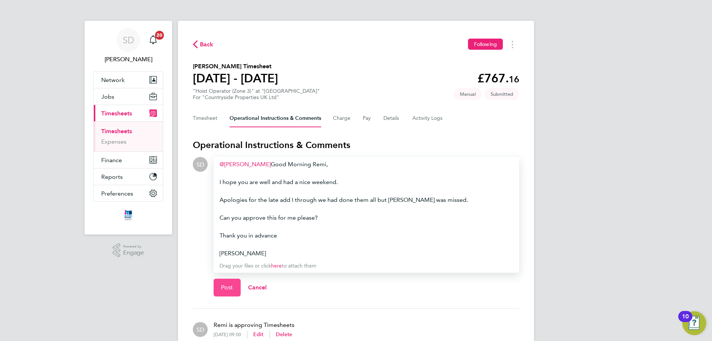
click at [230, 284] on span "Post" at bounding box center [227, 287] width 12 height 7
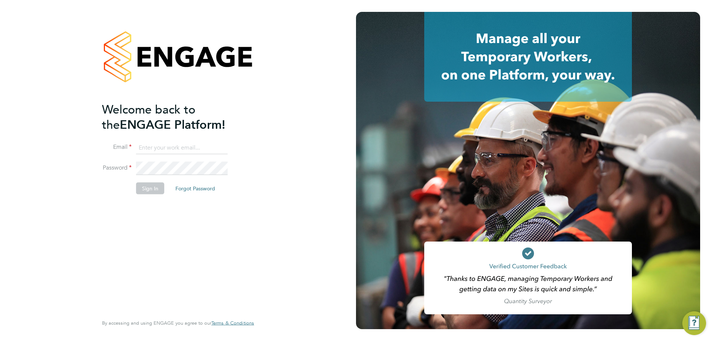
type input "[EMAIL_ADDRESS][DOMAIN_NAME]"
click at [149, 186] on button "Sign In" at bounding box center [150, 188] width 28 height 12
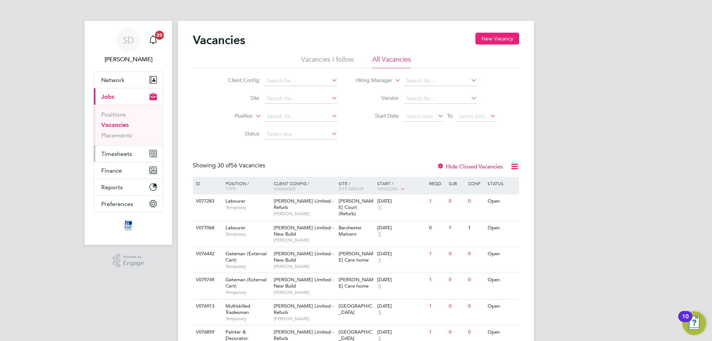
click at [127, 154] on span "Timesheets" at bounding box center [116, 153] width 31 height 7
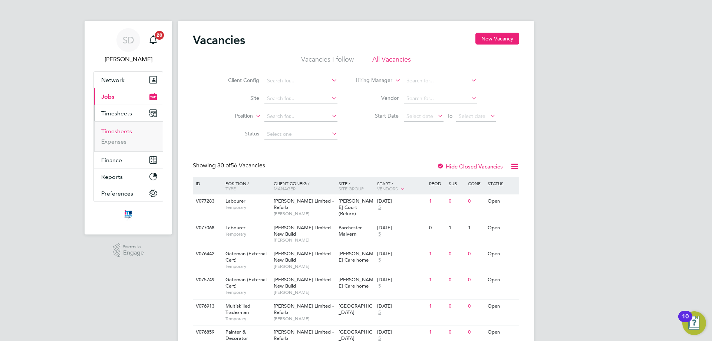
click at [121, 129] on link "Timesheets" at bounding box center [116, 130] width 31 height 7
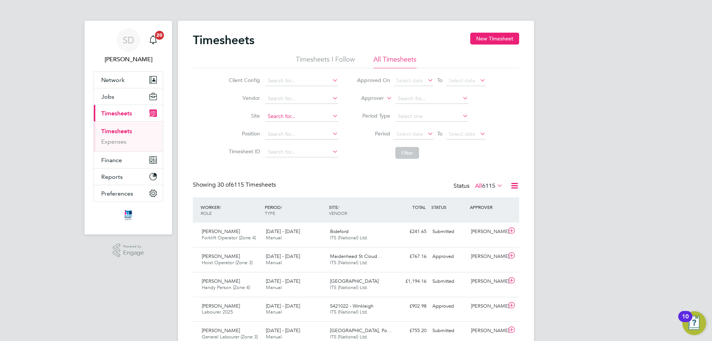
click at [285, 118] on input at bounding box center [301, 116] width 73 height 10
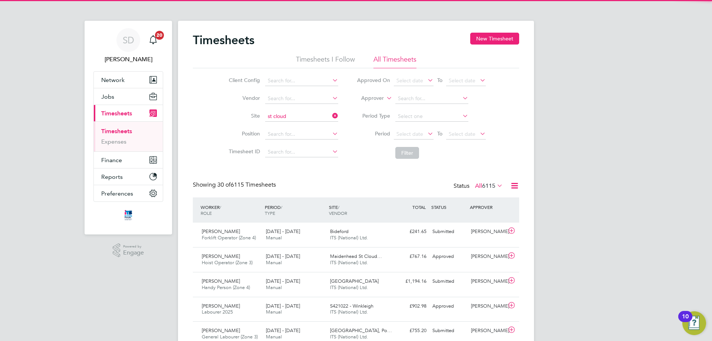
click at [293, 127] on li "[GEOGRAPHIC_DATA]" at bounding box center [301, 127] width 74 height 10
type input "[GEOGRAPHIC_DATA]"
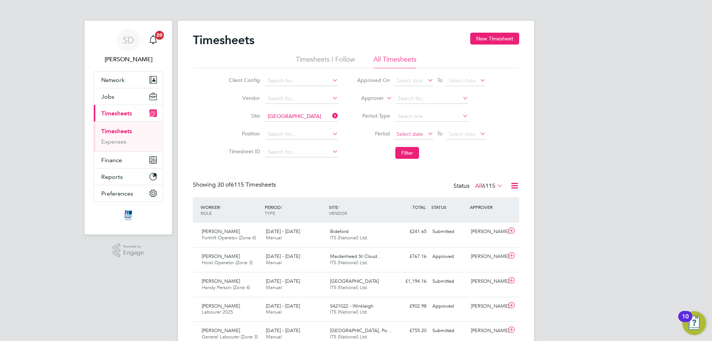
click at [413, 132] on span "Select date" at bounding box center [409, 133] width 27 height 7
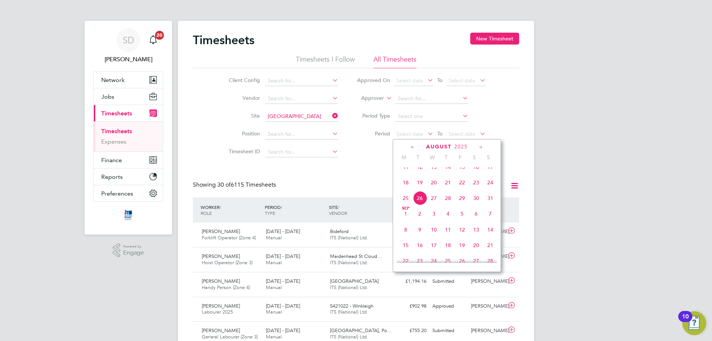
click at [404, 189] on span "18" at bounding box center [405, 182] width 14 height 14
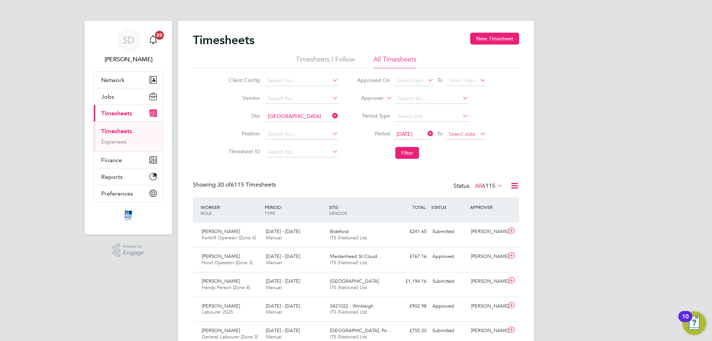
click at [458, 133] on span "Select date" at bounding box center [461, 133] width 27 height 7
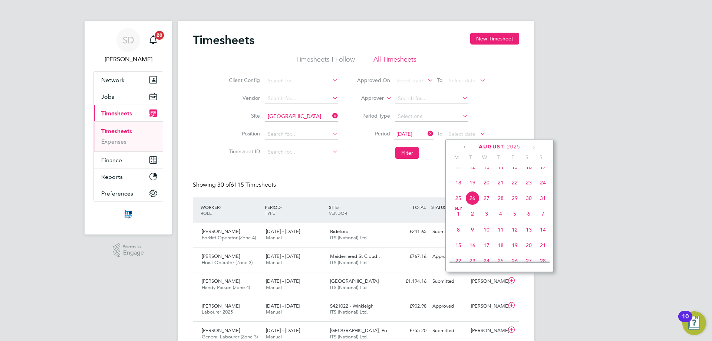
click at [541, 189] on span "24" at bounding box center [543, 182] width 14 height 14
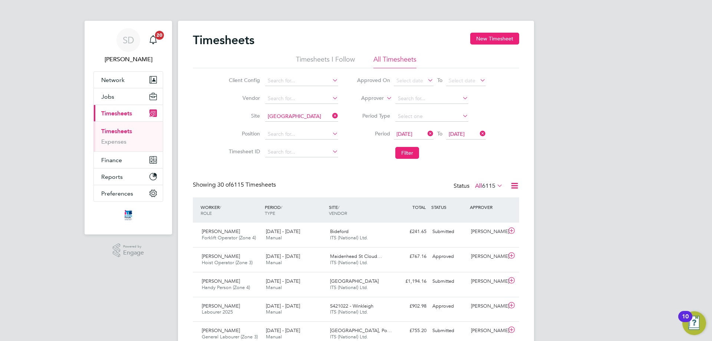
click at [393, 152] on li "Filter" at bounding box center [420, 152] width 147 height 19
click at [408, 152] on button "Filter" at bounding box center [407, 153] width 24 height 12
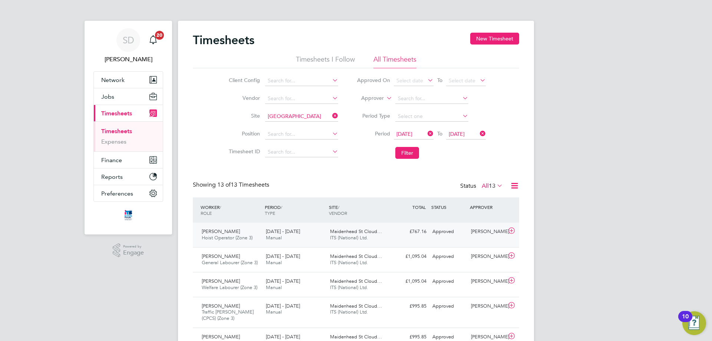
click at [420, 236] on div "£767.16 Approved" at bounding box center [410, 231] width 39 height 12
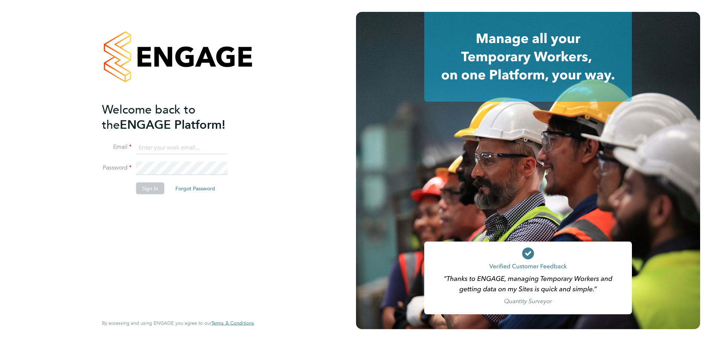
type input "[EMAIL_ADDRESS][DOMAIN_NAME]"
click at [150, 185] on button "Sign In" at bounding box center [150, 188] width 28 height 12
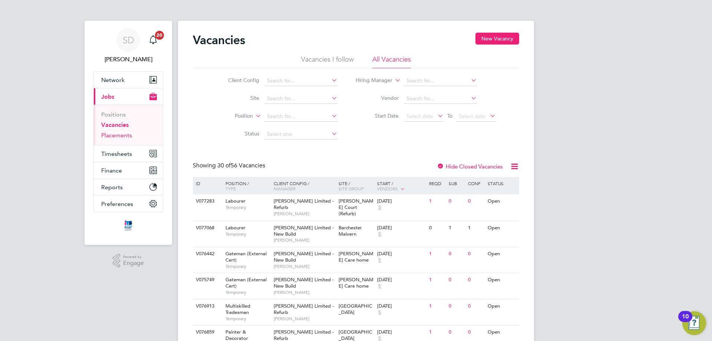
click at [117, 138] on link "Placements" at bounding box center [116, 135] width 31 height 7
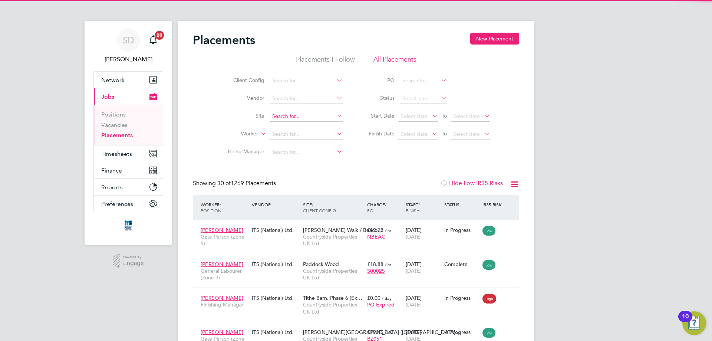
click at [295, 116] on input at bounding box center [305, 116] width 73 height 10
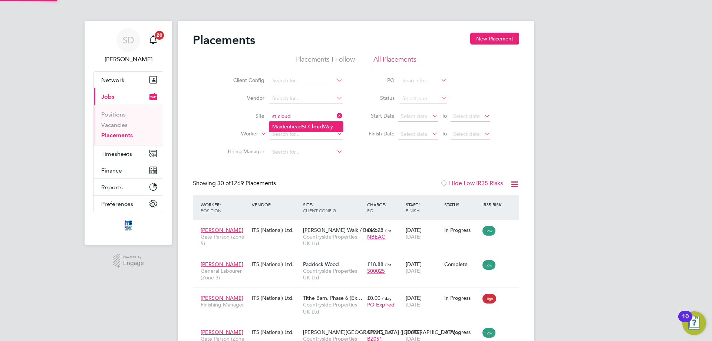
click at [296, 126] on li "Maidenhead St Cloud Way" at bounding box center [306, 127] width 74 height 10
type input "[GEOGRAPHIC_DATA]"
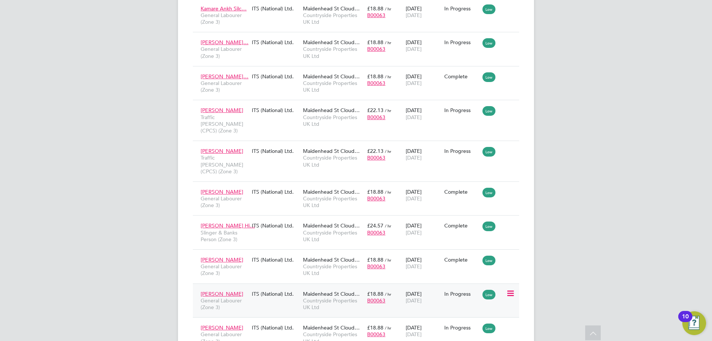
click at [509, 289] on icon at bounding box center [509, 293] width 7 height 9
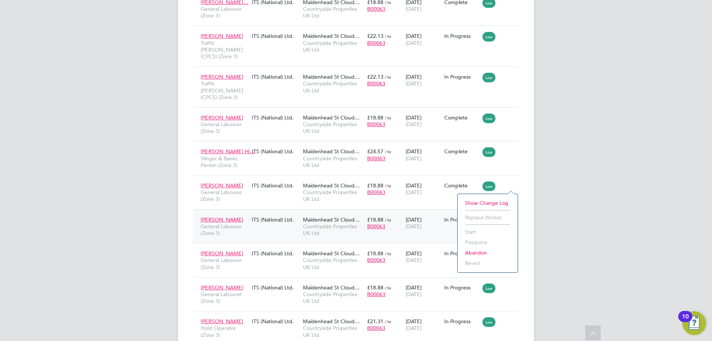
click at [481, 252] on li "Abandon" at bounding box center [487, 252] width 53 height 10
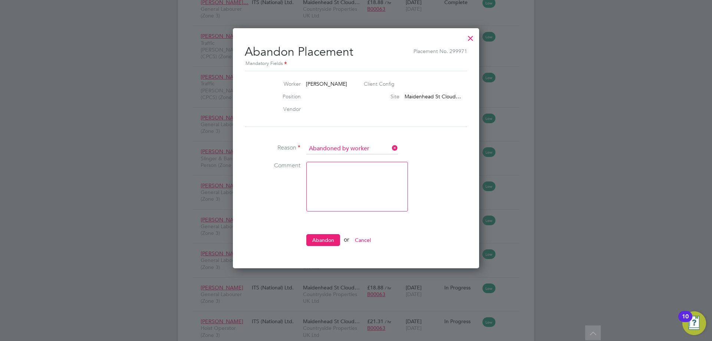
click at [341, 171] on textarea at bounding box center [357, 187] width 102 height 50
type textarea "Finished up onsite"
click at [317, 238] on button "Abandon" at bounding box center [323, 240] width 34 height 12
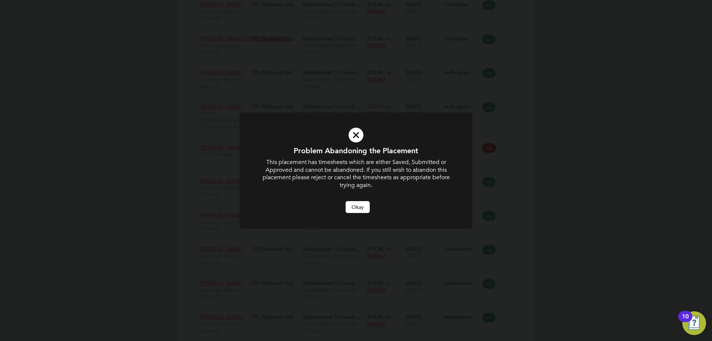
click at [362, 208] on button "Okay" at bounding box center [357, 207] width 24 height 12
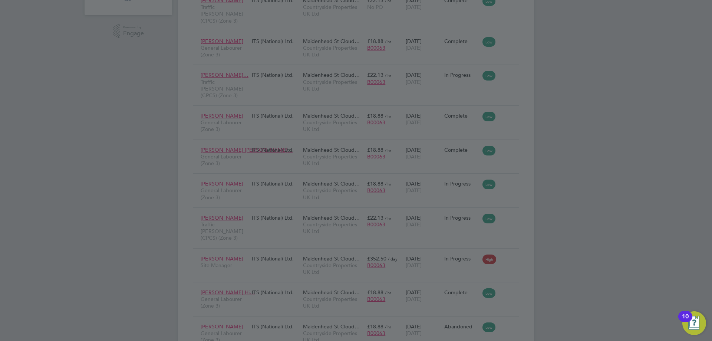
click at [420, 163] on div at bounding box center [356, 170] width 712 height 341
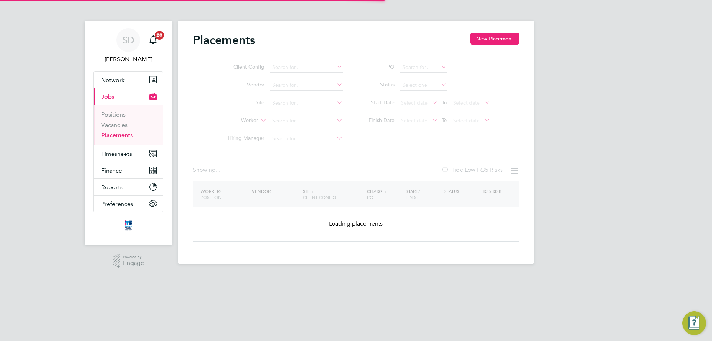
type input "[GEOGRAPHIC_DATA]"
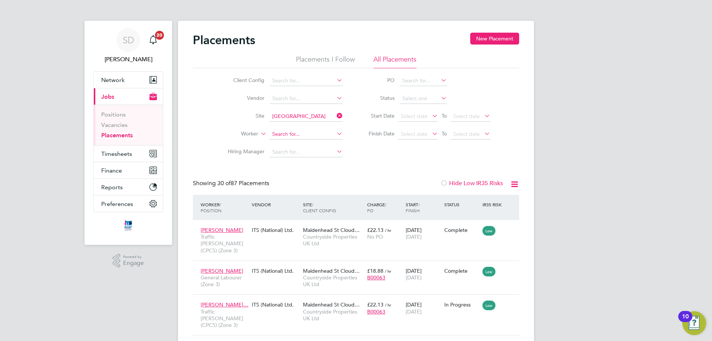
click at [309, 129] on input at bounding box center [305, 134] width 73 height 10
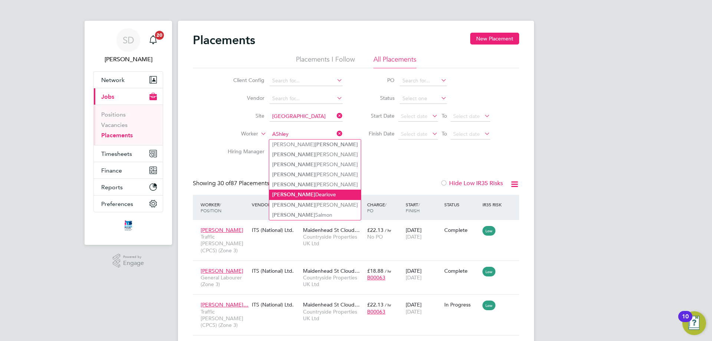
click at [319, 189] on li "[PERSON_NAME]" at bounding box center [315, 194] width 92 height 10
type input "[PERSON_NAME]"
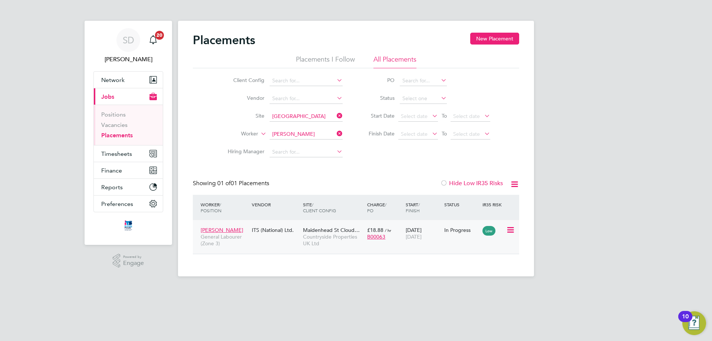
click at [505, 233] on div "Low" at bounding box center [493, 230] width 26 height 14
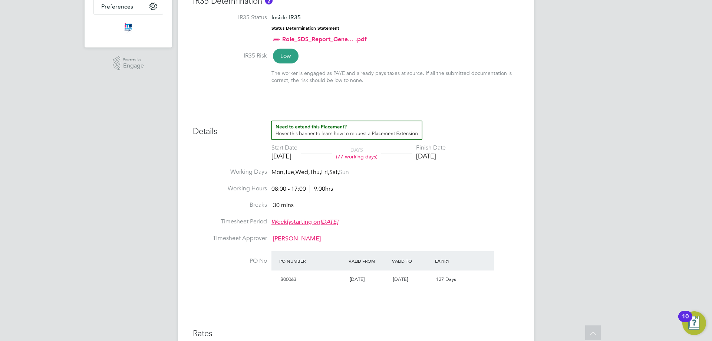
scroll to position [185, 0]
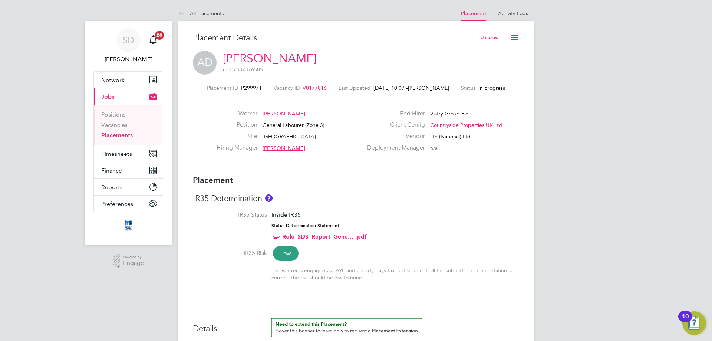
click at [512, 40] on icon at bounding box center [514, 37] width 9 height 9
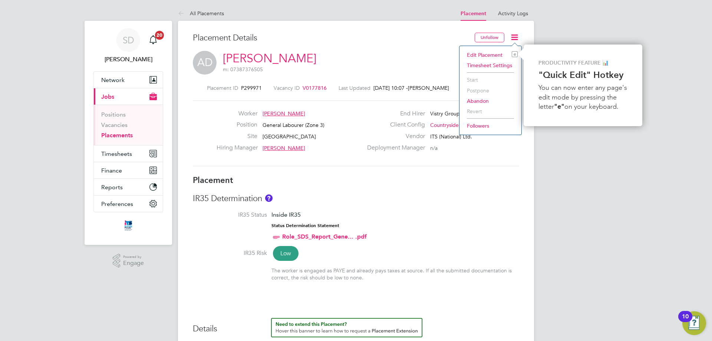
click at [492, 54] on li "Edit Placement e" at bounding box center [490, 55] width 54 height 10
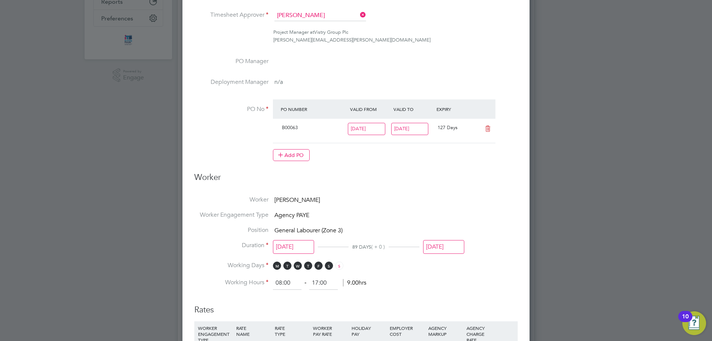
drag, startPoint x: 401, startPoint y: 129, endPoint x: 407, endPoint y: 138, distance: 10.7
click at [401, 129] on input "[DATE]" at bounding box center [409, 129] width 37 height 12
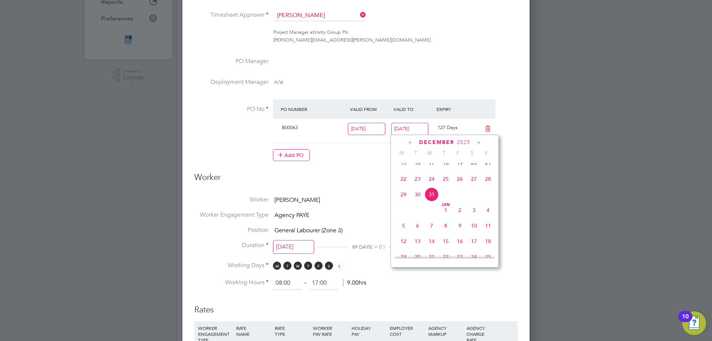
click at [406, 142] on div "[DATE]" at bounding box center [444, 142] width 100 height 7
click at [408, 142] on icon at bounding box center [410, 143] width 7 height 8
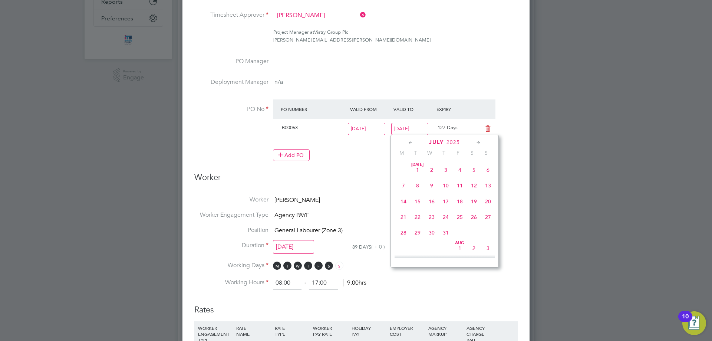
click at [408, 142] on icon at bounding box center [410, 143] width 7 height 8
click at [480, 141] on icon at bounding box center [478, 143] width 7 height 8
click at [476, 144] on icon at bounding box center [478, 143] width 7 height 8
click at [461, 218] on span "22" at bounding box center [460, 213] width 14 height 14
type input "[DATE]"
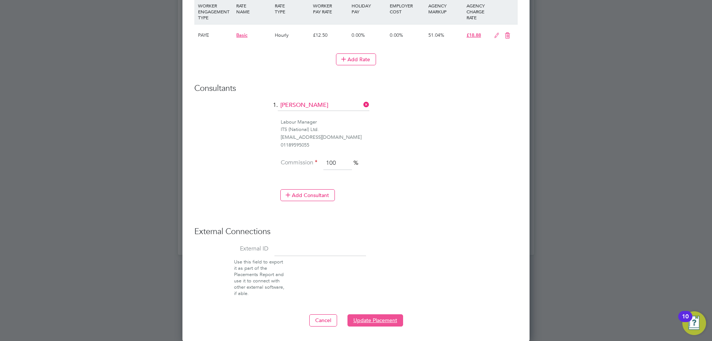
click at [378, 319] on button "Update Placement" at bounding box center [375, 320] width 56 height 12
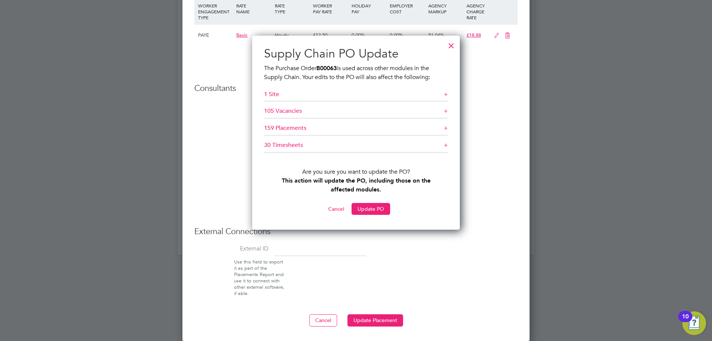
click at [327, 208] on button "Cancel" at bounding box center [336, 209] width 28 height 12
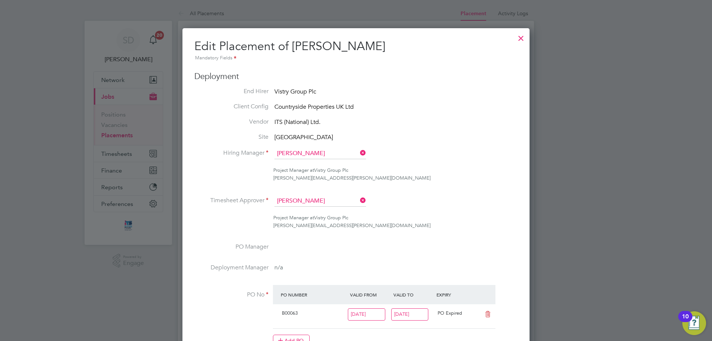
click at [516, 36] on div at bounding box center [520, 36] width 13 height 13
